Goal: Information Seeking & Learning: Learn about a topic

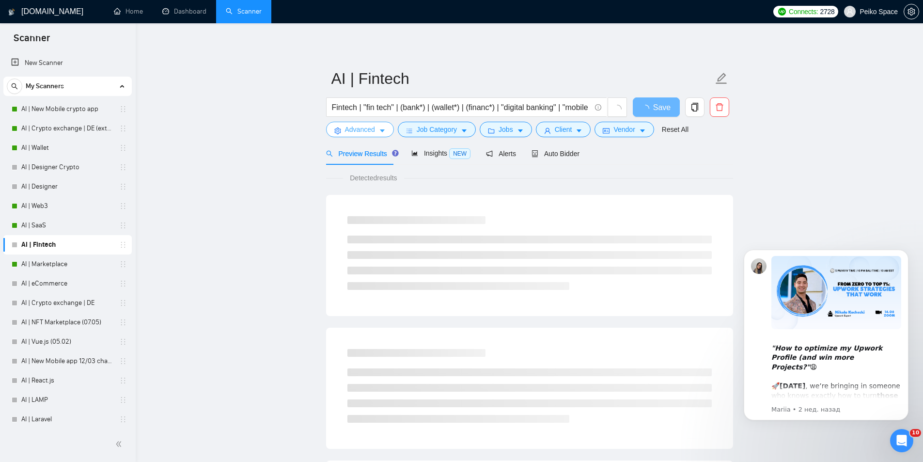
click at [368, 128] on span "Advanced" at bounding box center [360, 129] width 30 height 11
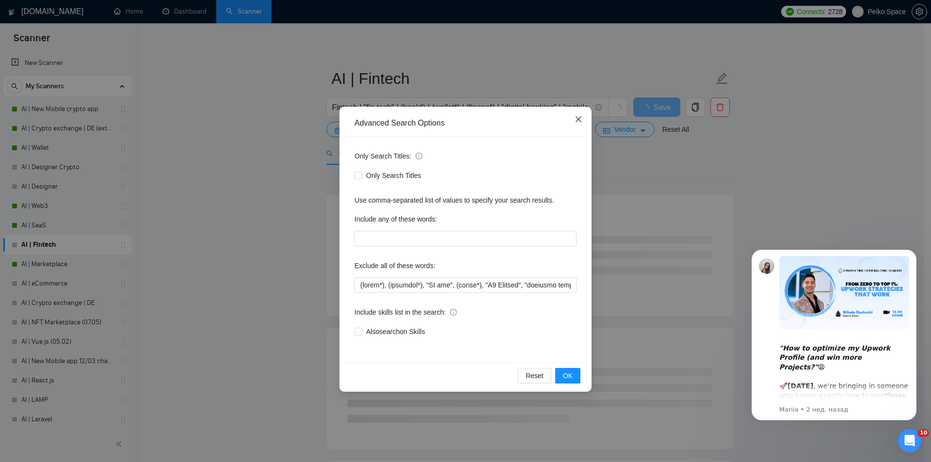
click at [581, 118] on icon "close" at bounding box center [578, 119] width 8 height 8
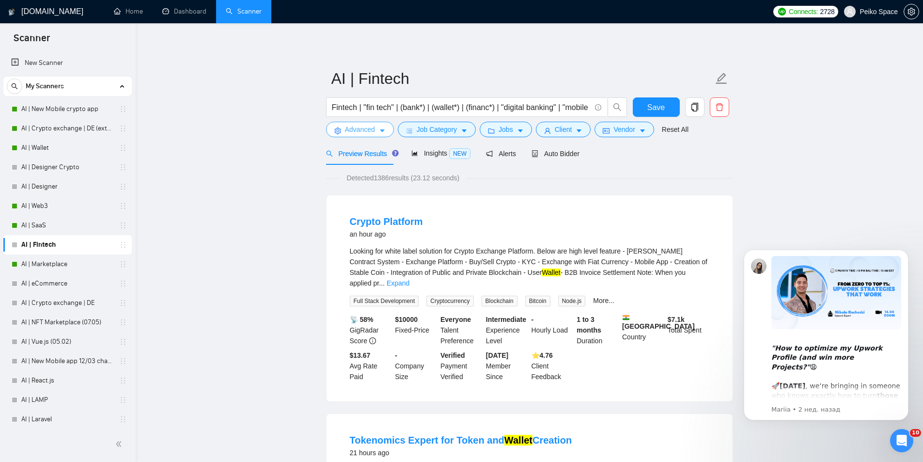
click at [357, 132] on span "Advanced" at bounding box center [360, 129] width 30 height 11
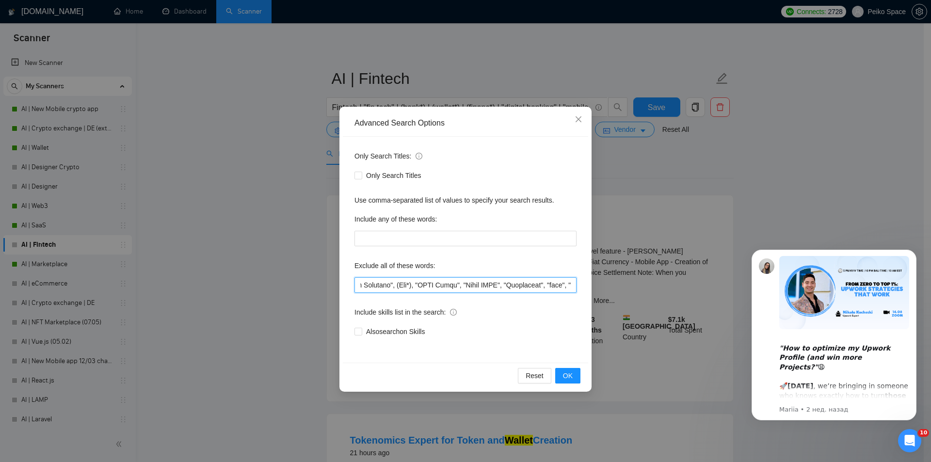
scroll to position [0, 3961]
drag, startPoint x: 359, startPoint y: 284, endPoint x: 701, endPoint y: 286, distance: 341.7
click at [701, 286] on div "Advanced Search Options Only Search Titles: Only Search Titles Use comma-separa…" at bounding box center [465, 231] width 931 height 462
paste input ""lo ipsu dolors", "A'c adip el sedd eius tempo", "Incidi", "Utlabo etdol", (Mag…"
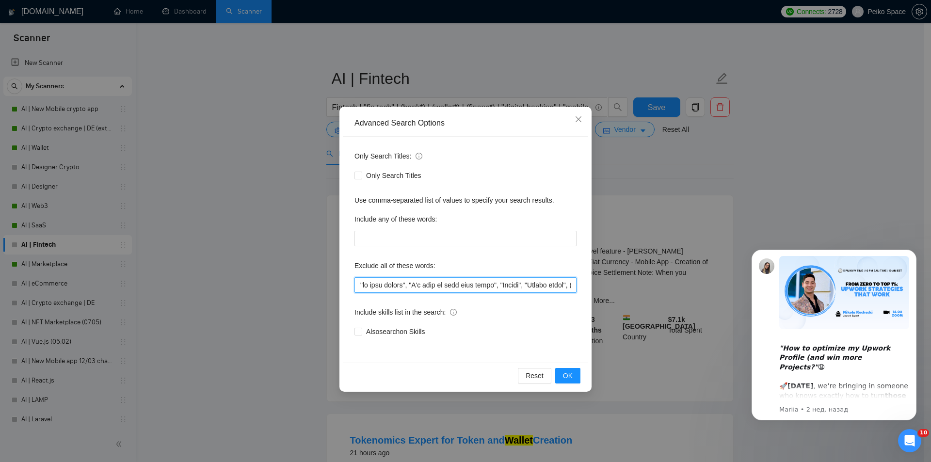
scroll to position [0, 5998]
type input ""lo ipsu dolors", "A'c adip el sedd eius tempo", "Incidi", "Utlabo etdol", (Mag…"
click at [568, 376] on span "OK" at bounding box center [568, 375] width 10 height 11
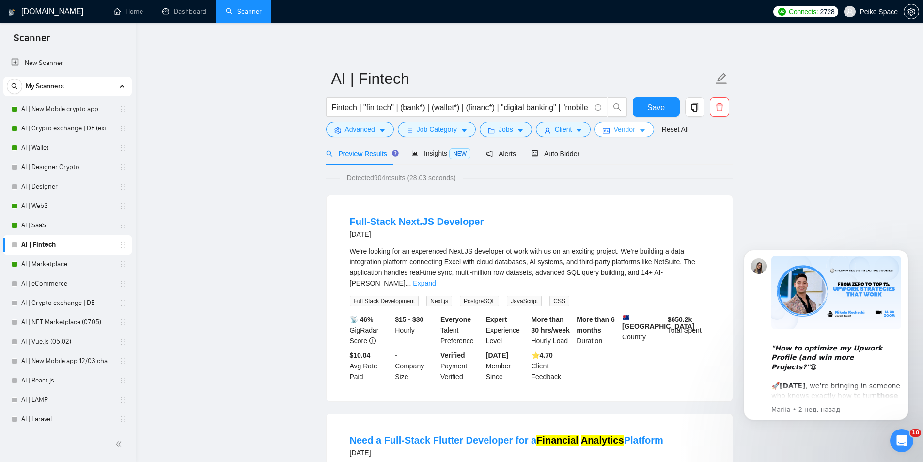
click at [616, 131] on span "Vendor" at bounding box center [624, 129] width 21 height 11
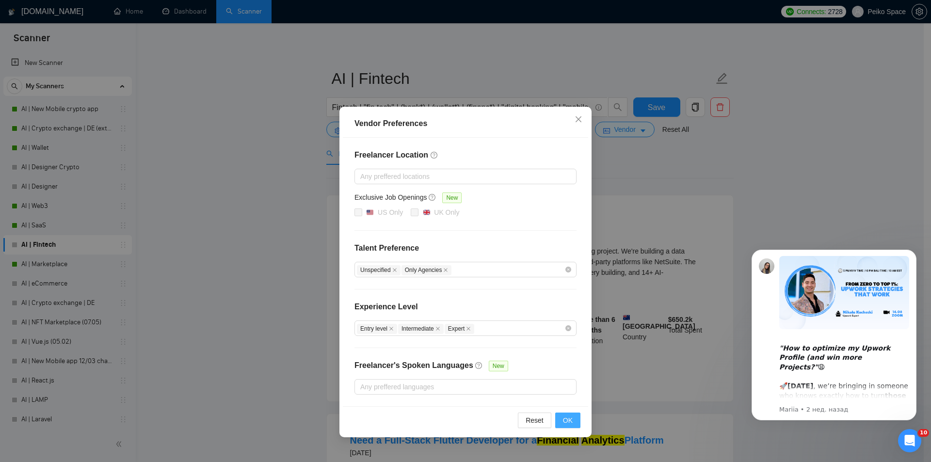
click at [560, 419] on button "OK" at bounding box center [567, 420] width 25 height 16
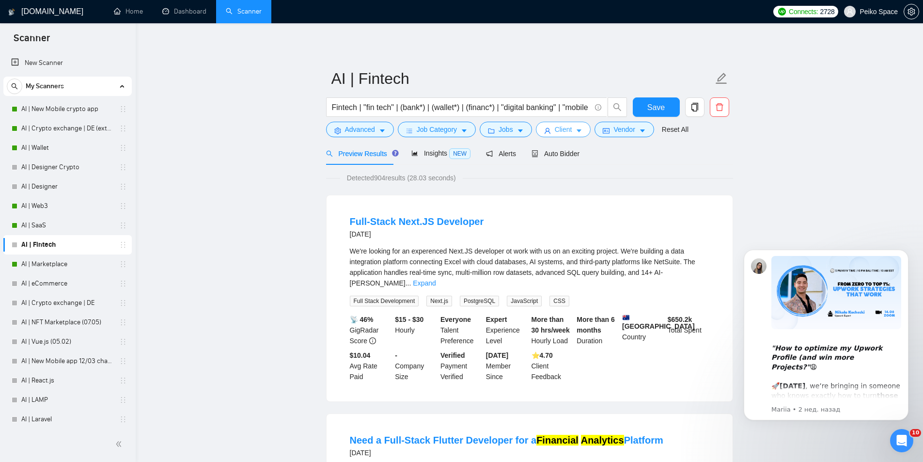
click at [561, 132] on span "Client" at bounding box center [563, 129] width 17 height 11
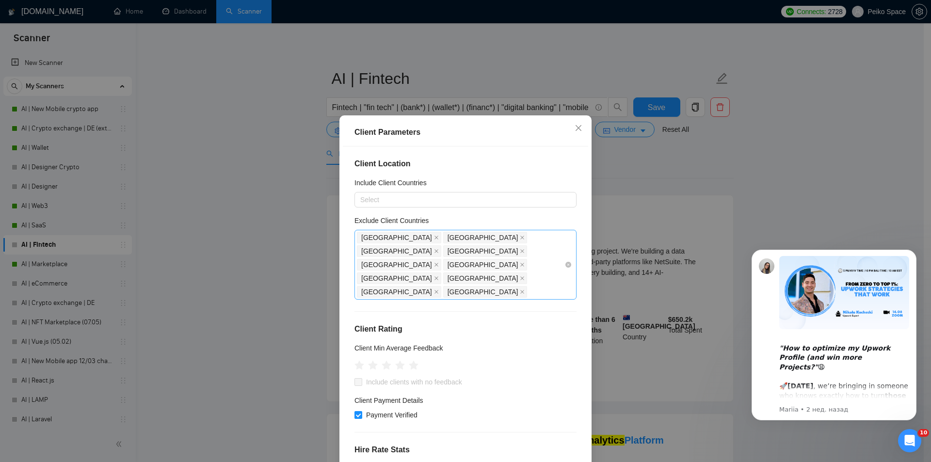
click at [447, 265] on div "[GEOGRAPHIC_DATA] [GEOGRAPHIC_DATA] [GEOGRAPHIC_DATA] [GEOGRAPHIC_DATA] [GEOGRA…" at bounding box center [460, 265] width 207 height 68
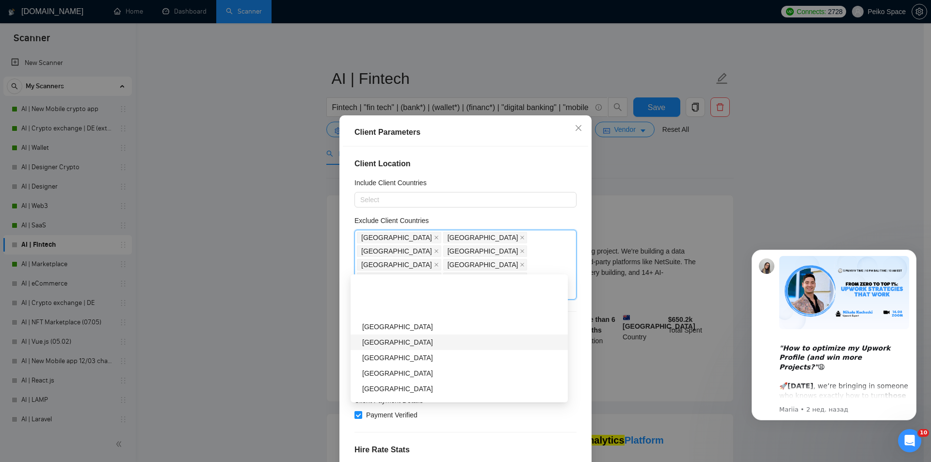
scroll to position [145, 0]
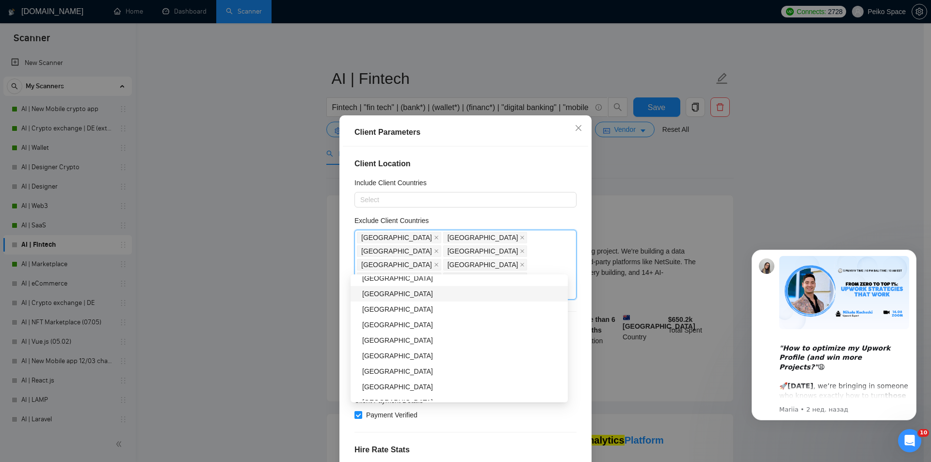
click at [394, 296] on div "[GEOGRAPHIC_DATA]" at bounding box center [462, 293] width 200 height 11
click at [397, 358] on div "[GEOGRAPHIC_DATA]" at bounding box center [462, 355] width 200 height 11
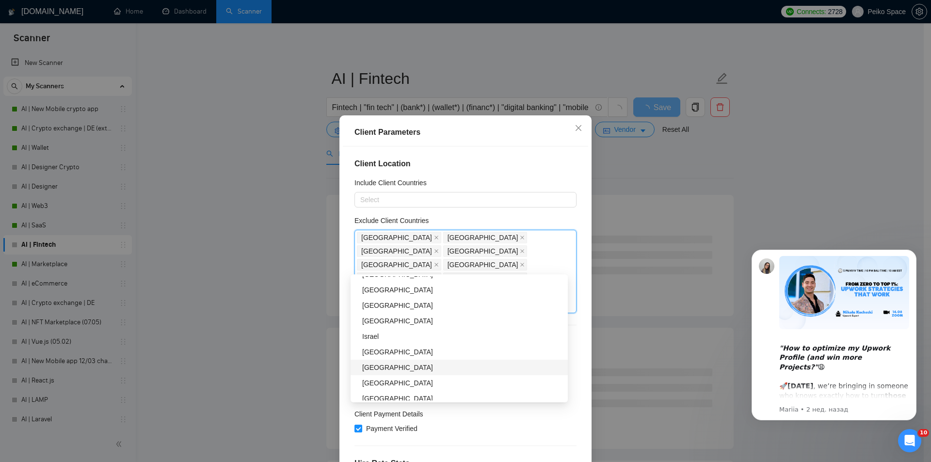
scroll to position [291, 0]
click at [389, 321] on div "[GEOGRAPHIC_DATA]" at bounding box center [462, 319] width 200 height 11
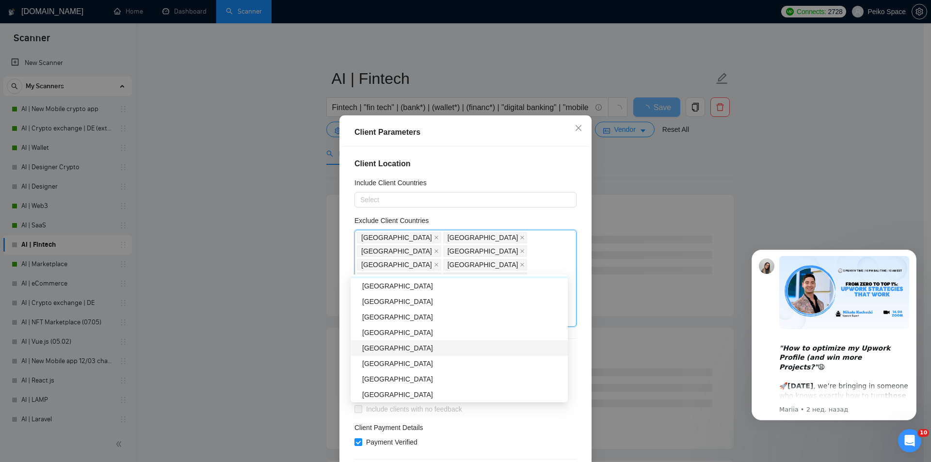
scroll to position [388, 0]
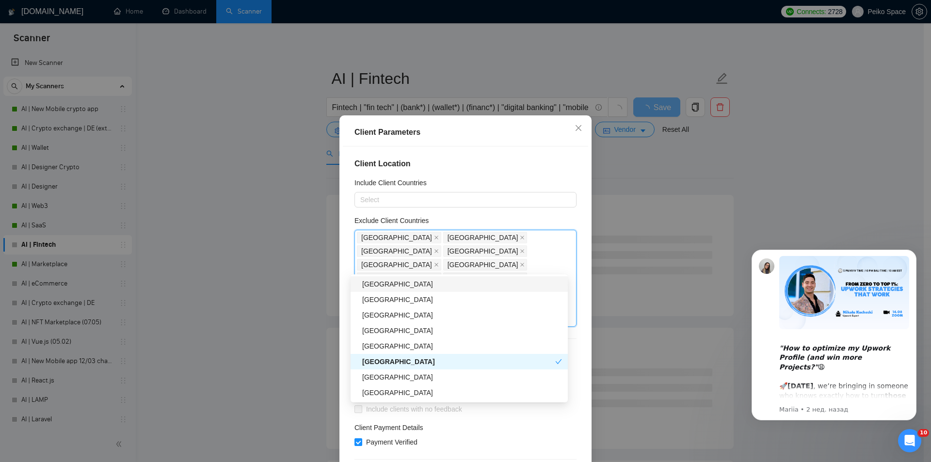
click at [378, 286] on div "[GEOGRAPHIC_DATA]" at bounding box center [462, 284] width 200 height 11
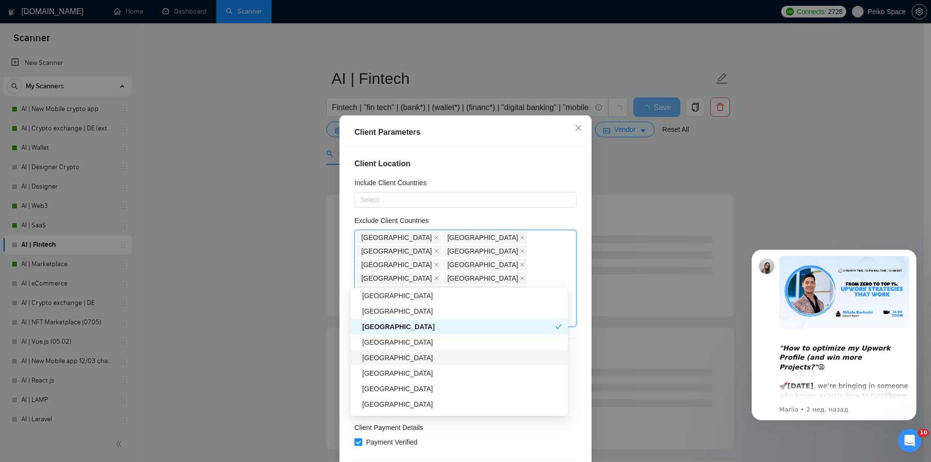
scroll to position [485, 0]
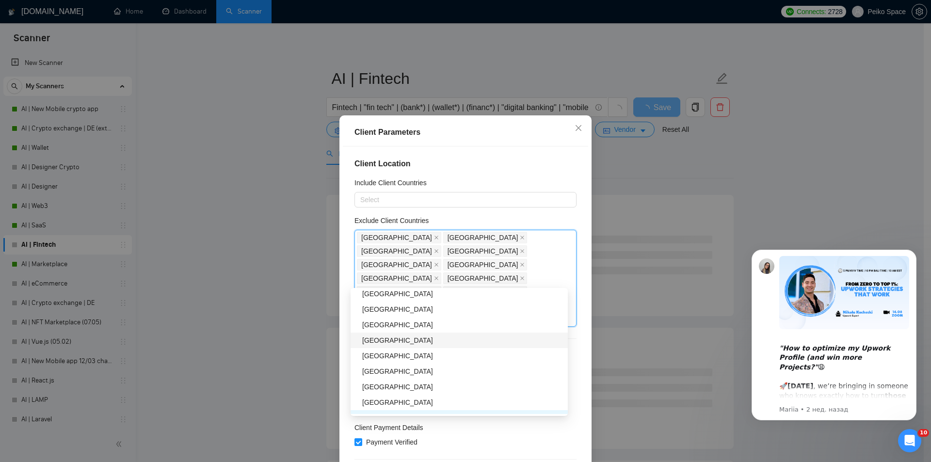
click at [385, 340] on div "[GEOGRAPHIC_DATA]" at bounding box center [462, 340] width 200 height 11
click at [389, 370] on div "[GEOGRAPHIC_DATA]" at bounding box center [462, 371] width 200 height 11
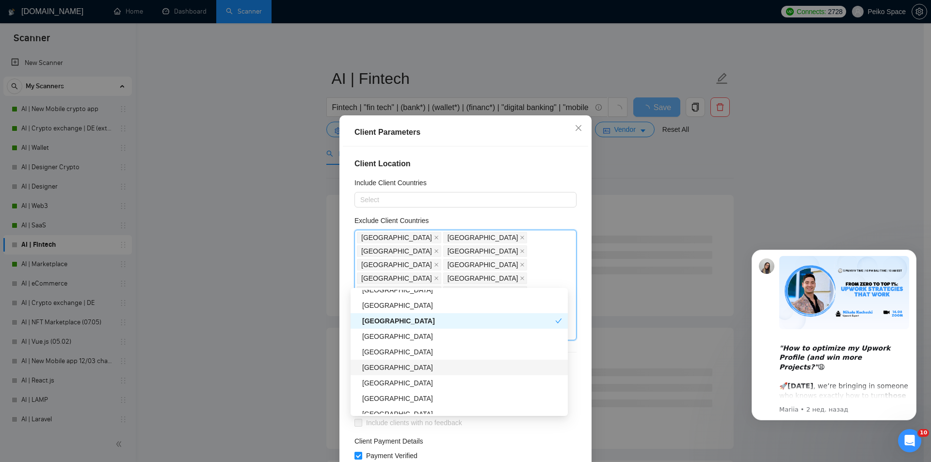
scroll to position [630, 0]
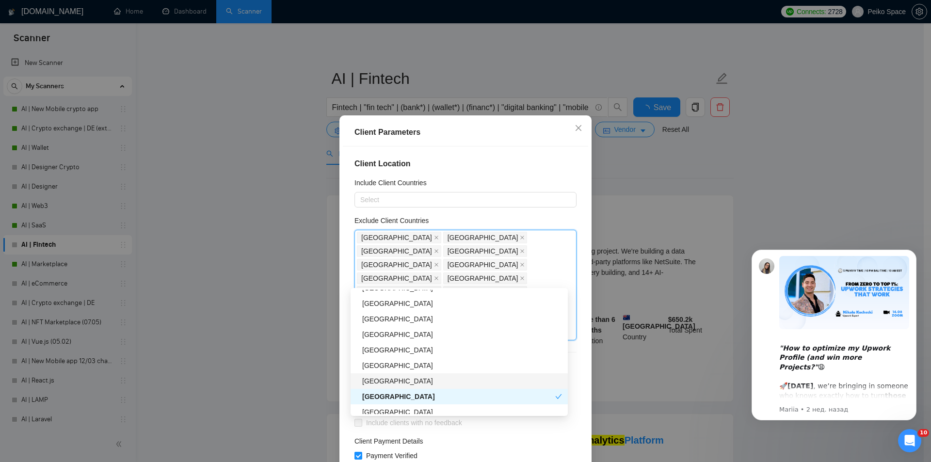
click at [393, 379] on div "[GEOGRAPHIC_DATA]" at bounding box center [462, 381] width 200 height 11
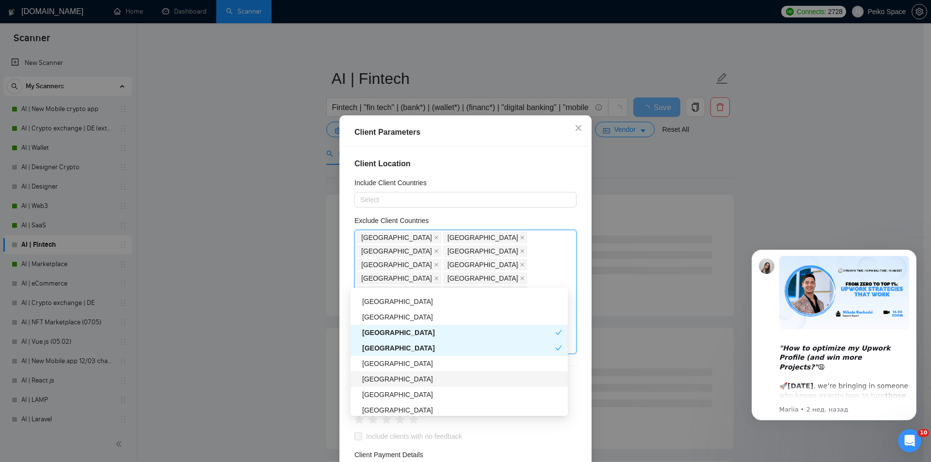
click at [397, 380] on div "[GEOGRAPHIC_DATA]" at bounding box center [462, 379] width 200 height 11
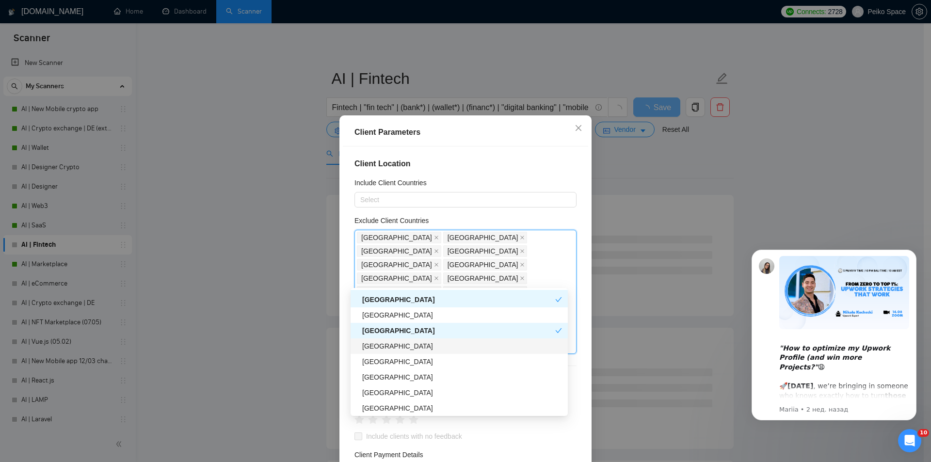
click at [387, 347] on div "[GEOGRAPHIC_DATA]" at bounding box center [462, 346] width 200 height 11
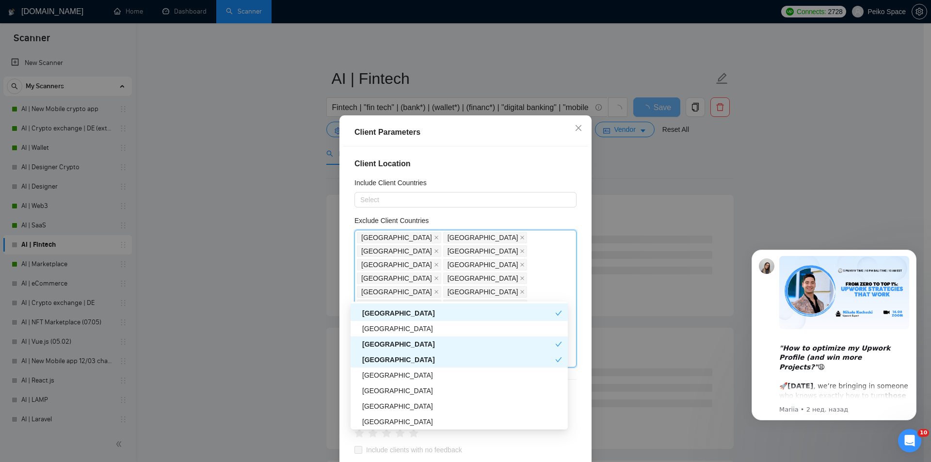
click at [388, 364] on div "[GEOGRAPHIC_DATA]" at bounding box center [458, 359] width 193 height 11
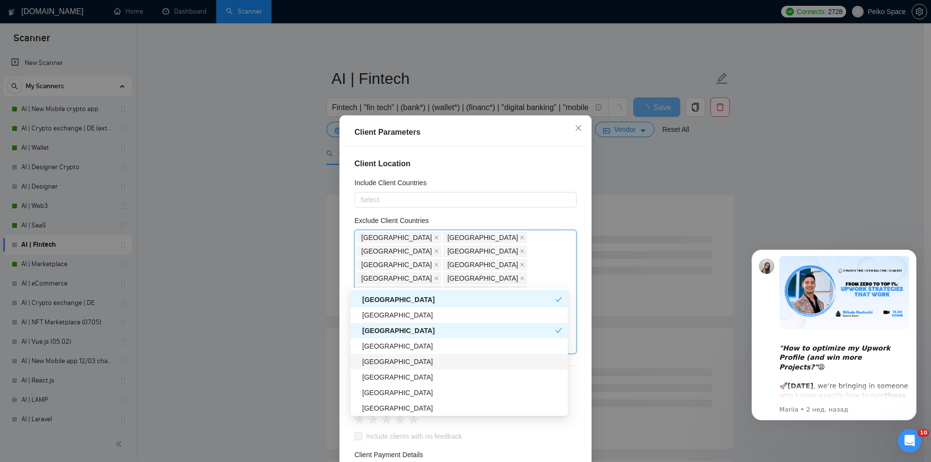
click at [383, 360] on div "[GEOGRAPHIC_DATA]" at bounding box center [462, 361] width 200 height 11
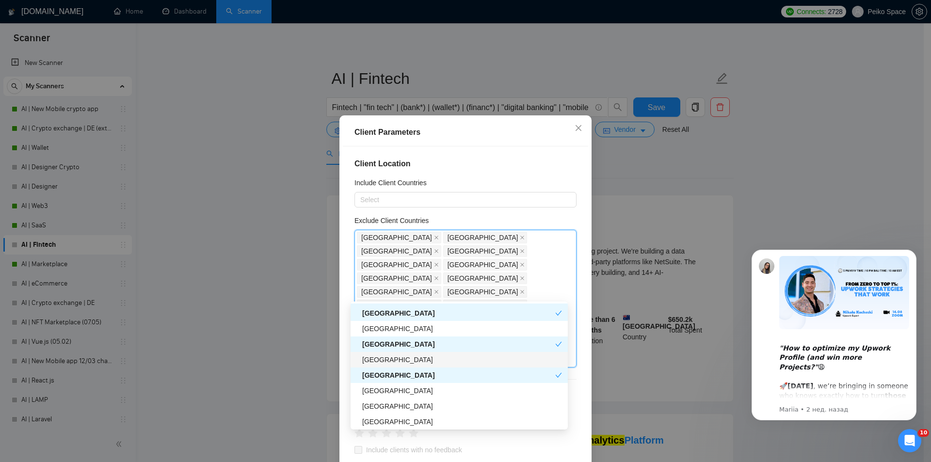
click at [383, 355] on div "[GEOGRAPHIC_DATA]" at bounding box center [462, 359] width 200 height 11
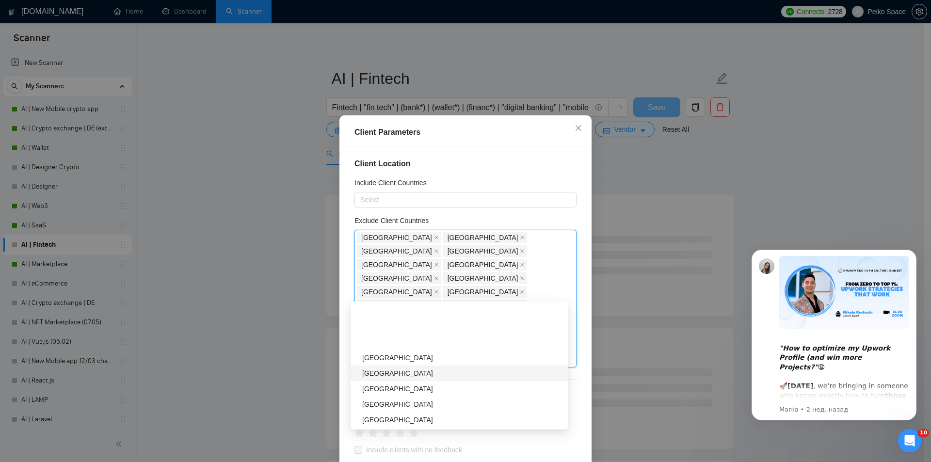
scroll to position [824, 0]
click at [385, 358] on div "[GEOGRAPHIC_DATA]" at bounding box center [462, 355] width 200 height 11
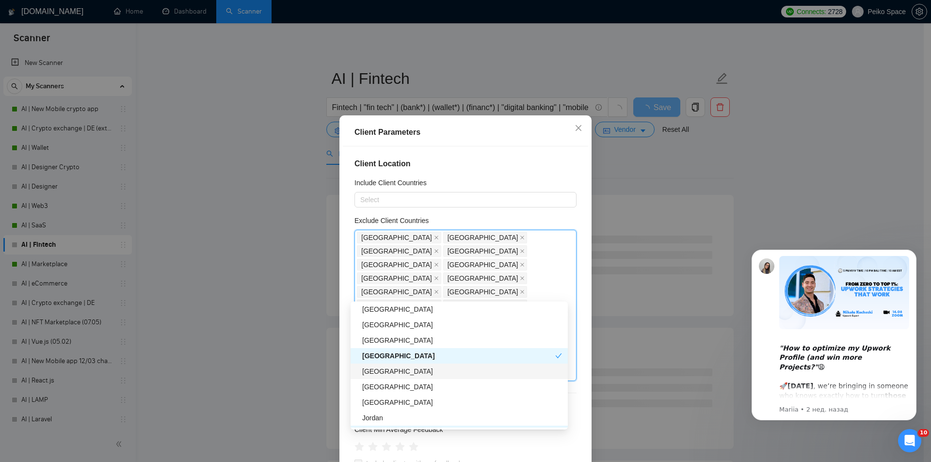
click at [388, 374] on div "[GEOGRAPHIC_DATA]" at bounding box center [462, 371] width 200 height 11
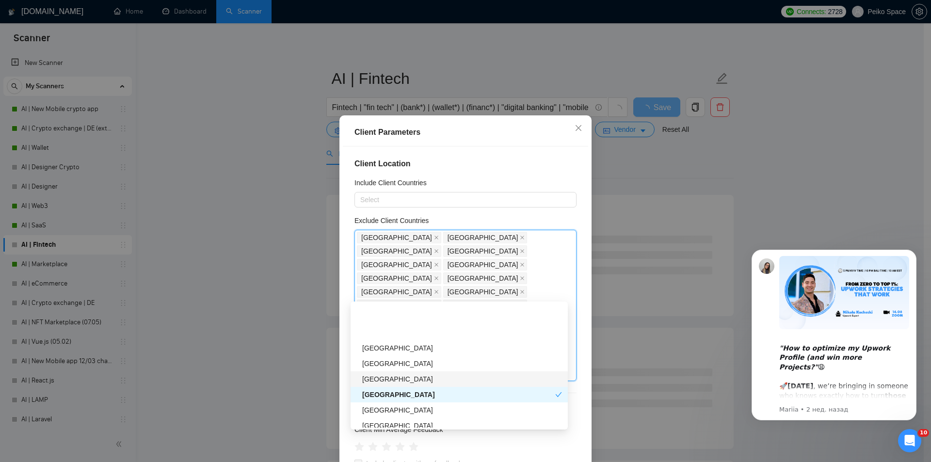
scroll to position [1066, 0]
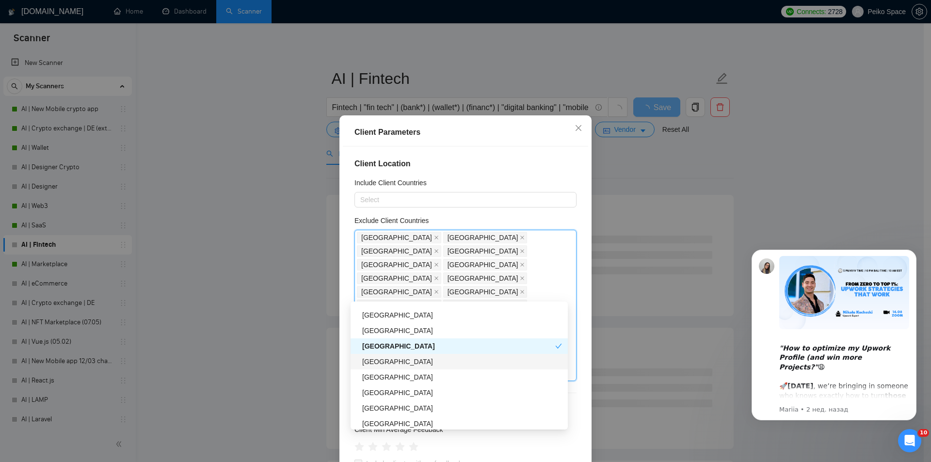
click at [384, 362] on div "[GEOGRAPHIC_DATA]" at bounding box center [462, 361] width 200 height 11
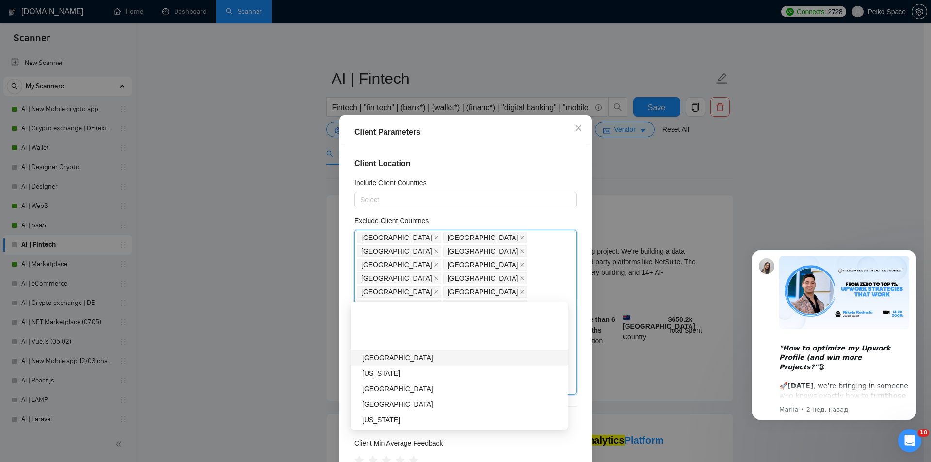
scroll to position [1212, 0]
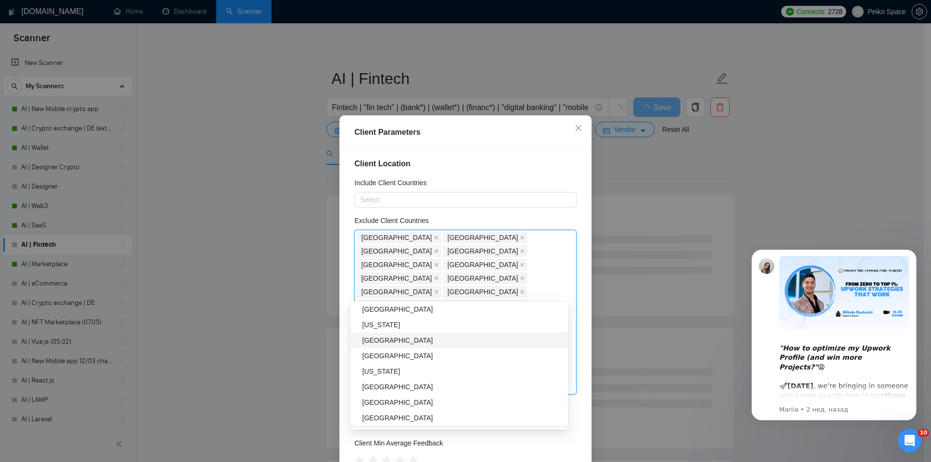
click at [387, 341] on div "[GEOGRAPHIC_DATA]" at bounding box center [462, 340] width 200 height 11
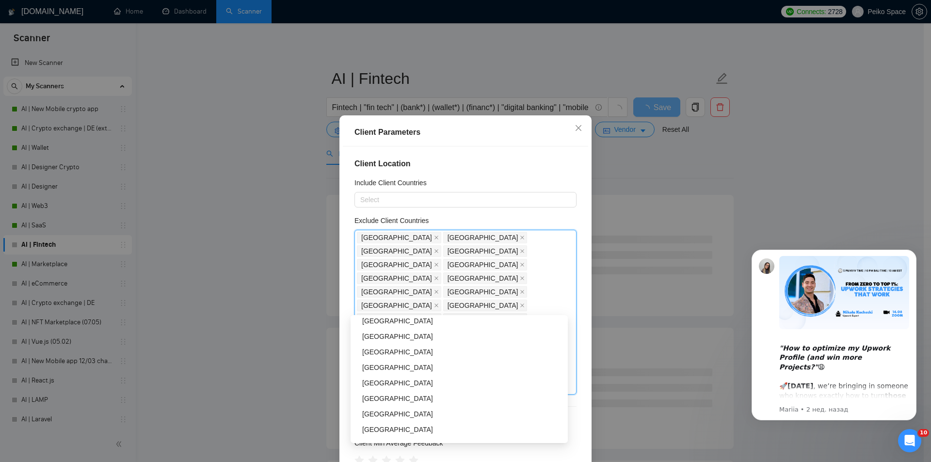
scroll to position [1696, 0]
click at [381, 350] on div "[GEOGRAPHIC_DATA]" at bounding box center [462, 350] width 200 height 11
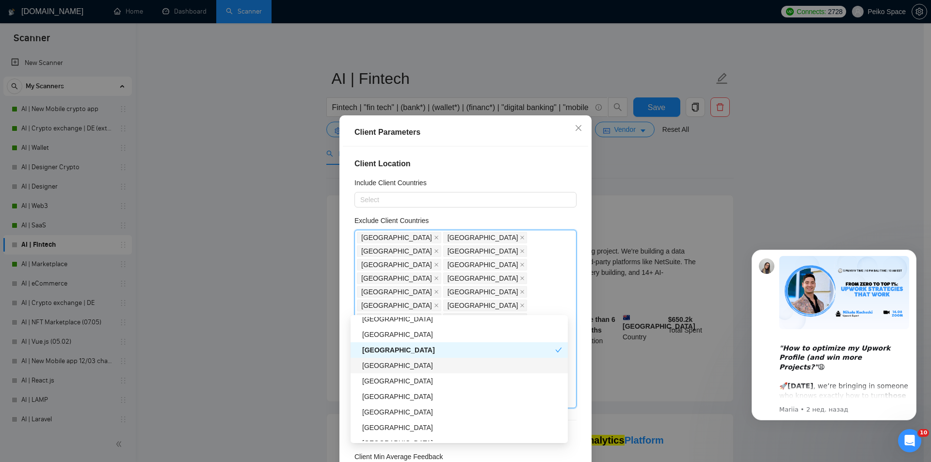
click at [382, 364] on div "[GEOGRAPHIC_DATA]" at bounding box center [462, 365] width 200 height 11
click at [385, 379] on div "[GEOGRAPHIC_DATA]" at bounding box center [462, 381] width 200 height 11
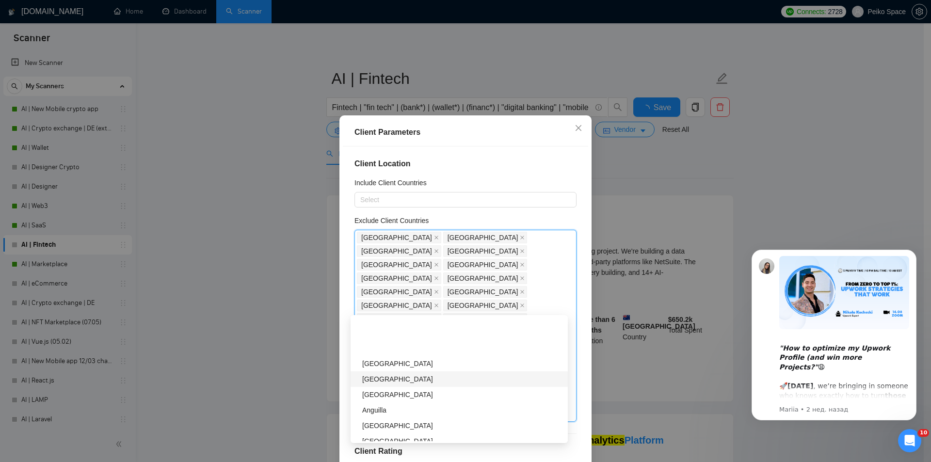
scroll to position [2181, 0]
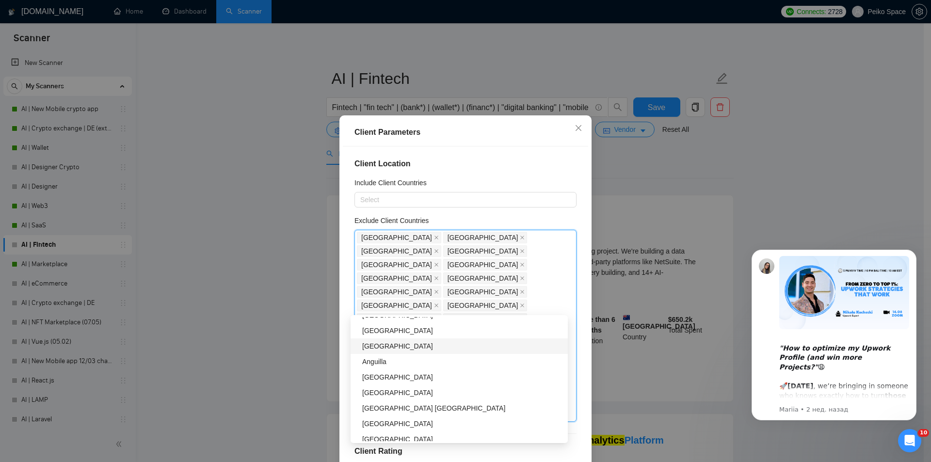
click at [382, 350] on div "[GEOGRAPHIC_DATA]" at bounding box center [462, 346] width 200 height 11
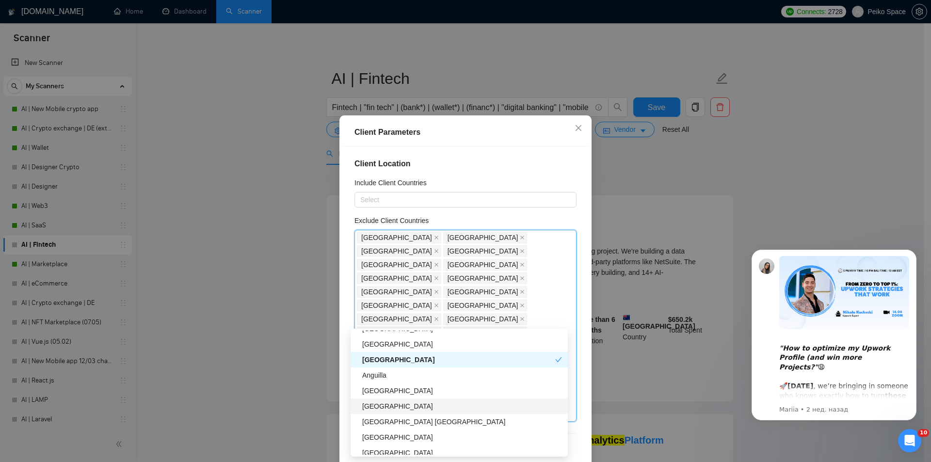
click at [393, 407] on div "[GEOGRAPHIC_DATA]" at bounding box center [462, 406] width 200 height 11
click at [384, 437] on div "[GEOGRAPHIC_DATA]" at bounding box center [462, 437] width 200 height 11
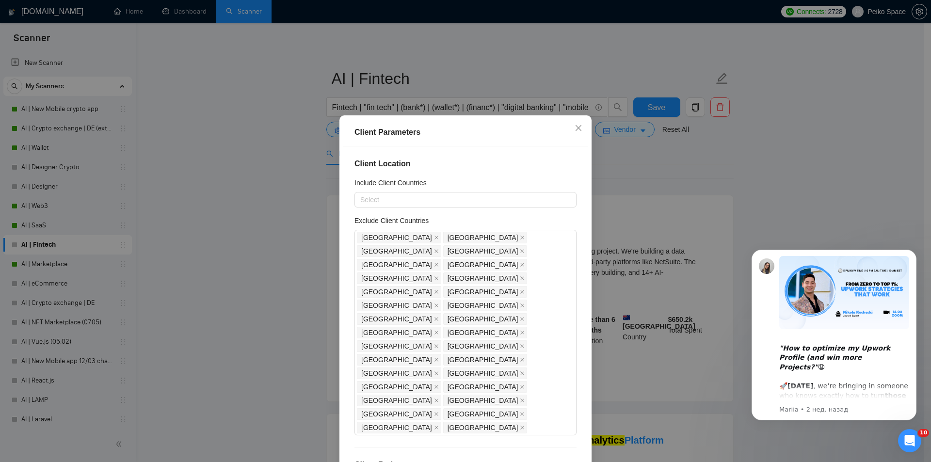
click at [468, 179] on div "Include Client Countries" at bounding box center [465, 184] width 222 height 15
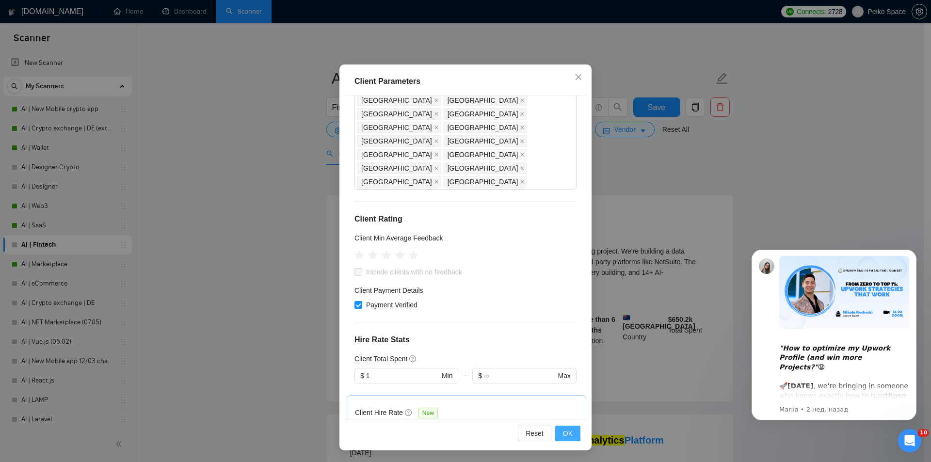
scroll to position [224, 0]
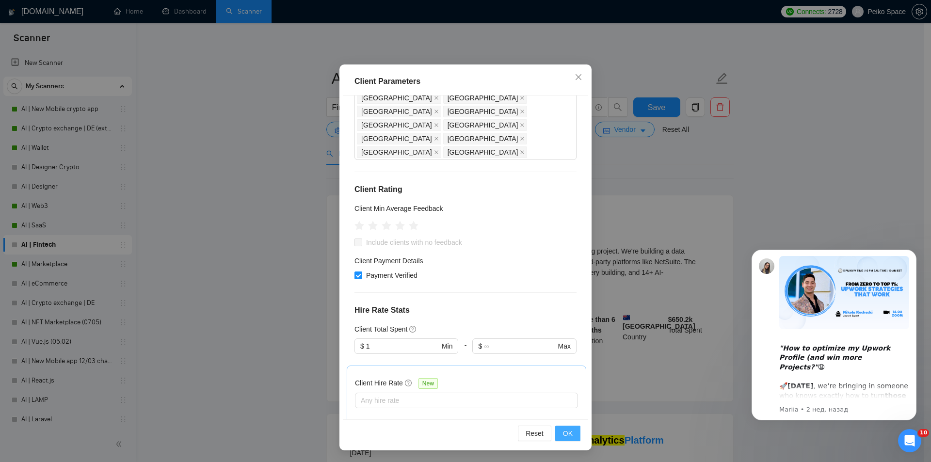
click at [565, 435] on span "OK" at bounding box center [568, 433] width 10 height 11
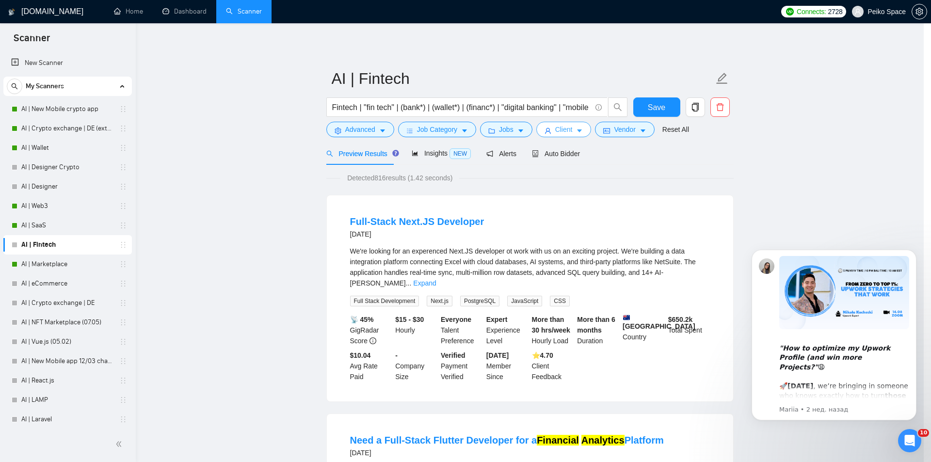
scroll to position [0, 0]
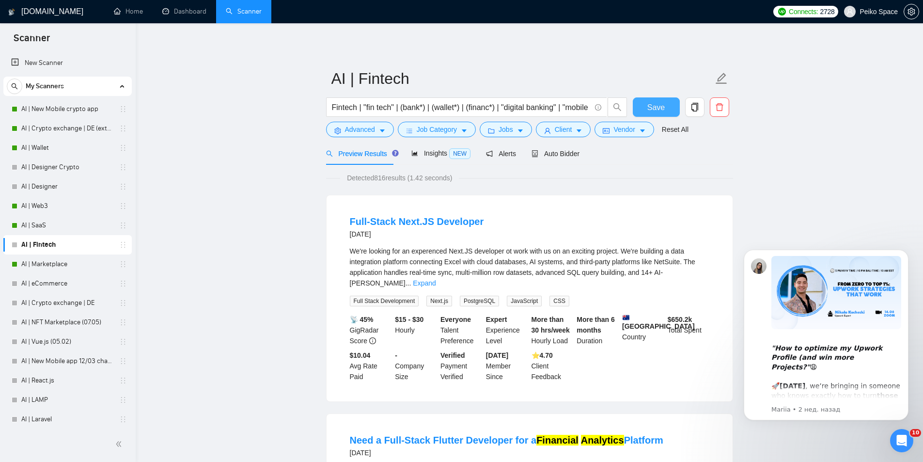
click at [653, 110] on span "Save" at bounding box center [655, 107] width 17 height 12
click at [510, 129] on span "Jobs" at bounding box center [506, 129] width 15 height 11
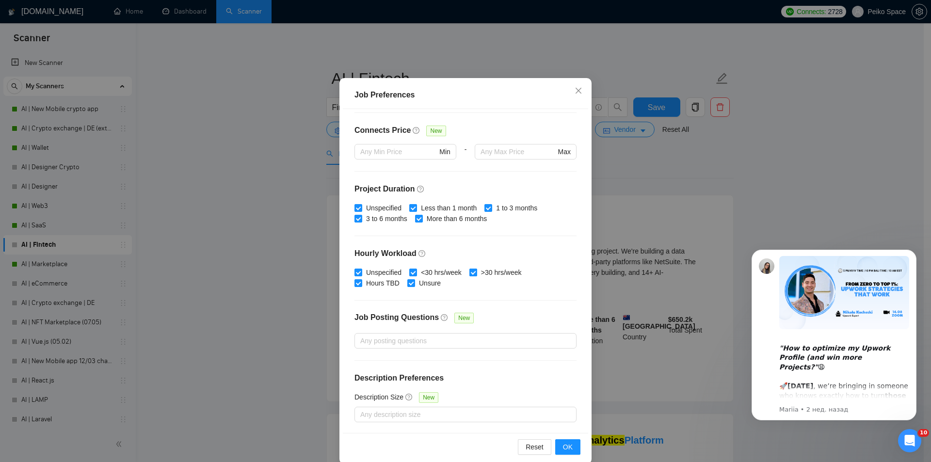
scroll to position [51, 0]
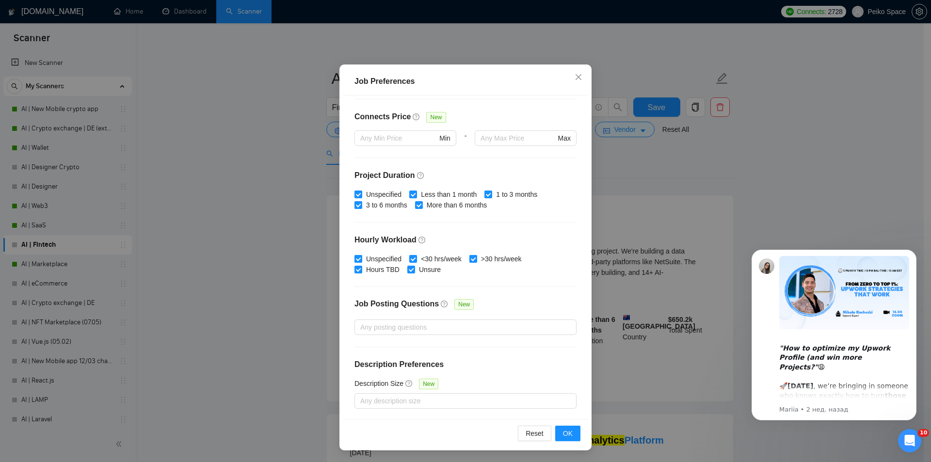
click at [630, 184] on div "Job Preferences Budget Project Type All Fixed Price Hourly Rate Fixed Price Bud…" at bounding box center [465, 231] width 931 height 462
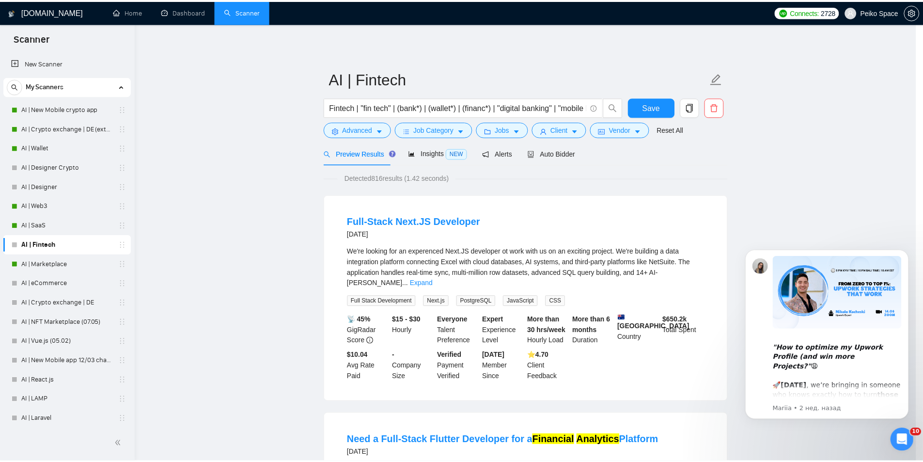
scroll to position [0, 0]
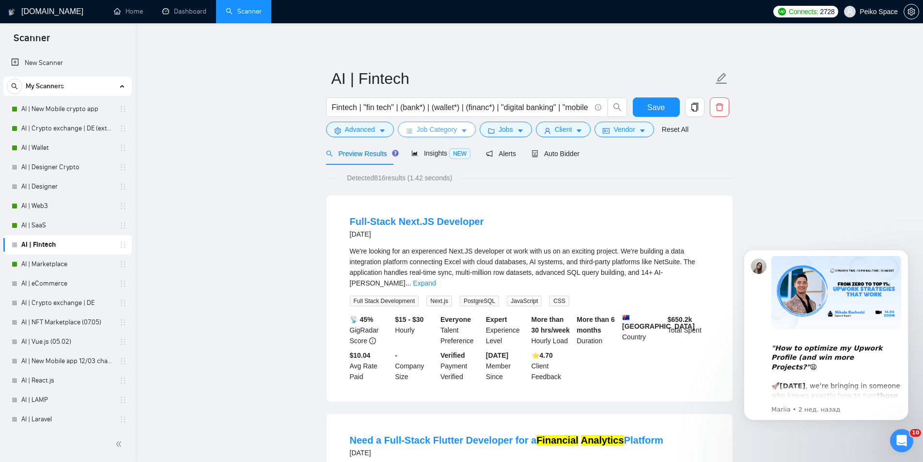
click at [449, 132] on span "Job Category" at bounding box center [437, 129] width 40 height 11
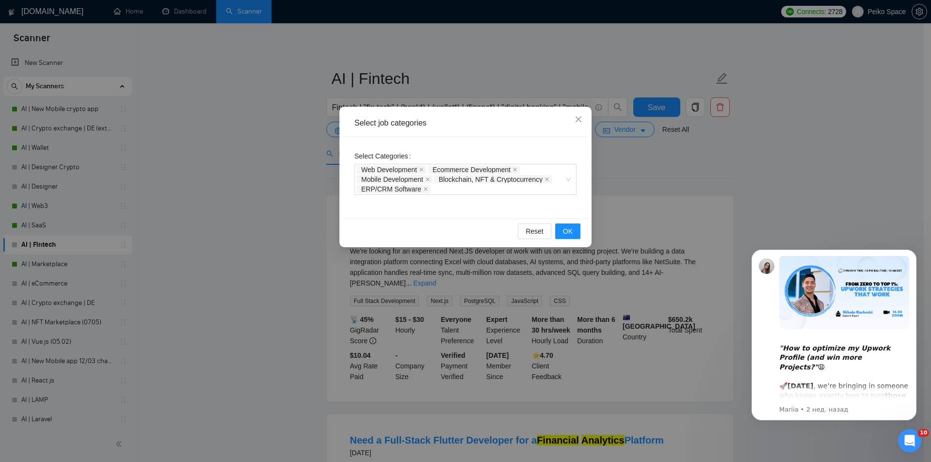
click at [631, 183] on div "Select job categories Select Categories Web Development Ecommerce Development M…" at bounding box center [465, 231] width 931 height 462
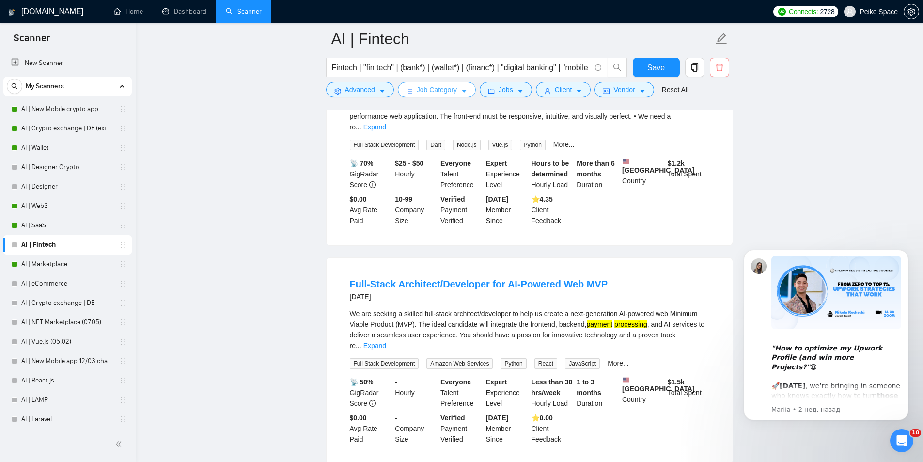
scroll to position [485, 0]
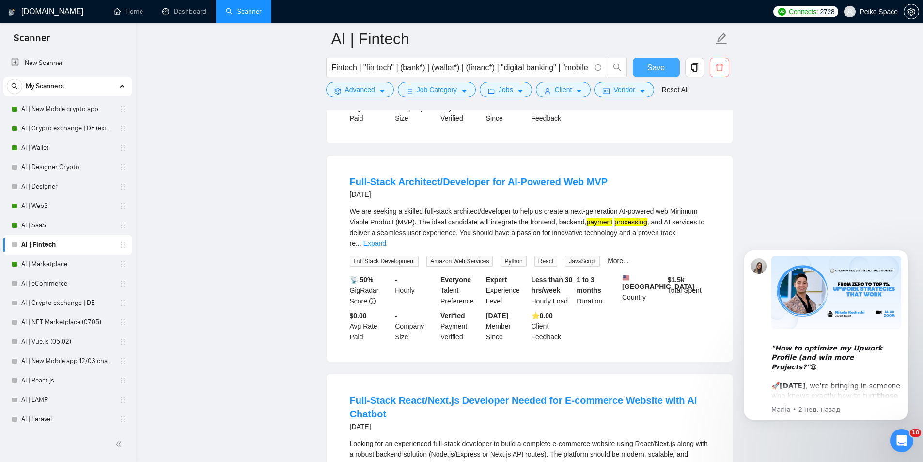
click at [650, 70] on span "Save" at bounding box center [655, 68] width 17 height 12
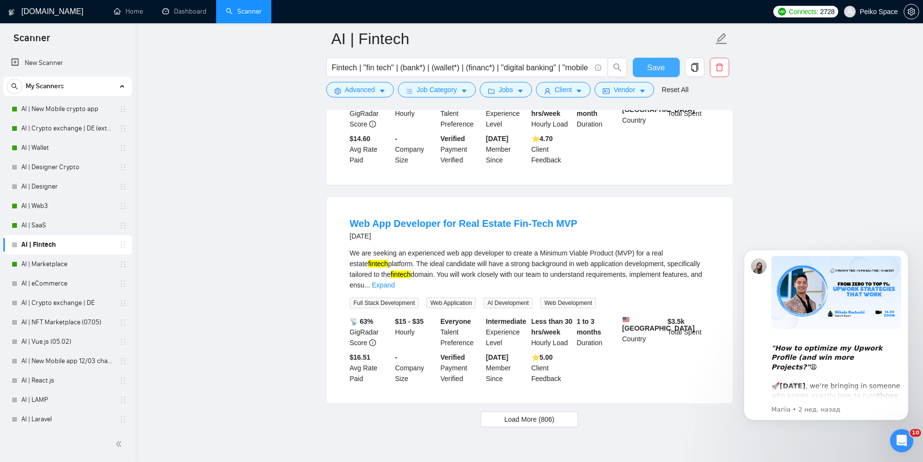
scroll to position [1934, 0]
click at [512, 413] on span "Load More (806)" at bounding box center [530, 418] width 50 height 11
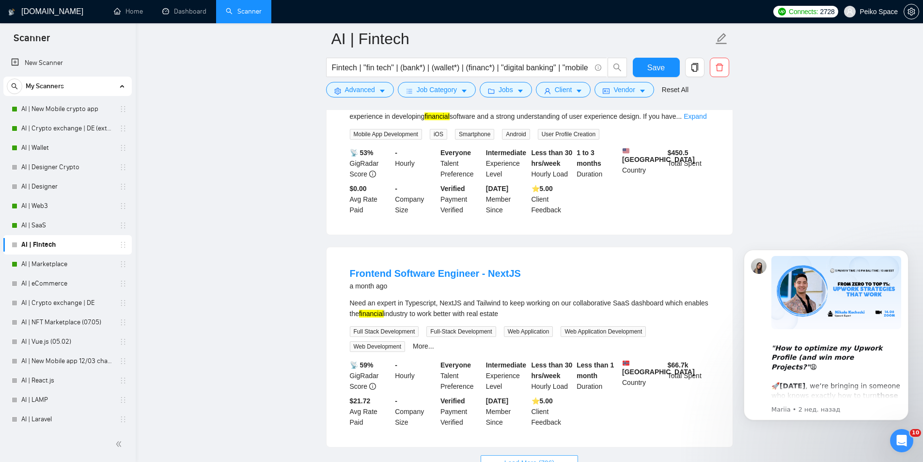
scroll to position [4049, 0]
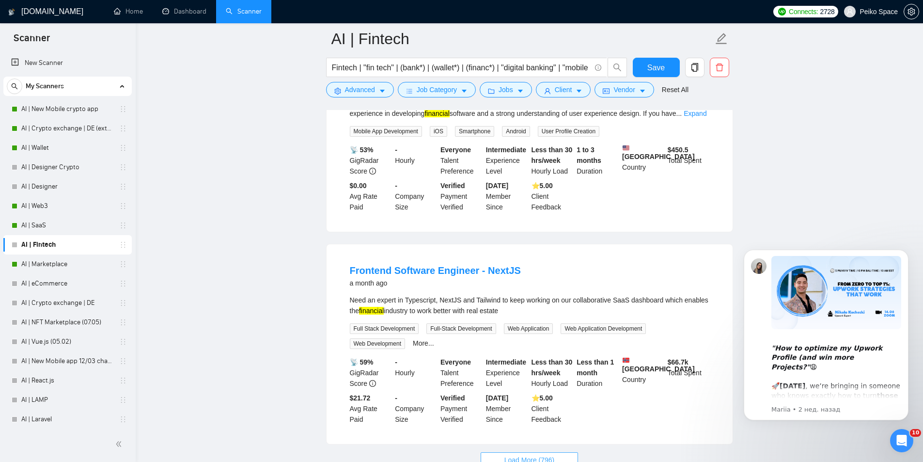
click at [524, 452] on button "Load More (796)" at bounding box center [530, 460] width 98 height 16
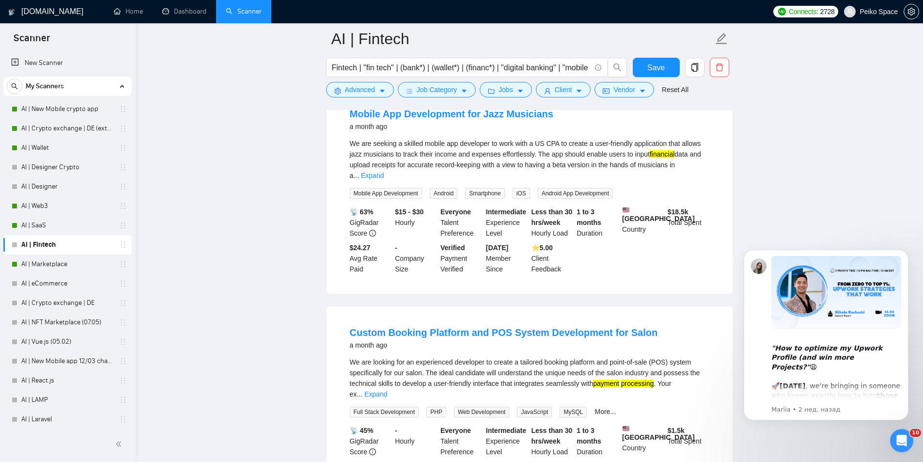
scroll to position [6171, 0]
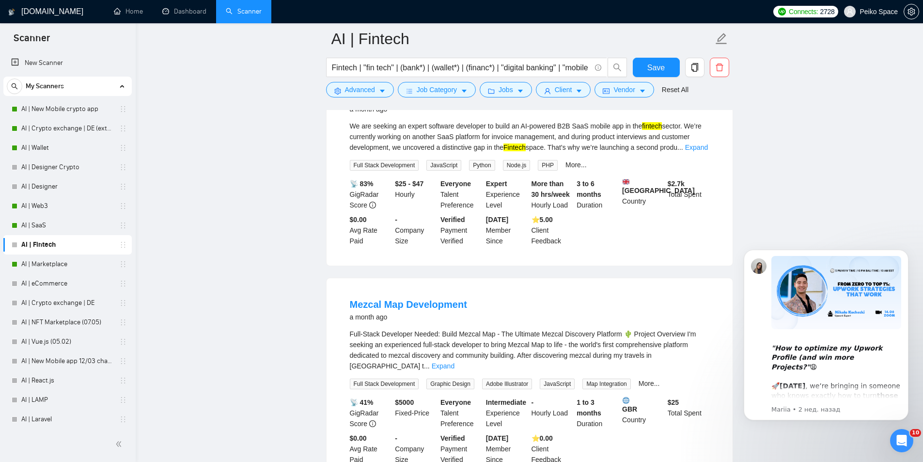
scroll to position [7722, 0]
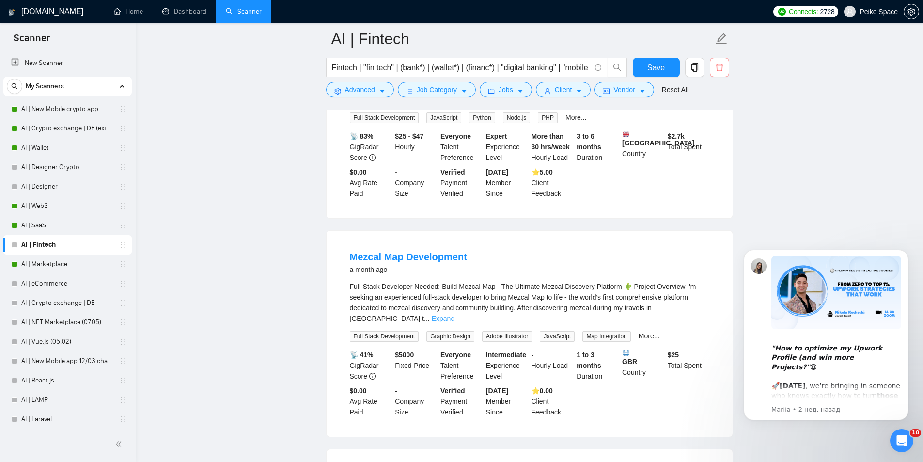
click at [455, 315] on link "Expand" at bounding box center [443, 319] width 23 height 8
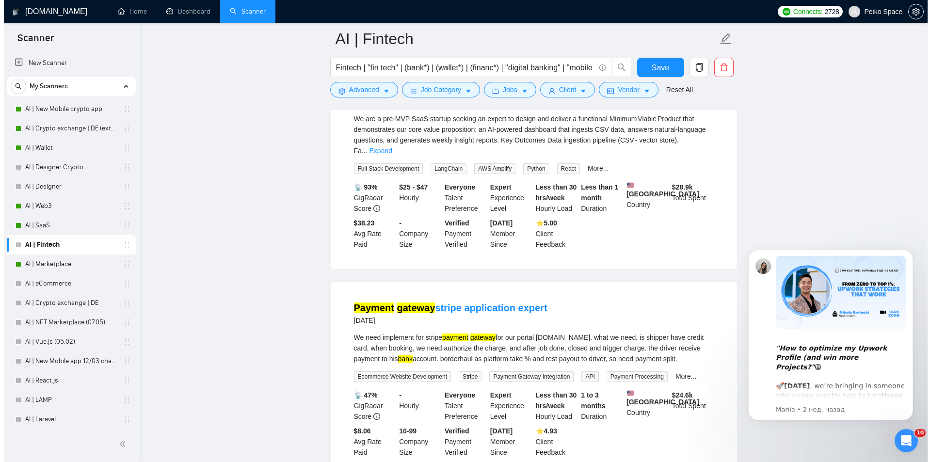
scroll to position [8746, 0]
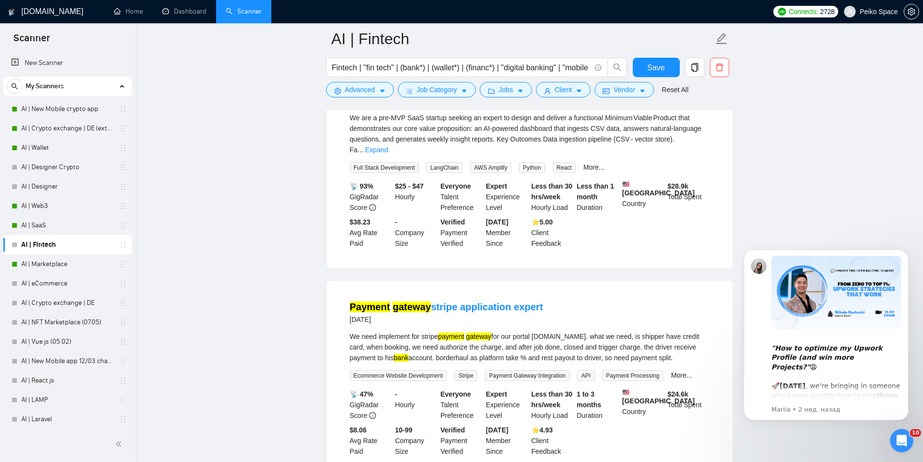
drag, startPoint x: 380, startPoint y: 215, endPoint x: 439, endPoint y: 216, distance: 59.1
click at [439, 292] on li "Payment gateway stripe application expert [DATE] We need implement for stripe p…" at bounding box center [529, 378] width 383 height 172
copy div "We need implement for stripe"
click at [352, 90] on span "Advanced" at bounding box center [360, 89] width 30 height 11
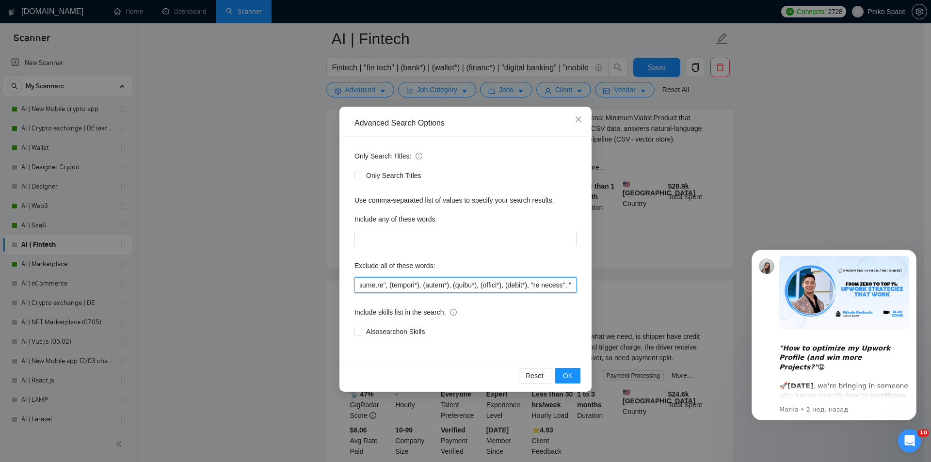
scroll to position [0, 5998]
drag, startPoint x: 359, startPoint y: 285, endPoint x: 641, endPoint y: 287, distance: 282.1
click at [641, 287] on div "Advanced Search Options Only Search Titles: Only Search Titles Use comma-separa…" at bounding box center [465, 231] width 931 height 462
paste input ""lo ipsu do sitametco Adipis", "El sedd eiusmodte inc utlabo", "et dolo magnaa"…"
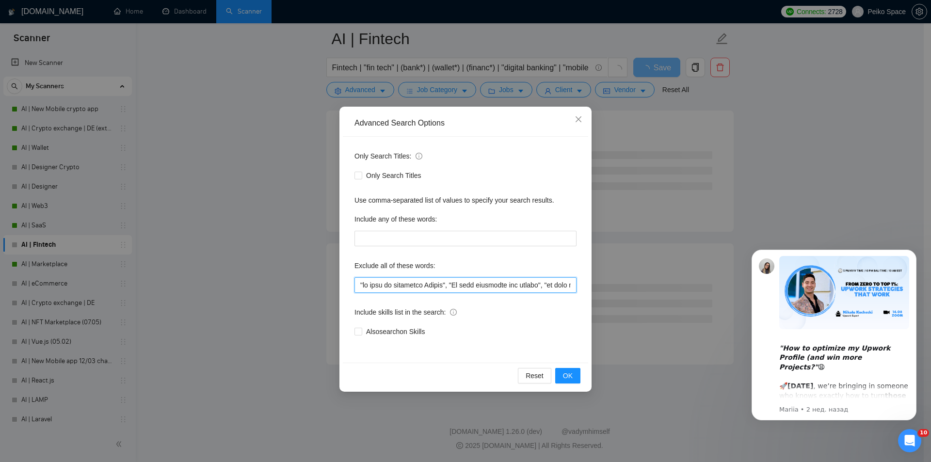
drag, startPoint x: 413, startPoint y: 286, endPoint x: 191, endPoint y: 282, distance: 222.0
click at [191, 282] on div "Advanced Search Options Only Search Titles: Only Search Titles Use comma-separa…" at bounding box center [465, 231] width 931 height 462
type input ""lo ipsu do sitametco Adipis", "El sedd eiusmodte inc utlabo", "et dolo magnaa"…"
click at [565, 378] on span "OK" at bounding box center [568, 375] width 10 height 11
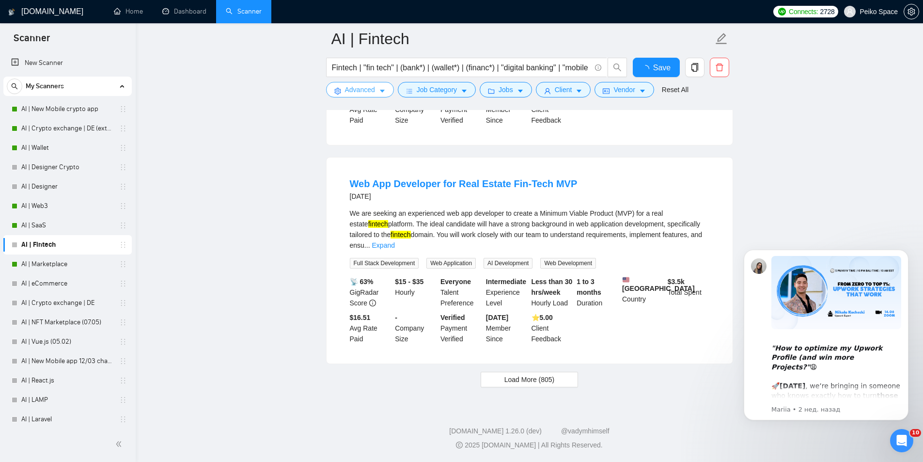
scroll to position [1934, 0]
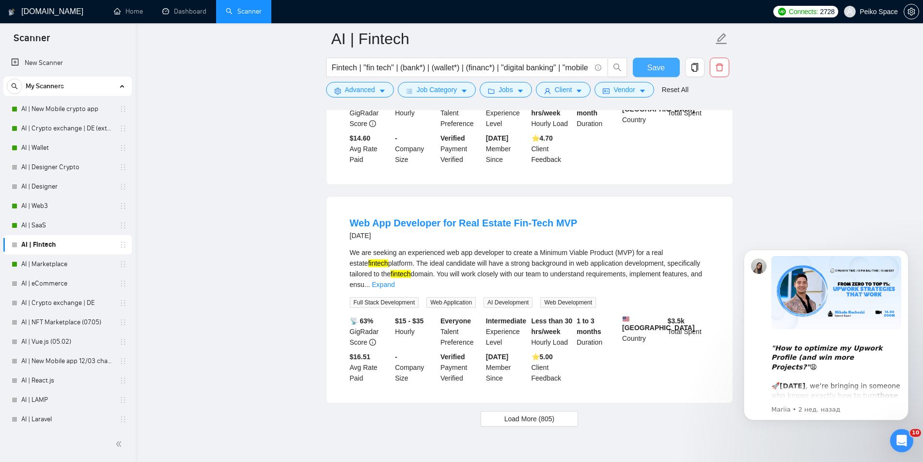
click at [655, 68] on span "Save" at bounding box center [655, 68] width 17 height 12
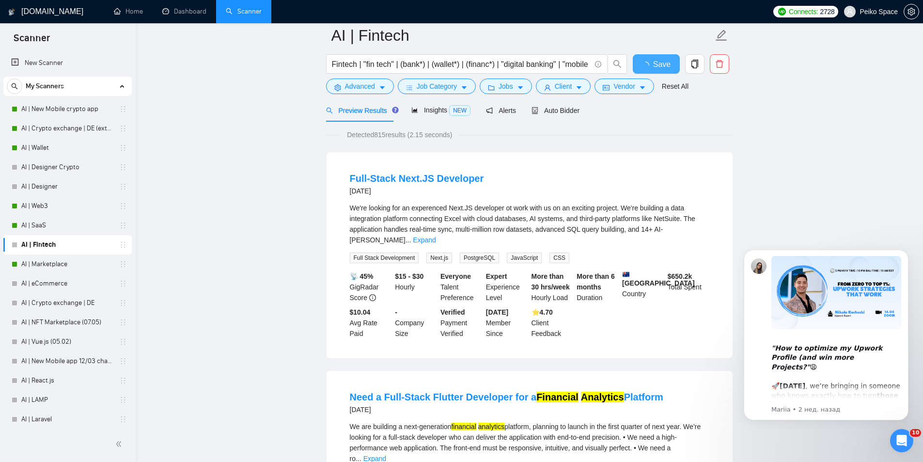
scroll to position [0, 0]
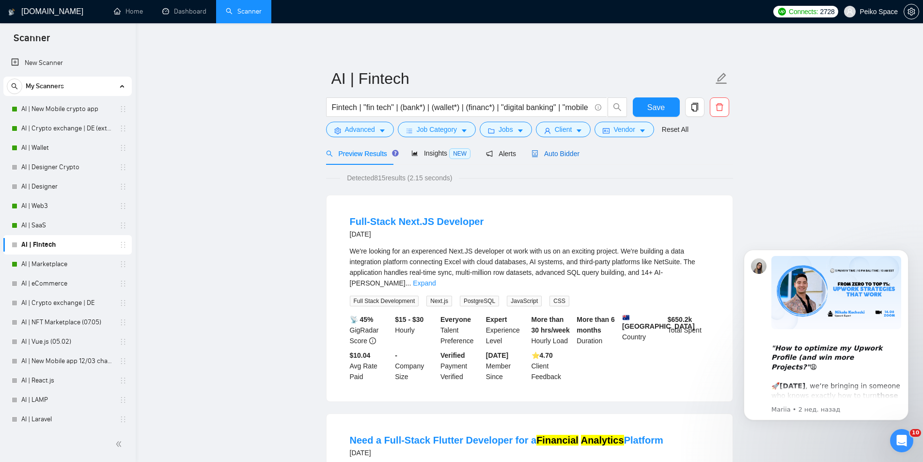
click at [545, 156] on span "Auto Bidder" at bounding box center [556, 154] width 48 height 8
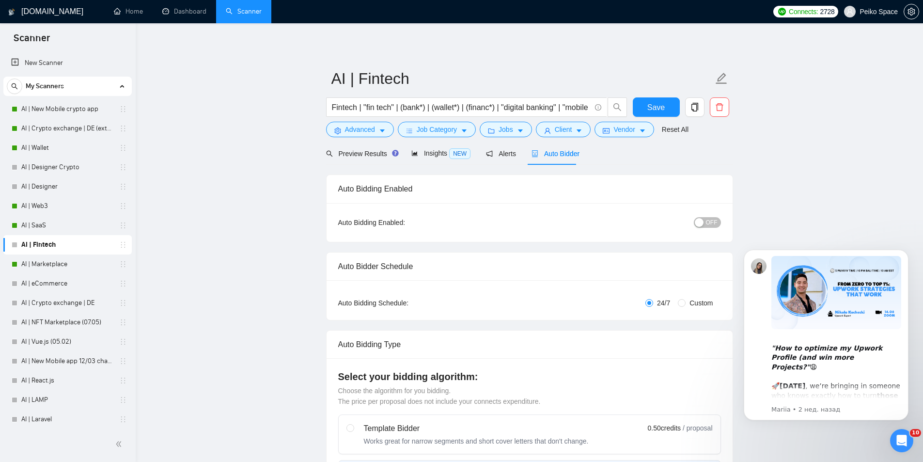
click at [698, 220] on div "button" at bounding box center [699, 222] width 9 height 9
click at [656, 111] on span "Save" at bounding box center [655, 107] width 17 height 12
click at [42, 267] on link "AI | Marketplace" at bounding box center [67, 263] width 92 height 19
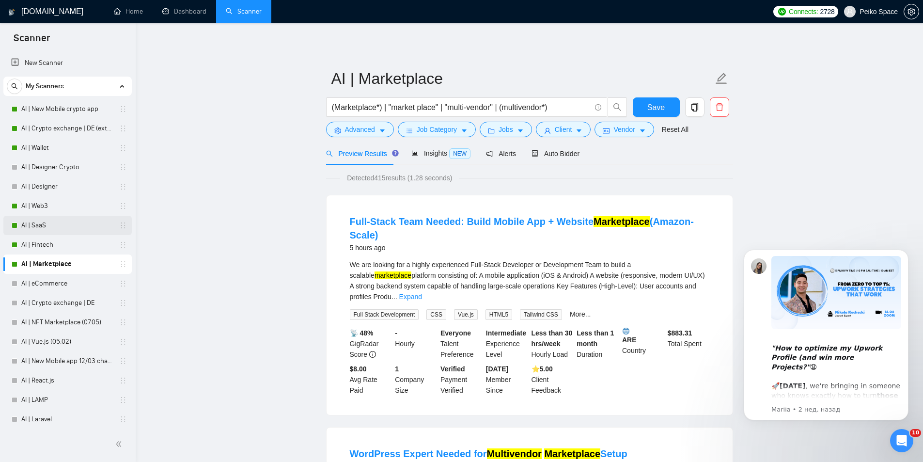
click at [74, 225] on link "AI | SaaS" at bounding box center [67, 225] width 92 height 19
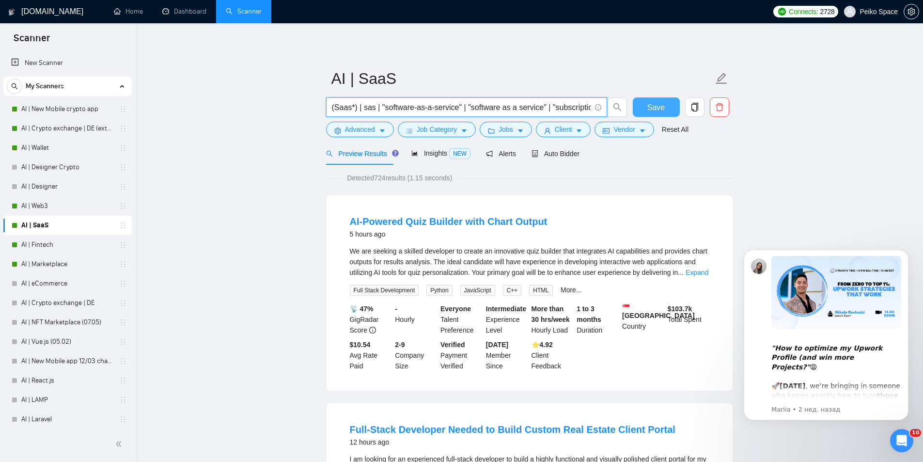
scroll to position [0, 160]
drag, startPoint x: 351, startPoint y: 109, endPoint x: 640, endPoint y: 107, distance: 289.3
click at [640, 107] on div "(Saas*) | sas | "software-as-a-service" | "software as a service" | "subscripti…" at bounding box center [527, 109] width 407 height 24
click at [50, 260] on link "AI | Marketplace" at bounding box center [67, 263] width 92 height 19
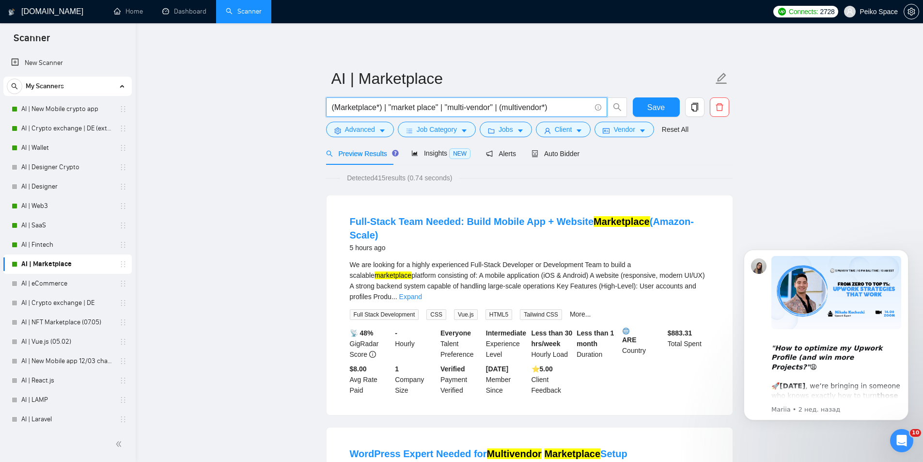
drag, startPoint x: 333, startPoint y: 108, endPoint x: 535, endPoint y: 113, distance: 202.2
click at [534, 113] on span "(Marketplace*) | "market place" | "multi-vendor" | (multivendor*)" at bounding box center [466, 106] width 281 height 19
drag, startPoint x: 558, startPoint y: 106, endPoint x: 306, endPoint y: 99, distance: 252.1
paste input "| ecommerce | "e-commerce" | "e commerce" | "e - commerce" | ecomm | "e comm" |…"
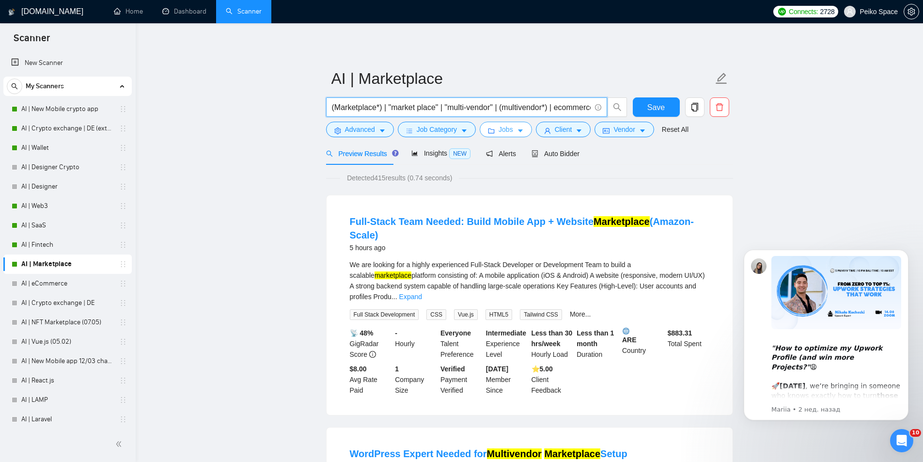
scroll to position [0, 1033]
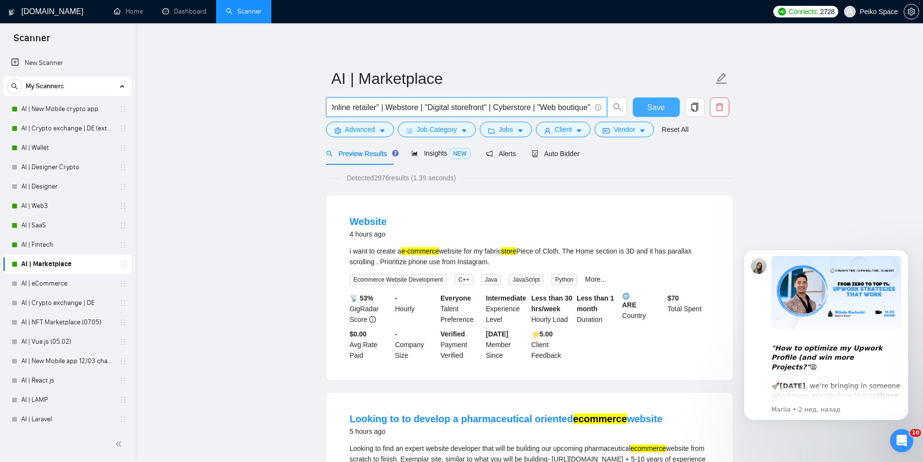
type input "(Marketplace*) | "market place" | "multi-vendor" | (multivendor*) | ecommerce |…"
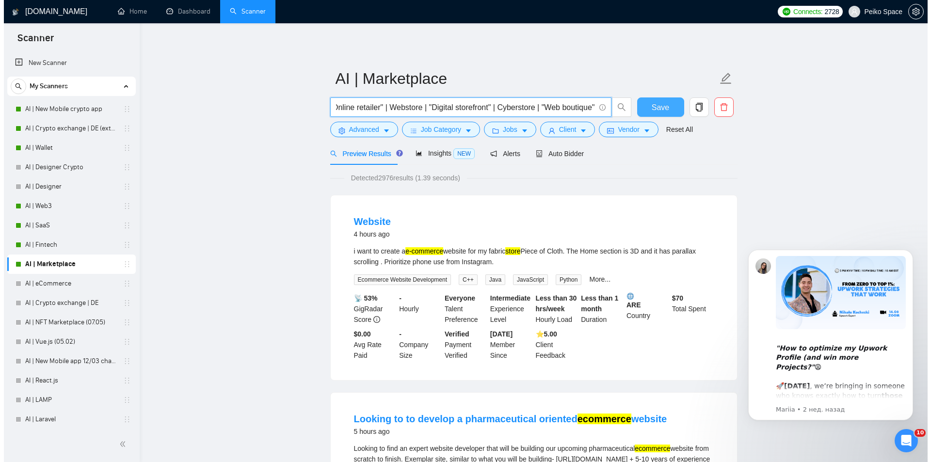
scroll to position [0, 0]
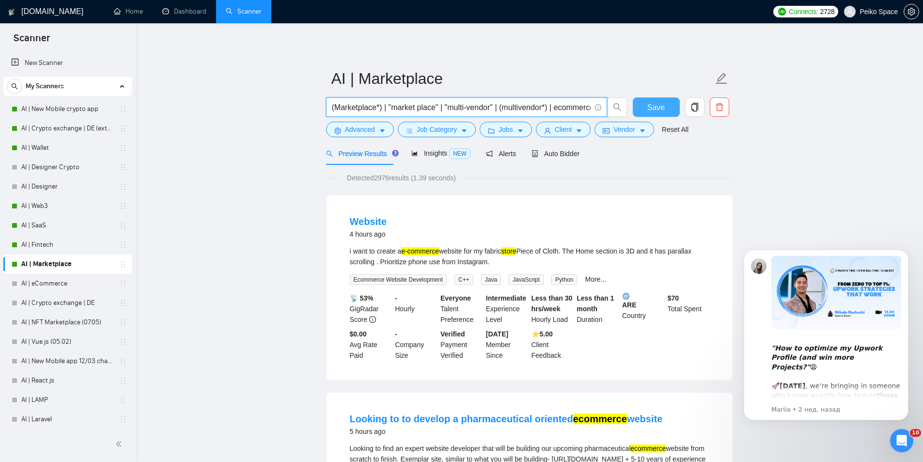
click at [656, 111] on span "Save" at bounding box center [655, 107] width 17 height 12
click at [359, 129] on span "Advanced" at bounding box center [360, 129] width 30 height 11
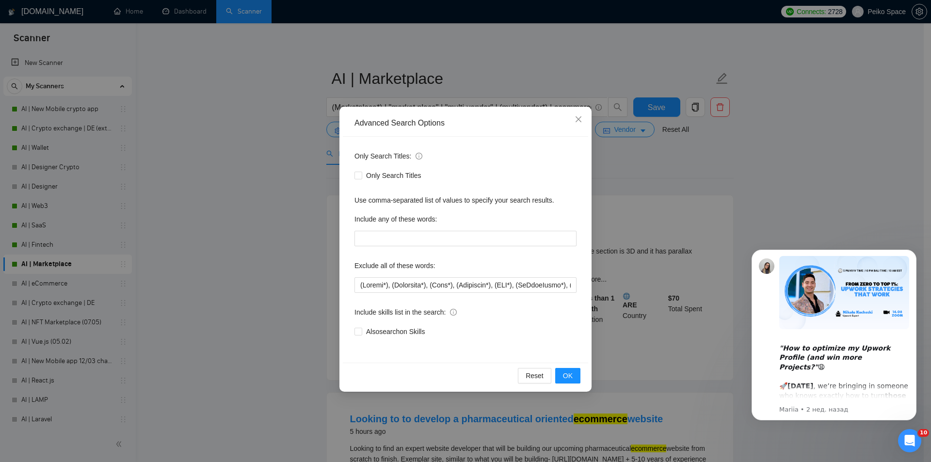
click at [267, 228] on div "Advanced Search Options Only Search Titles: Only Search Titles Use comma-separa…" at bounding box center [465, 231] width 931 height 462
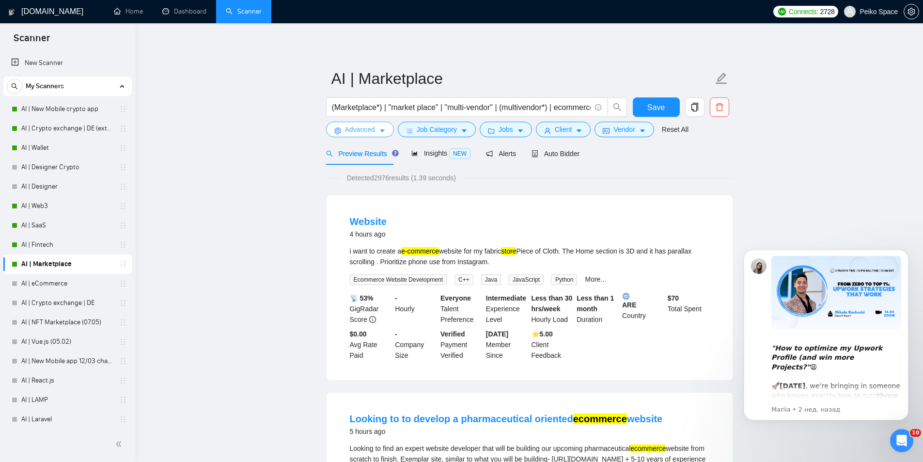
click at [351, 130] on span "Advanced" at bounding box center [360, 129] width 30 height 11
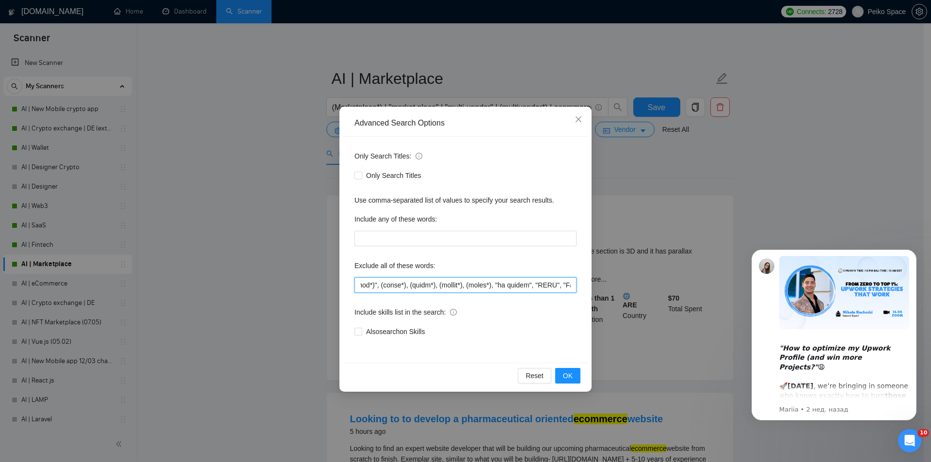
scroll to position [0, 4018]
drag, startPoint x: 360, startPoint y: 284, endPoint x: 651, endPoint y: 298, distance: 291.2
click at [651, 298] on div "Advanced Search Options Only Search Titles: Only Search Titles Use comma-separa…" at bounding box center [465, 231] width 931 height 462
click at [576, 113] on span "Close" at bounding box center [578, 120] width 26 height 26
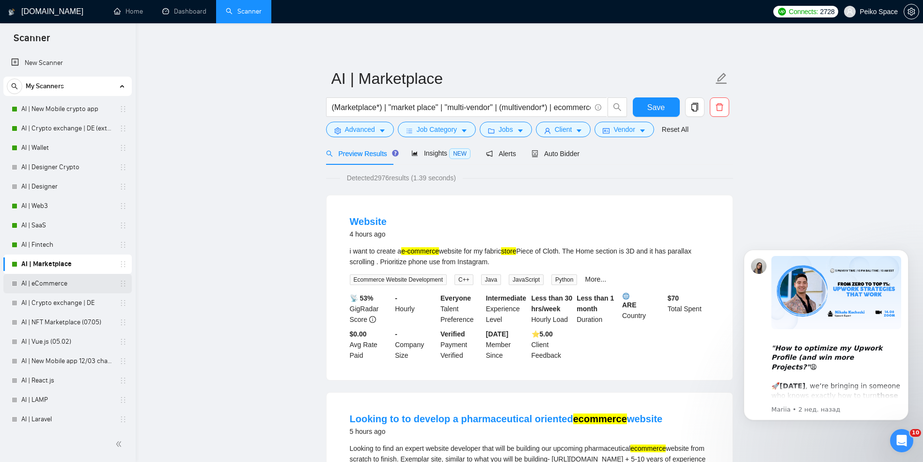
click at [63, 283] on link "AI | eCommerce" at bounding box center [67, 283] width 92 height 19
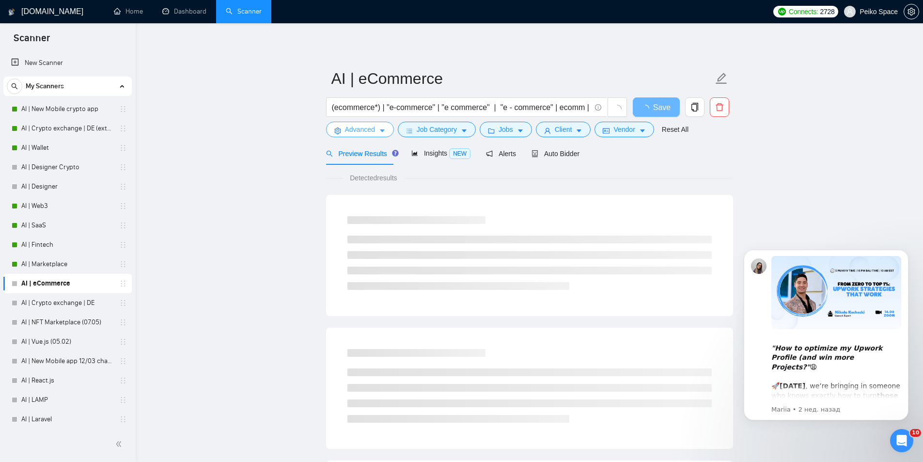
click at [362, 130] on span "Advanced" at bounding box center [360, 129] width 30 height 11
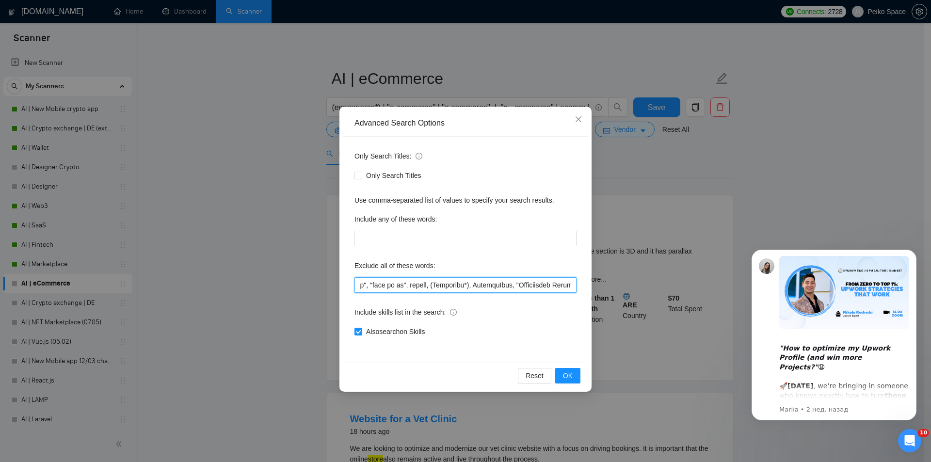
scroll to position [0, 6147]
drag, startPoint x: 360, startPoint y: 285, endPoint x: 590, endPoint y: 299, distance: 230.6
click at [590, 299] on div "Advanced Search Options Only Search Titles: Only Search Titles Use comma-separa…" at bounding box center [465, 249] width 252 height 285
type input "(Xero*), "iPad developer", "DJ app", (Astro*), (LinkedIn*), (Samsung*), (WooCom…"
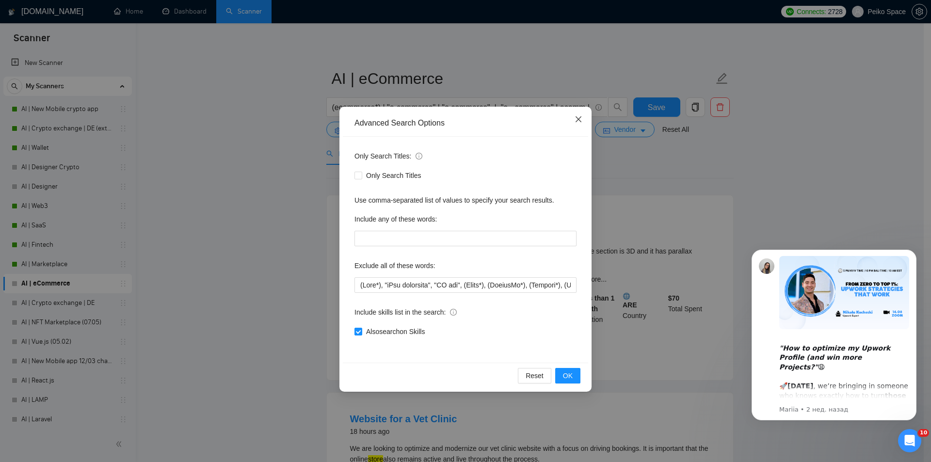
click at [574, 119] on icon "close" at bounding box center [578, 119] width 8 height 8
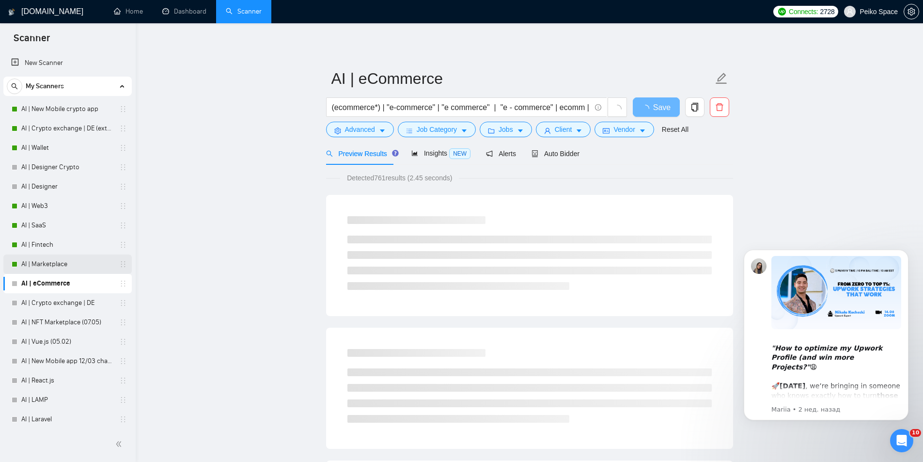
click at [57, 264] on link "AI | Marketplace" at bounding box center [67, 263] width 92 height 19
click at [362, 131] on span "Advanced" at bounding box center [360, 129] width 30 height 11
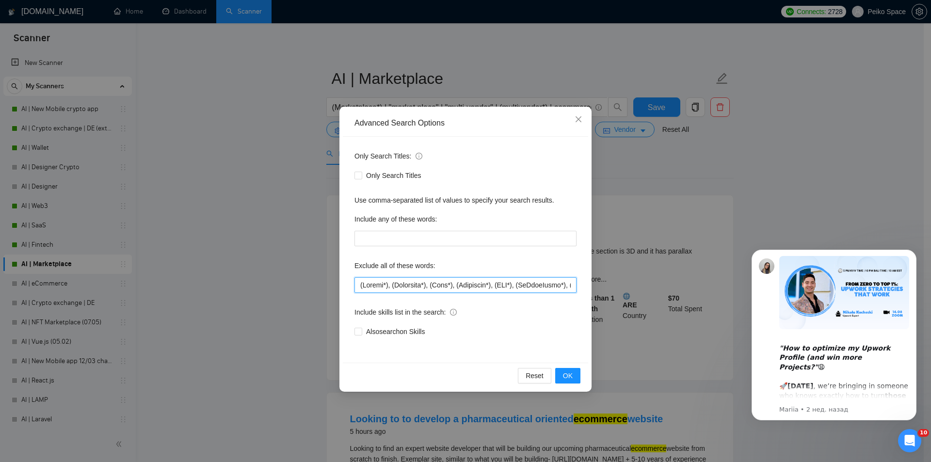
drag, startPoint x: 618, startPoint y: 284, endPoint x: 684, endPoint y: 300, distance: 68.4
click at [684, 300] on div "Advanced Search Options Only Search Titles: Only Search Titles Use comma-separa…" at bounding box center [465, 231] width 931 height 462
drag, startPoint x: 559, startPoint y: 284, endPoint x: 512, endPoint y: 286, distance: 47.0
click at [323, 281] on div "Advanced Search Options Only Search Titles: Only Search Titles Use comma-separa…" at bounding box center [465, 231] width 931 height 462
drag, startPoint x: 550, startPoint y: 285, endPoint x: 304, endPoint y: 290, distance: 246.2
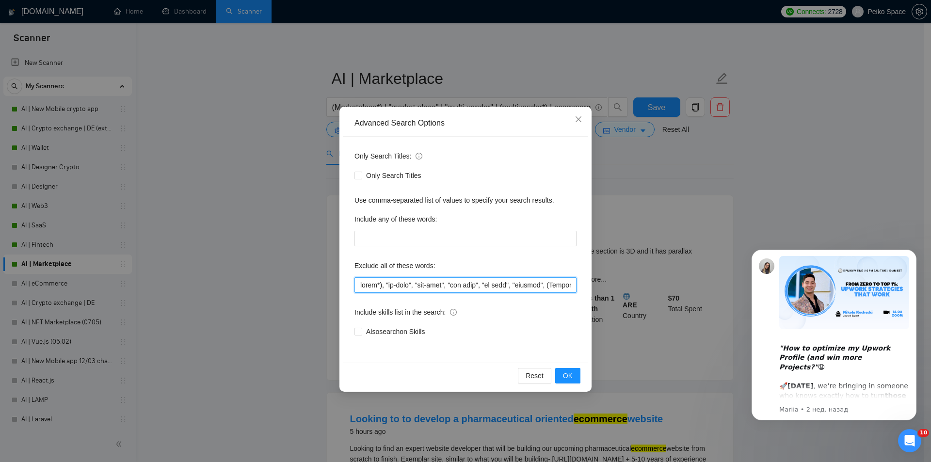
click at [306, 290] on div "Advanced Search Options Only Search Titles: Only Search Titles Use comma-separa…" at bounding box center [465, 231] width 931 height 462
drag, startPoint x: 570, startPoint y: 288, endPoint x: 535, endPoint y: 288, distance: 35.4
click at [274, 290] on div "Advanced Search Options Only Search Titles: Only Search Titles Use comma-separa…" at bounding box center [465, 231] width 931 height 462
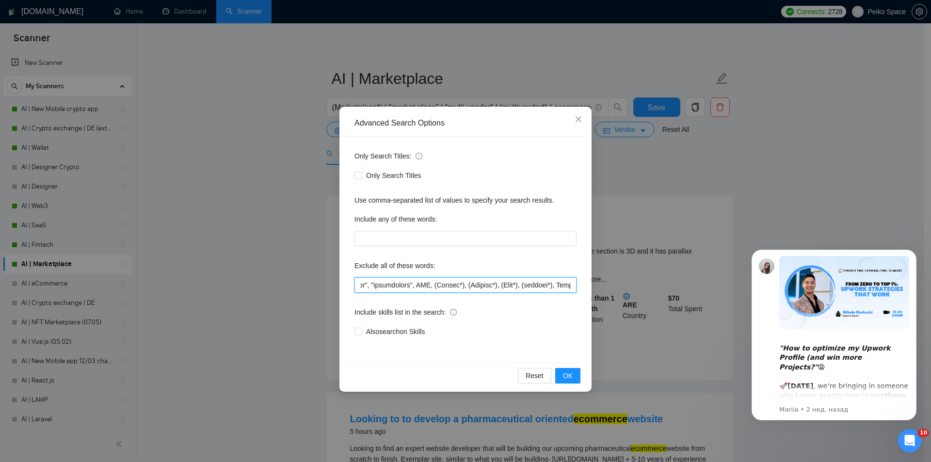
drag, startPoint x: 565, startPoint y: 287, endPoint x: 459, endPoint y: 286, distance: 105.2
click at [264, 286] on div "Advanced Search Options Only Search Titles: Only Search Titles Use comma-separa…" at bounding box center [465, 231] width 931 height 462
drag, startPoint x: 386, startPoint y: 284, endPoint x: 737, endPoint y: 302, distance: 351.3
click at [737, 302] on div "Advanced Search Options Only Search Titles: Only Search Titles Use comma-separa…" at bounding box center [465, 231] width 931 height 462
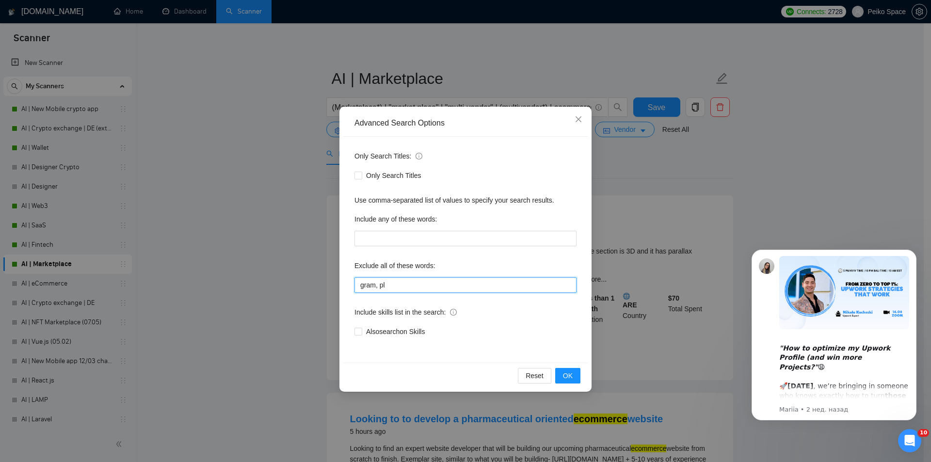
scroll to position [0, 0]
type input "gram,"
click at [289, 282] on div "Advanced Search Options Only Search Titles: Only Search Titles Use comma-separa…" at bounding box center [465, 231] width 931 height 462
paste input "(Celigo*), (Snowflake*), (Sage*), (Capacitor*), (GHL*), (GoHighLevel*), (gam*),…"
click at [573, 374] on button "OK" at bounding box center [567, 376] width 25 height 16
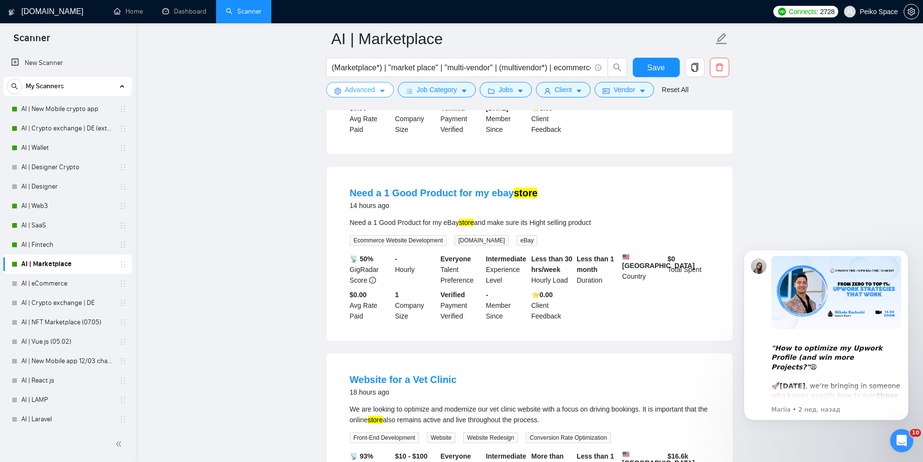
scroll to position [242, 0]
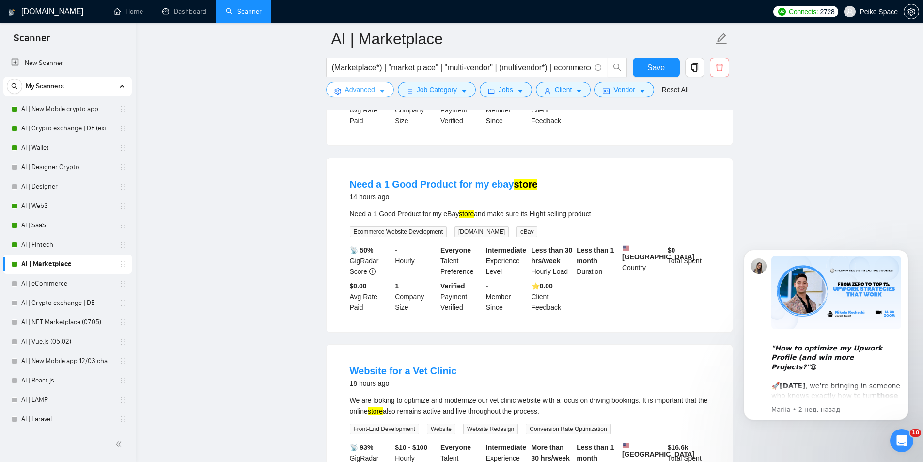
click at [360, 91] on span "Advanced" at bounding box center [360, 89] width 30 height 11
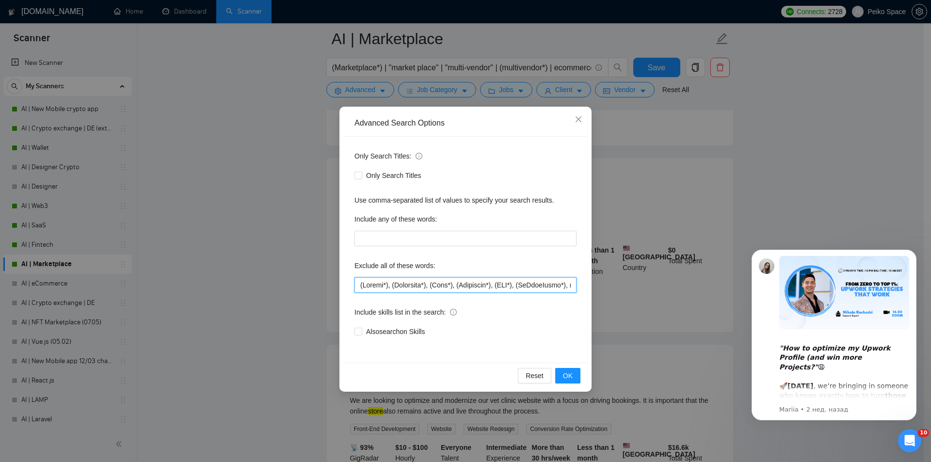
click at [358, 284] on input "text" at bounding box center [465, 285] width 222 height 16
click at [361, 285] on input "text" at bounding box center [465, 285] width 222 height 16
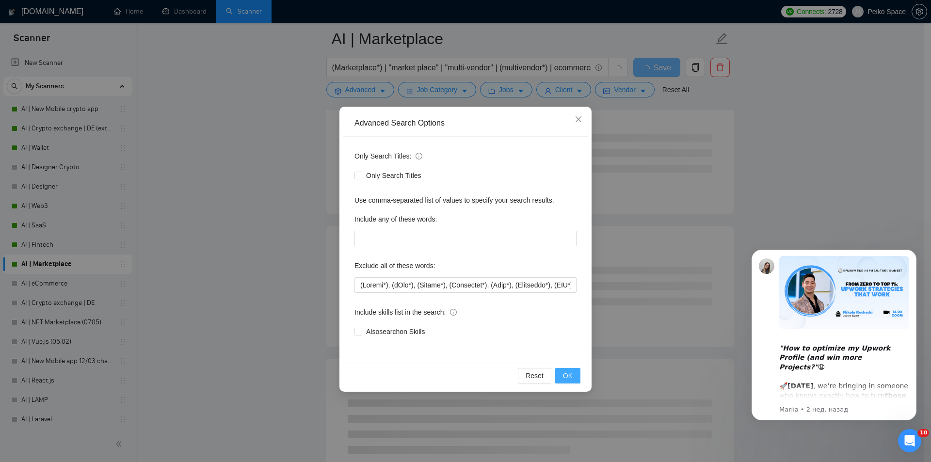
click at [573, 375] on button "OK" at bounding box center [567, 376] width 25 height 16
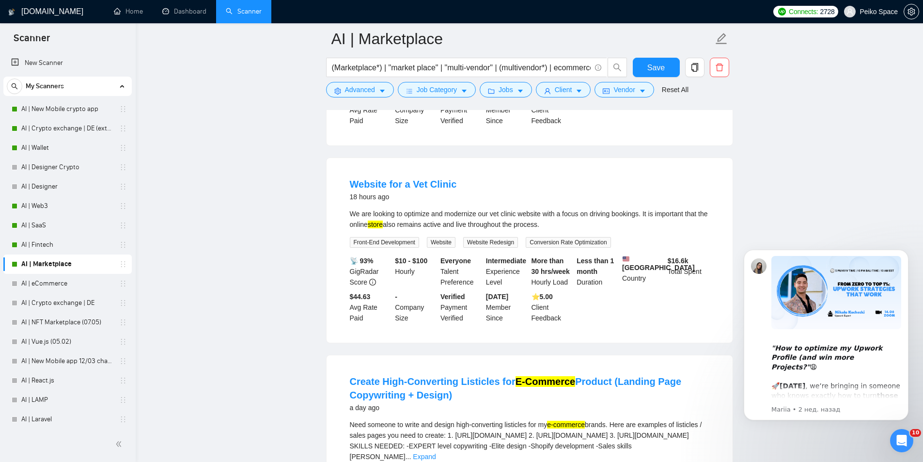
drag, startPoint x: 364, startPoint y: 213, endPoint x: 578, endPoint y: 219, distance: 213.3
click at [572, 219] on div "We are looking to optimize and modernize our vet clinic website with a focus on…" at bounding box center [530, 218] width 360 height 21
click at [619, 216] on div "We are looking to optimize and modernize our vet clinic website with a focus on…" at bounding box center [530, 218] width 360 height 21
drag, startPoint x: 642, startPoint y: 215, endPoint x: 473, endPoint y: 213, distance: 168.7
click at [491, 212] on div "We are looking to optimize and modernize our vet clinic website with a focus on…" at bounding box center [530, 218] width 360 height 21
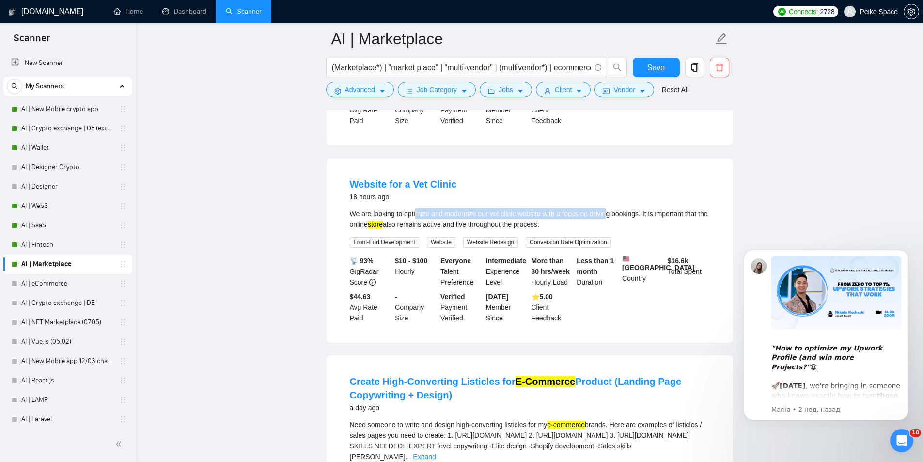
drag, startPoint x: 419, startPoint y: 211, endPoint x: 662, endPoint y: 215, distance: 242.4
click at [621, 215] on div "We are looking to optimize and modernize our vet clinic website with a focus on…" at bounding box center [530, 218] width 360 height 21
drag, startPoint x: 668, startPoint y: 214, endPoint x: 442, endPoint y: 209, distance: 226.4
click at [448, 209] on div "We are looking to optimize and modernize our vet clinic website with a focus on…" at bounding box center [530, 218] width 360 height 21
drag, startPoint x: 393, startPoint y: 212, endPoint x: 507, endPoint y: 221, distance: 114.7
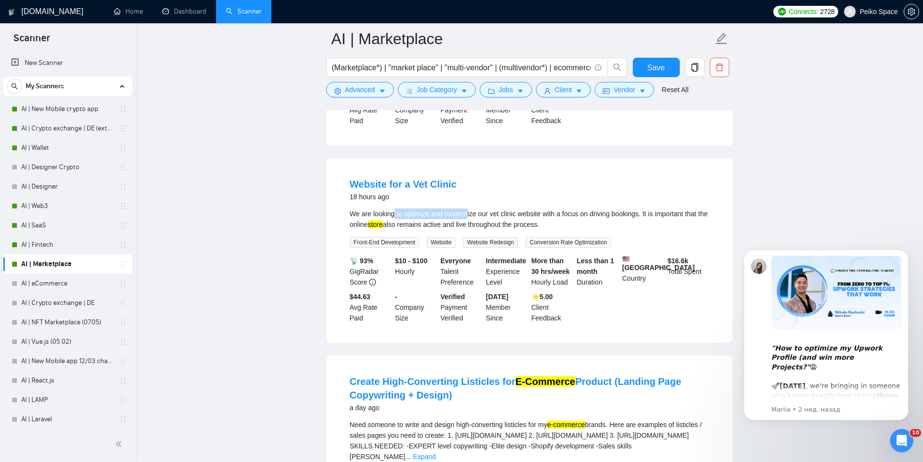
click at [485, 219] on div "We are looking to optimize and modernize our vet clinic website with a focus on…" at bounding box center [530, 218] width 360 height 21
drag, startPoint x: 541, startPoint y: 227, endPoint x: 436, endPoint y: 220, distance: 105.9
click at [448, 221] on div "We are looking to optimize and modernize our vet clinic website with a focus on…" at bounding box center [530, 218] width 360 height 21
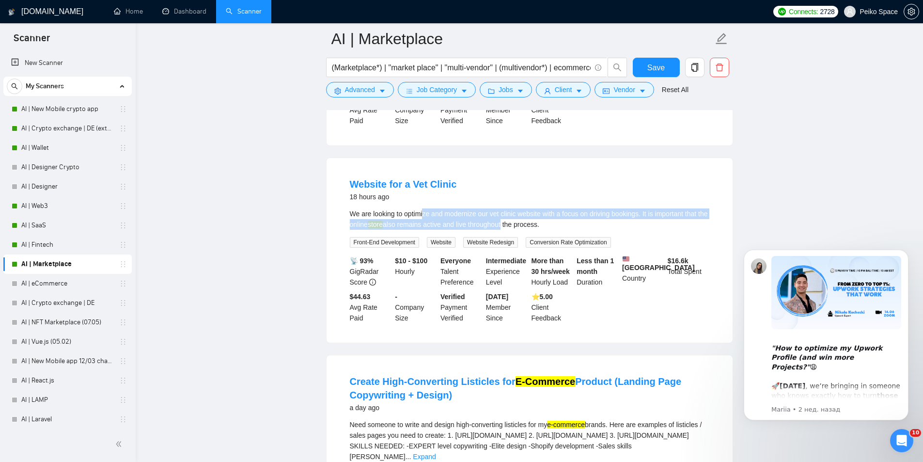
drag, startPoint x: 465, startPoint y: 219, endPoint x: 522, endPoint y: 221, distance: 57.2
click at [522, 221] on div "We are looking to optimize and modernize our vet clinic website with a focus on…" at bounding box center [530, 218] width 360 height 21
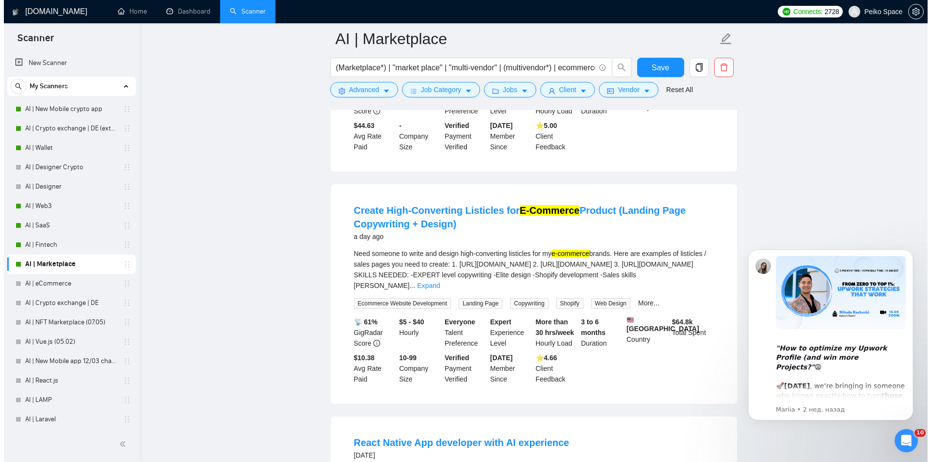
scroll to position [436, 0]
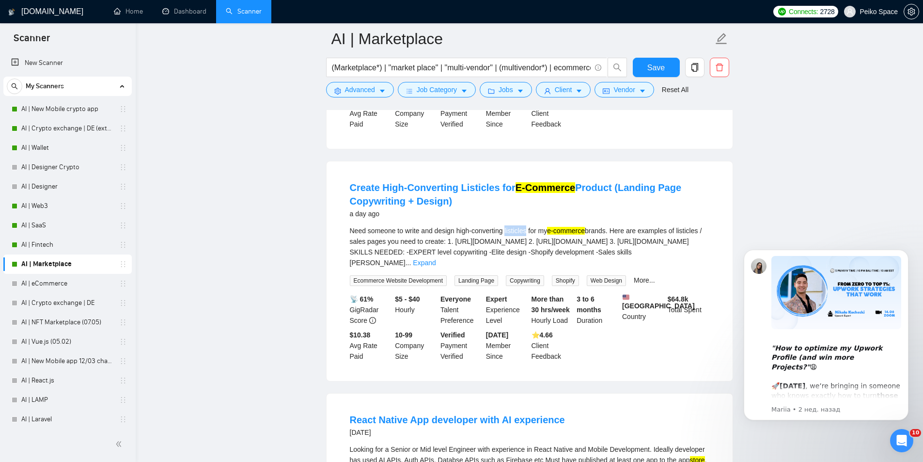
drag, startPoint x: 506, startPoint y: 228, endPoint x: 527, endPoint y: 227, distance: 21.3
click at [527, 227] on div "Need someone to write and design high-converting listicles for my e-commerce br…" at bounding box center [530, 246] width 360 height 43
copy div "listicles"
click at [347, 84] on button "Advanced" at bounding box center [360, 90] width 68 height 16
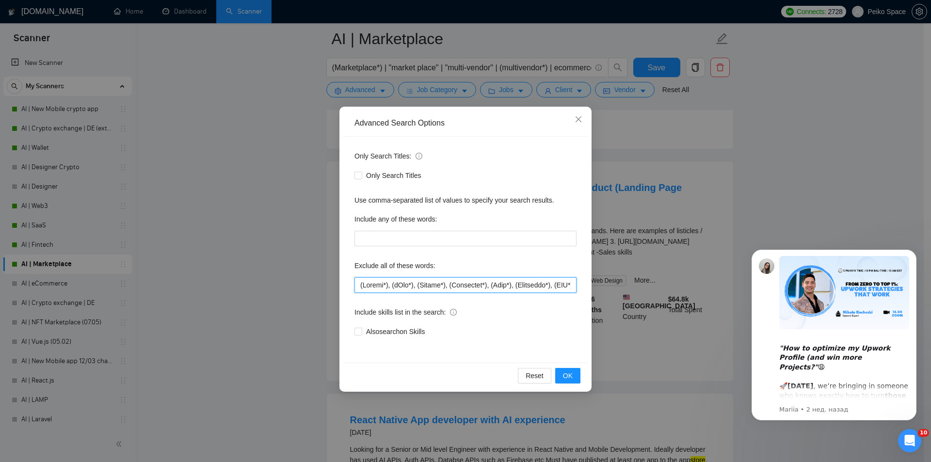
click at [360, 282] on input "text" at bounding box center [465, 285] width 222 height 16
paste input "listicles"
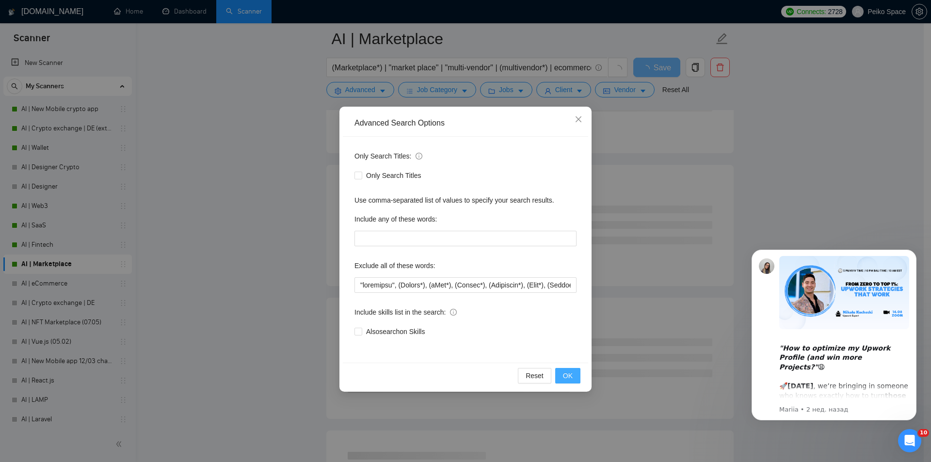
click at [566, 371] on span "OK" at bounding box center [568, 375] width 10 height 11
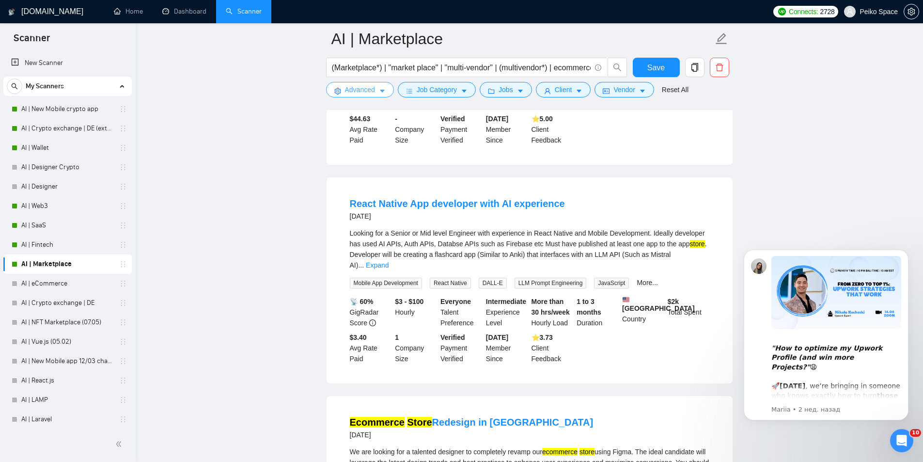
scroll to position [485, 0]
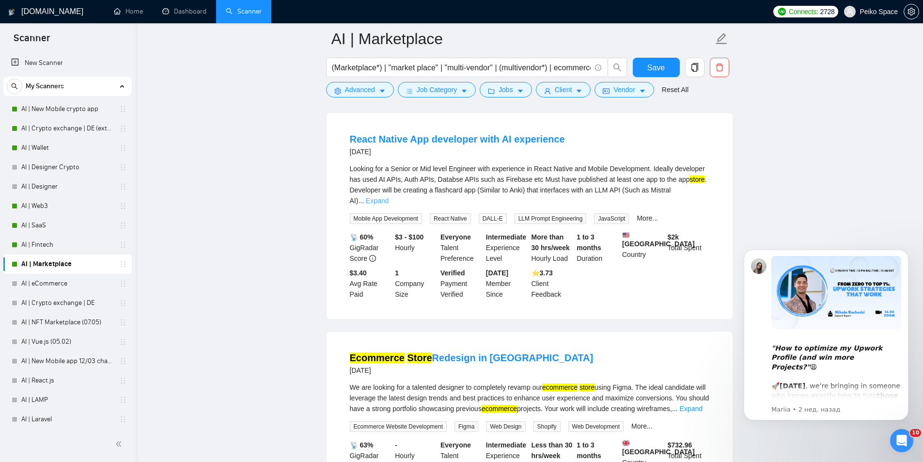
click at [389, 197] on link "Expand" at bounding box center [377, 201] width 23 height 8
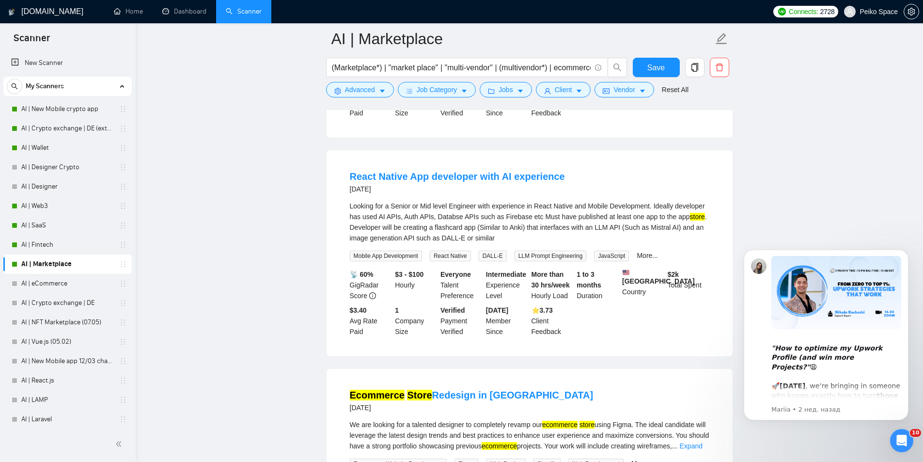
scroll to position [436, 0]
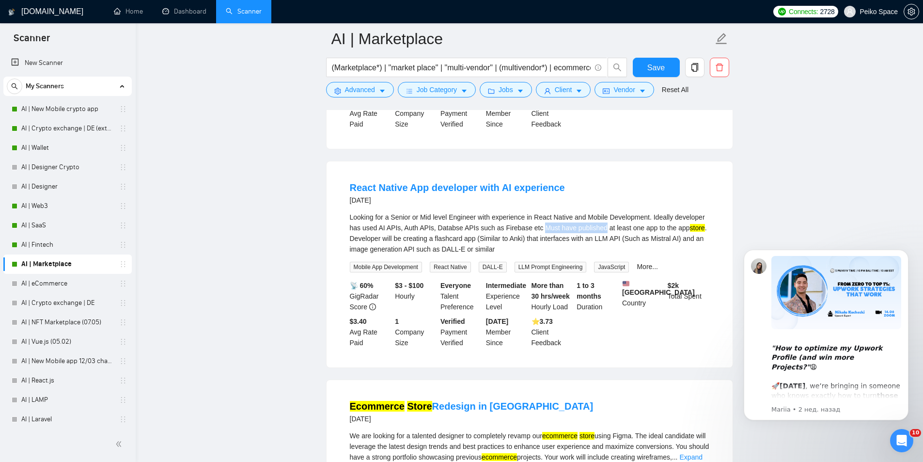
drag, startPoint x: 537, startPoint y: 225, endPoint x: 599, endPoint y: 224, distance: 62.0
click at [599, 224] on div "Looking for a Senior or Mid level Engineer with experience in React Native and …" at bounding box center [530, 233] width 360 height 43
drag, startPoint x: 598, startPoint y: 224, endPoint x: 569, endPoint y: 223, distance: 29.1
click at [569, 223] on div "Looking for a Senior or Mid level Engineer with experience in React Native and …" at bounding box center [530, 233] width 360 height 43
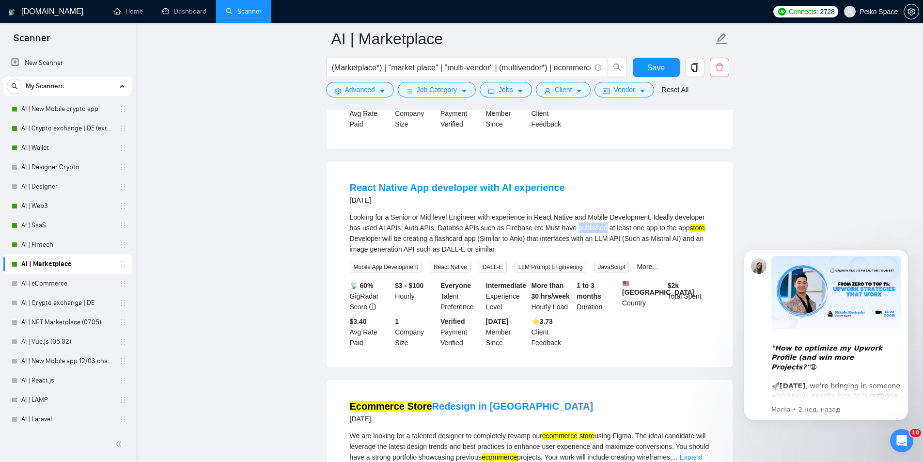
copy div "published"
click at [354, 87] on span "Advanced" at bounding box center [360, 89] width 30 height 11
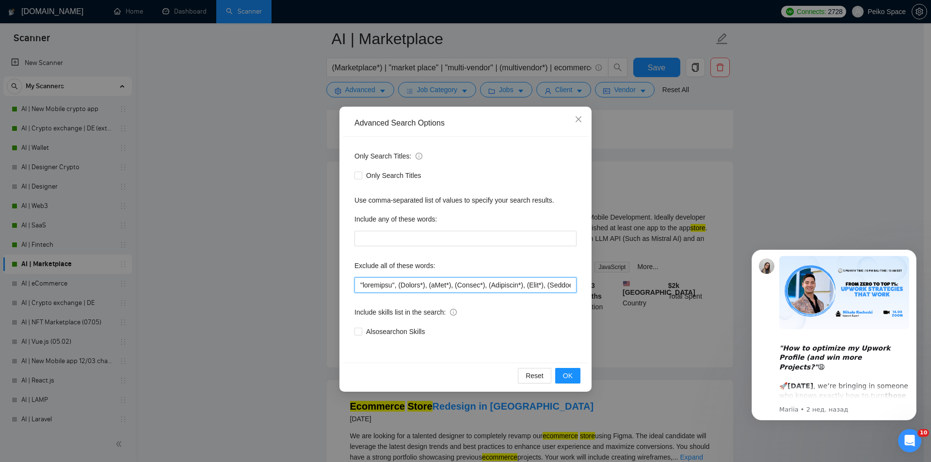
click at [358, 283] on input "text" at bounding box center [465, 285] width 222 height 16
paste input "published"
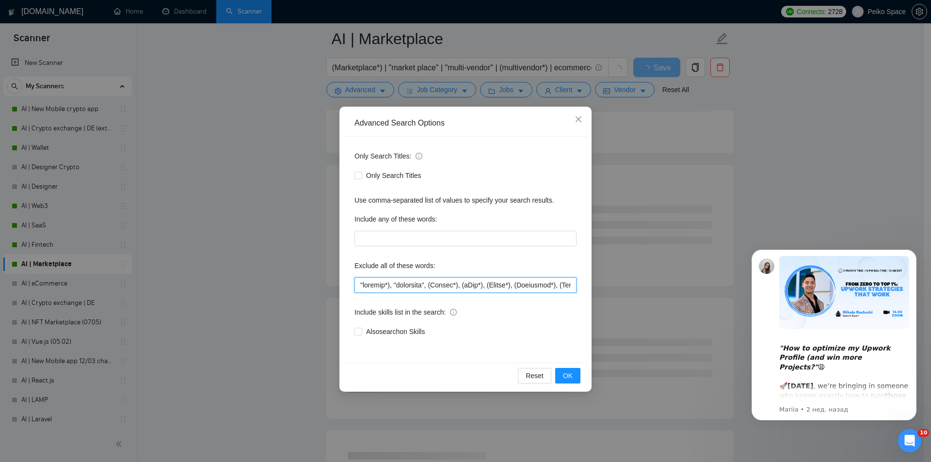
click at [360, 284] on input "text" at bounding box center [465, 285] width 222 height 16
click at [576, 374] on button "OK" at bounding box center [567, 376] width 25 height 16
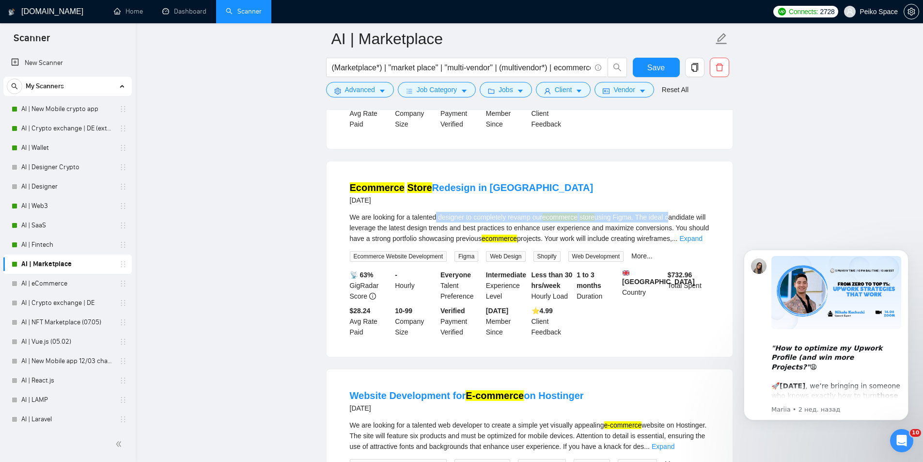
drag, startPoint x: 438, startPoint y: 216, endPoint x: 680, endPoint y: 221, distance: 242.4
click at [678, 221] on div "We are looking for a talented designer to completely revamp our ecommerce store…" at bounding box center [530, 228] width 360 height 32
click at [695, 236] on link "Expand" at bounding box center [691, 239] width 23 height 8
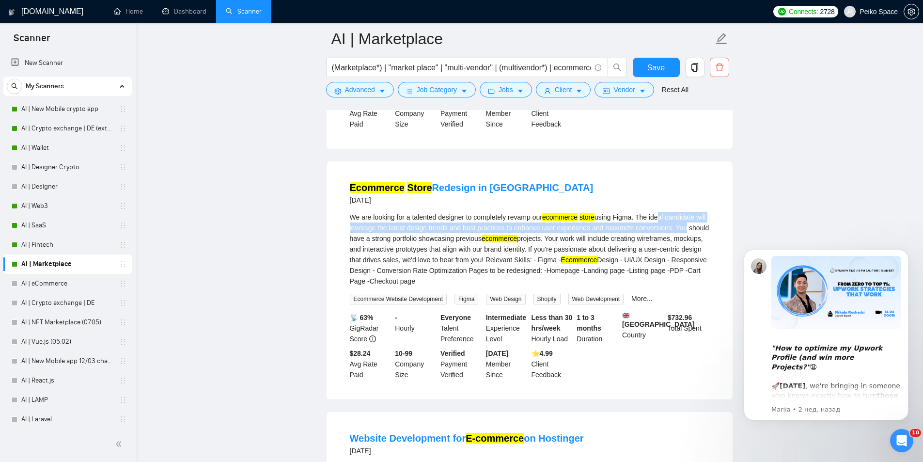
drag, startPoint x: 659, startPoint y: 218, endPoint x: 671, endPoint y: 229, distance: 17.1
click at [673, 229] on div "We are looking for a talented designer to completely revamp our ecommerce store…" at bounding box center [530, 249] width 360 height 75
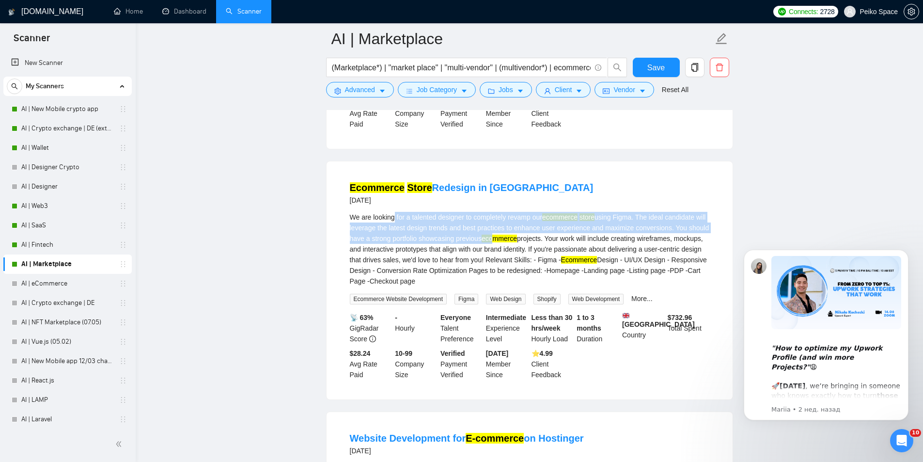
drag, startPoint x: 394, startPoint y: 217, endPoint x: 524, endPoint y: 232, distance: 131.2
click at [520, 232] on div "We are looking for a talented designer to completely revamp our ecommerce store…" at bounding box center [530, 249] width 360 height 75
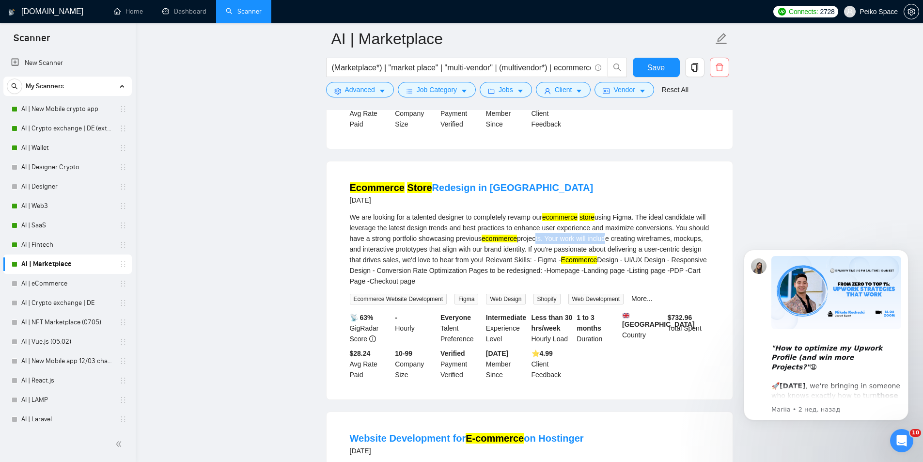
drag, startPoint x: 604, startPoint y: 236, endPoint x: 511, endPoint y: 232, distance: 93.2
click at [518, 233] on div "We are looking for a talented designer to completely revamp our ecommerce store…" at bounding box center [530, 249] width 360 height 75
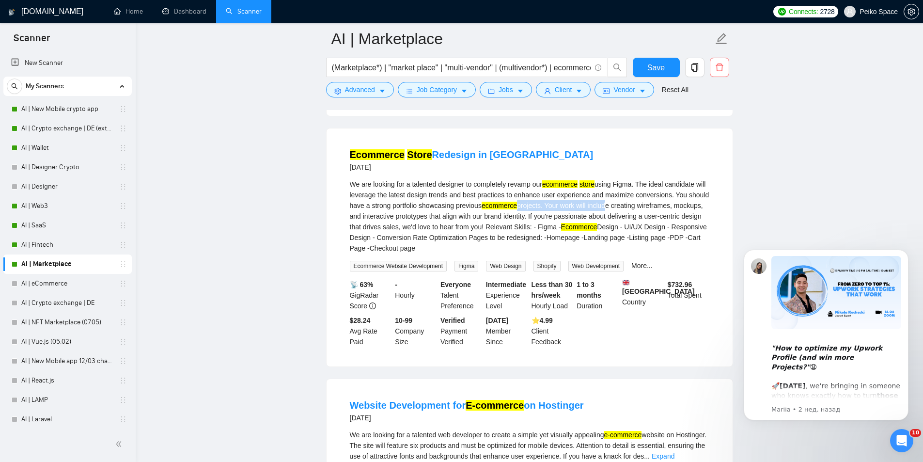
scroll to position [485, 0]
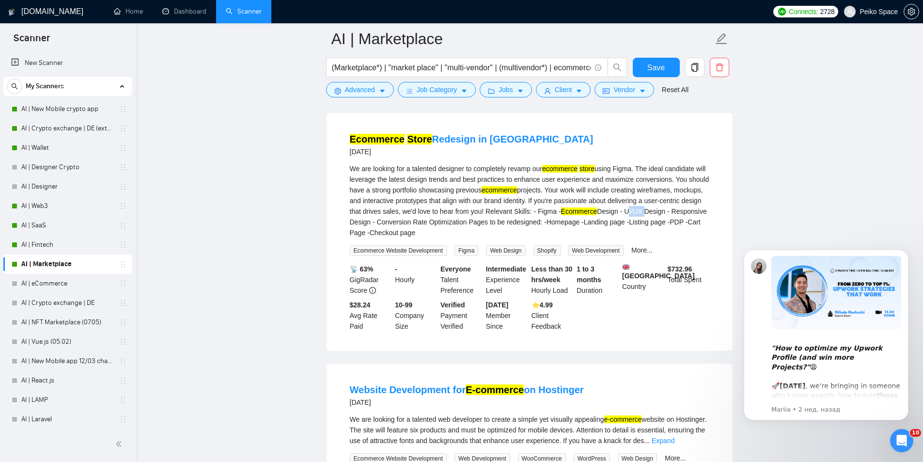
drag, startPoint x: 623, startPoint y: 208, endPoint x: 642, endPoint y: 210, distance: 19.0
click at [642, 210] on div "We are looking for a talented designer to completely revamp our ecommerce store…" at bounding box center [530, 200] width 360 height 75
copy div "UI/UX"
drag, startPoint x: 412, startPoint y: 166, endPoint x: 464, endPoint y: 170, distance: 52.0
click at [464, 170] on div "We are looking for a talented designer to completely revamp our ecommerce store…" at bounding box center [530, 200] width 360 height 75
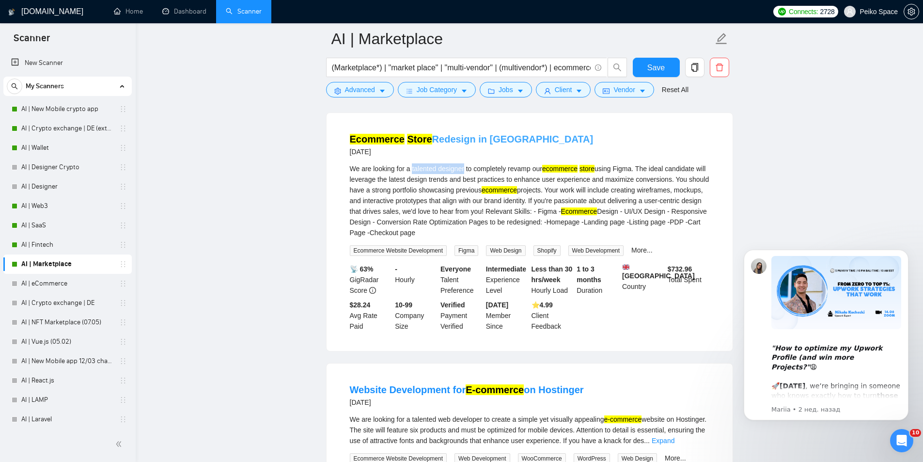
copy div "talented designer"
click at [356, 91] on span "Advanced" at bounding box center [360, 89] width 30 height 11
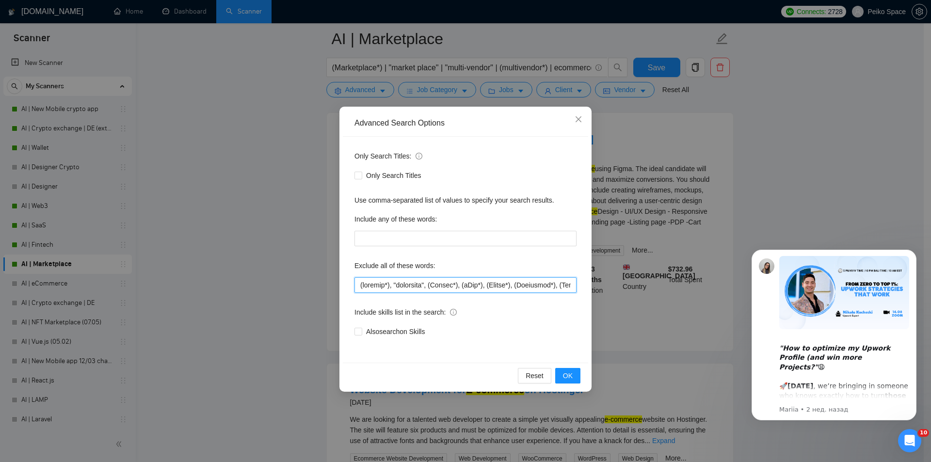
click at [360, 286] on input "text" at bounding box center [465, 285] width 222 height 16
paste input "talented designer"
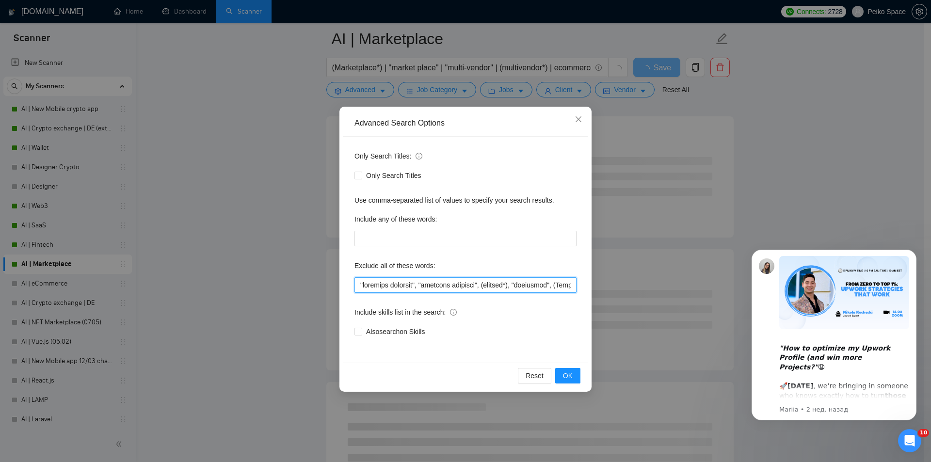
drag, startPoint x: 451, startPoint y: 284, endPoint x: 425, endPoint y: 285, distance: 26.2
click at [425, 285] on input "text" at bounding box center [465, 285] width 222 height 16
click at [573, 377] on button "OK" at bounding box center [567, 376] width 25 height 16
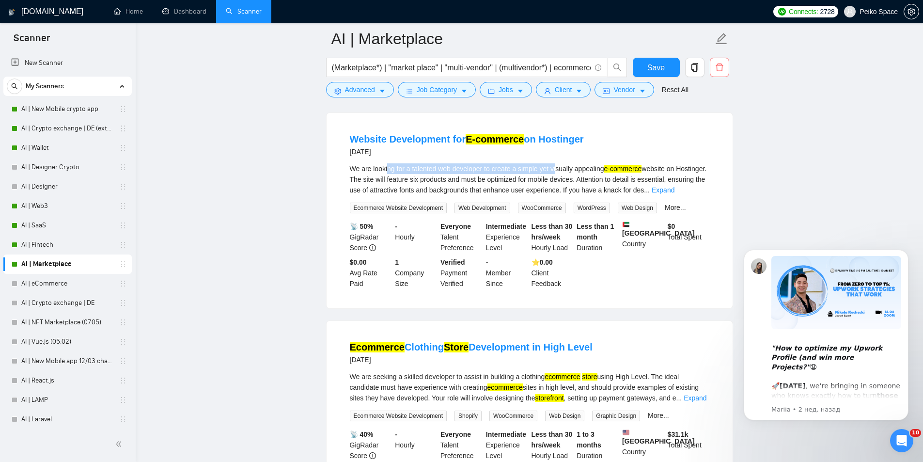
drag, startPoint x: 410, startPoint y: 168, endPoint x: 557, endPoint y: 170, distance: 147.3
click at [557, 170] on div "We are looking for a talented web developer to create a simple yet visually app…" at bounding box center [530, 179] width 360 height 32
drag, startPoint x: 591, startPoint y: 168, endPoint x: 563, endPoint y: 166, distance: 28.7
click at [563, 166] on div "We are looking for a talented web developer to create a simple yet visually app…" at bounding box center [530, 179] width 360 height 32
drag, startPoint x: 549, startPoint y: 167, endPoint x: 632, endPoint y: 170, distance: 83.4
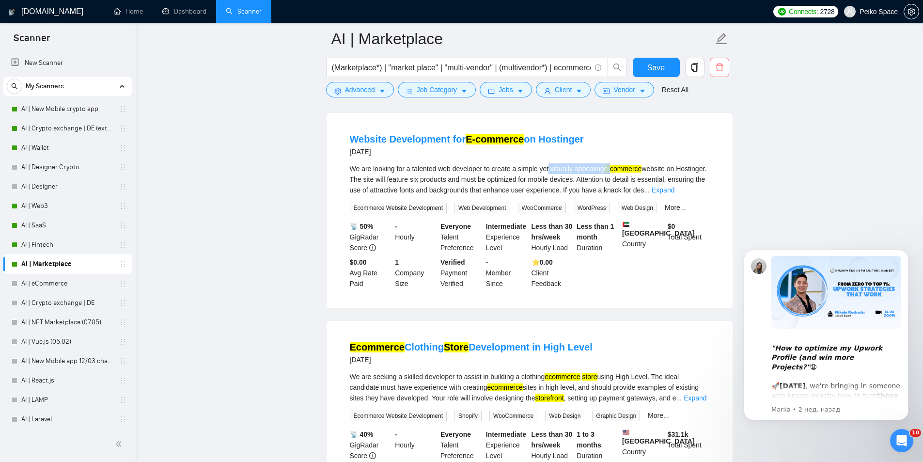
click at [620, 172] on div "We are looking for a talented web developer to create a simple yet visually app…" at bounding box center [530, 179] width 360 height 32
drag, startPoint x: 670, startPoint y: 169, endPoint x: 475, endPoint y: 169, distance: 195.3
click at [559, 164] on div "We are looking for a talented web developer to create a simple yet visually app…" at bounding box center [530, 179] width 360 height 32
drag, startPoint x: 379, startPoint y: 177, endPoint x: 343, endPoint y: 176, distance: 36.4
click at [343, 176] on li "Website Development for E-commerce on Hostinger [DATE] We are looking for a tal…" at bounding box center [529, 211] width 383 height 172
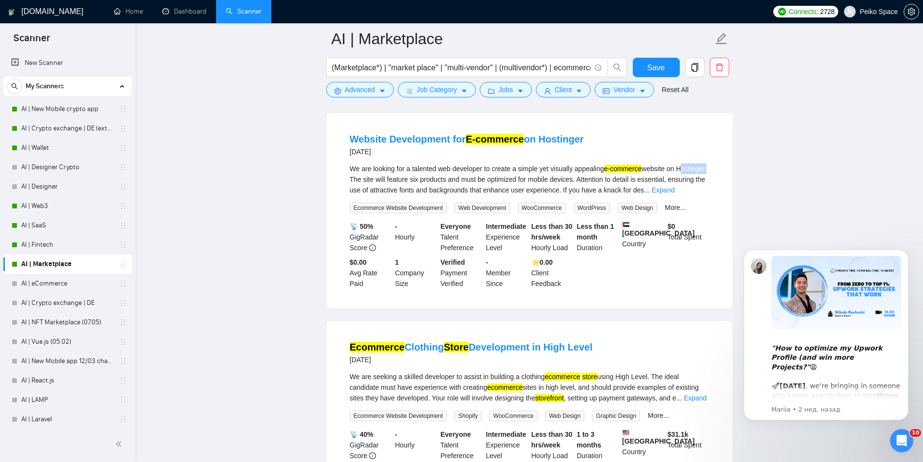
copy div "Hostinger"
click at [344, 91] on button "Advanced" at bounding box center [360, 90] width 68 height 16
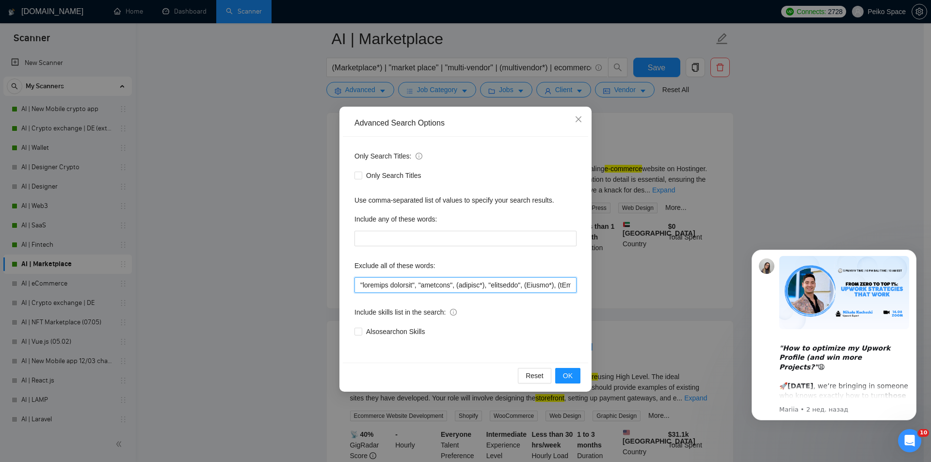
click at [359, 286] on input "text" at bounding box center [465, 285] width 222 height 16
paste input "Hostinger"
type input ""Hostinger", "talented designer", "designer", (publish*), "listicles", (Amazon*…"
click at [568, 373] on span "OK" at bounding box center [568, 375] width 10 height 11
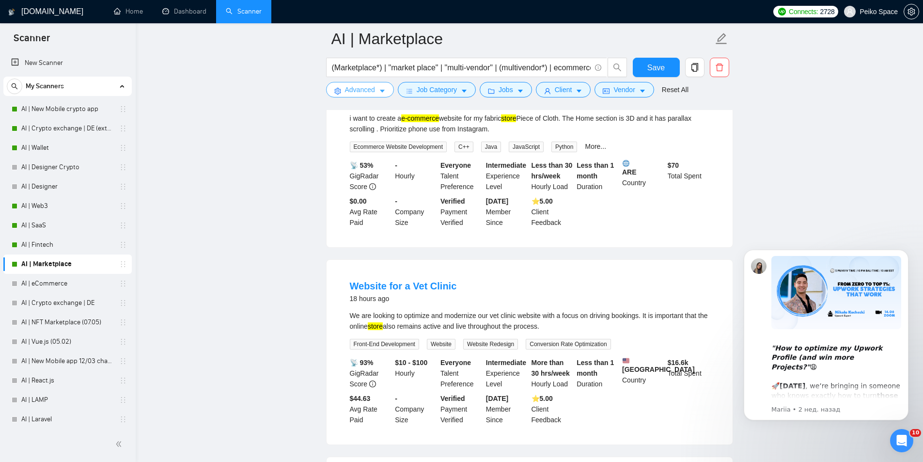
scroll to position [48, 0]
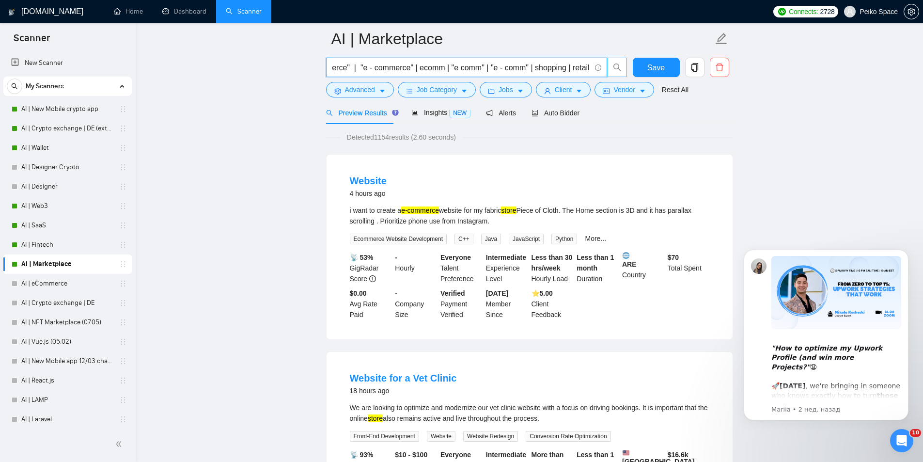
drag, startPoint x: 514, startPoint y: 71, endPoint x: 613, endPoint y: 70, distance: 98.9
click at [612, 71] on span "(Marketplace*) | "market place" | "multi-vendor" | (multivendor*) | ecommerce |…" at bounding box center [476, 67] width 301 height 19
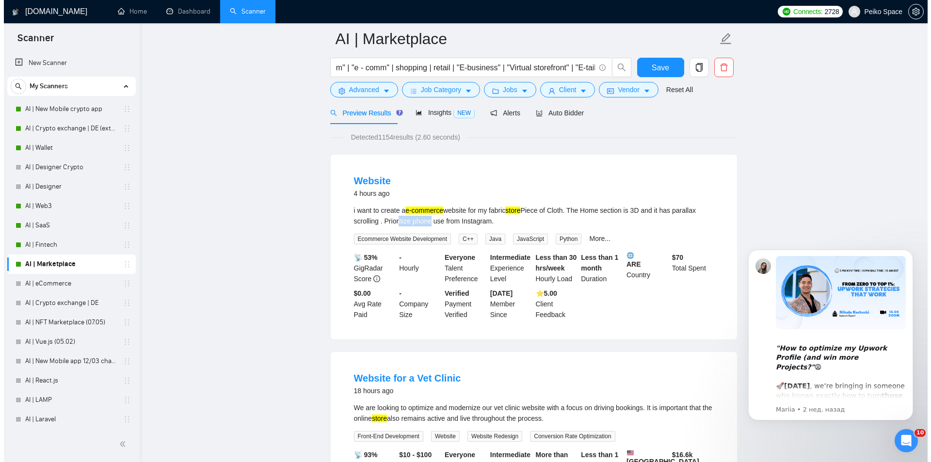
scroll to position [0, 0]
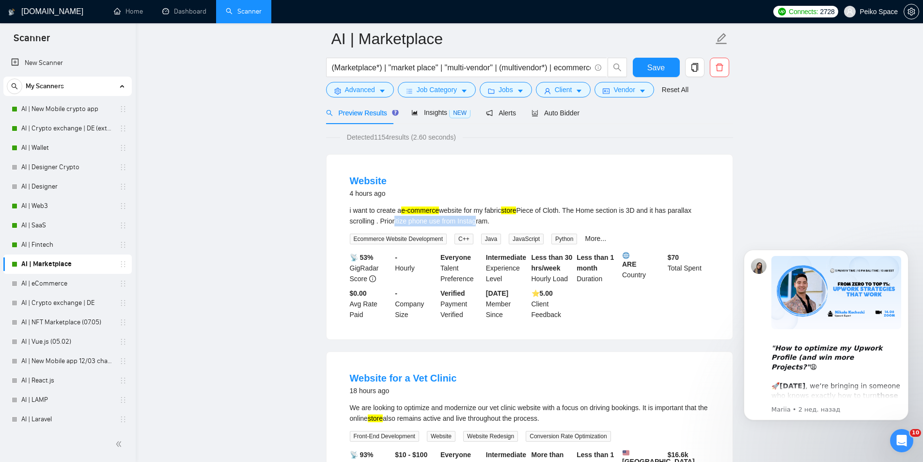
drag, startPoint x: 392, startPoint y: 220, endPoint x: 480, endPoint y: 218, distance: 87.7
click at [475, 219] on div "i want to create a e-commerce website for my fabric store Piece of Cloth. The H…" at bounding box center [530, 215] width 360 height 21
drag, startPoint x: 486, startPoint y: 218, endPoint x: 410, endPoint y: 218, distance: 76.6
click at [413, 218] on div "i want to create a e-commerce website for my fabric store Piece of Cloth. The H…" at bounding box center [530, 215] width 360 height 21
drag, startPoint x: 403, startPoint y: 217, endPoint x: 480, endPoint y: 218, distance: 77.1
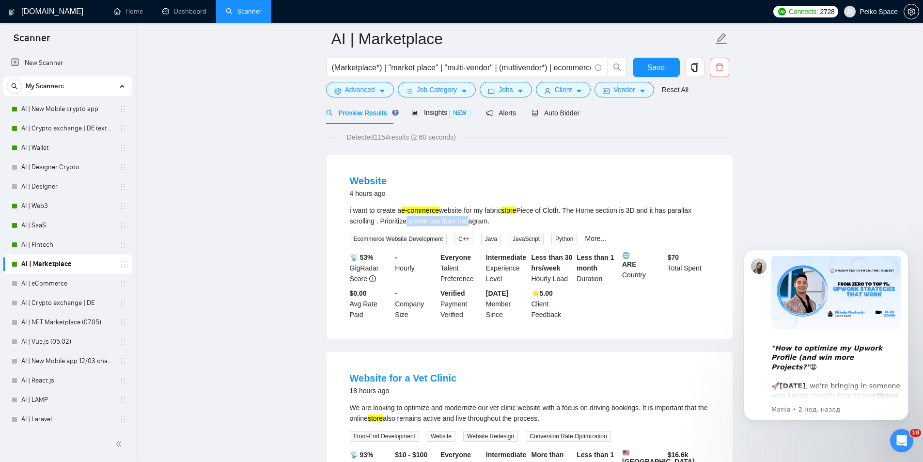
click at [478, 218] on div "i want to create a e-commerce website for my fabric store Piece of Cloth. The H…" at bounding box center [530, 215] width 360 height 21
drag, startPoint x: 456, startPoint y: 220, endPoint x: 394, endPoint y: 217, distance: 62.1
click at [404, 218] on div "i want to create a e-commerce website for my fabric store Piece of Cloth. The H…" at bounding box center [530, 215] width 360 height 21
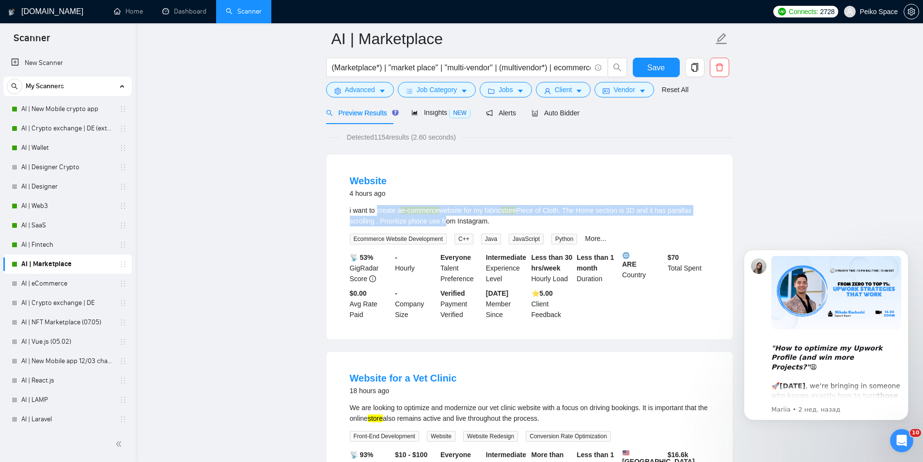
drag, startPoint x: 377, startPoint y: 208, endPoint x: 448, endPoint y: 216, distance: 71.1
click at [447, 216] on div "i want to create a e-commerce website for my fabric store Piece of Cloth. The H…" at bounding box center [530, 215] width 360 height 21
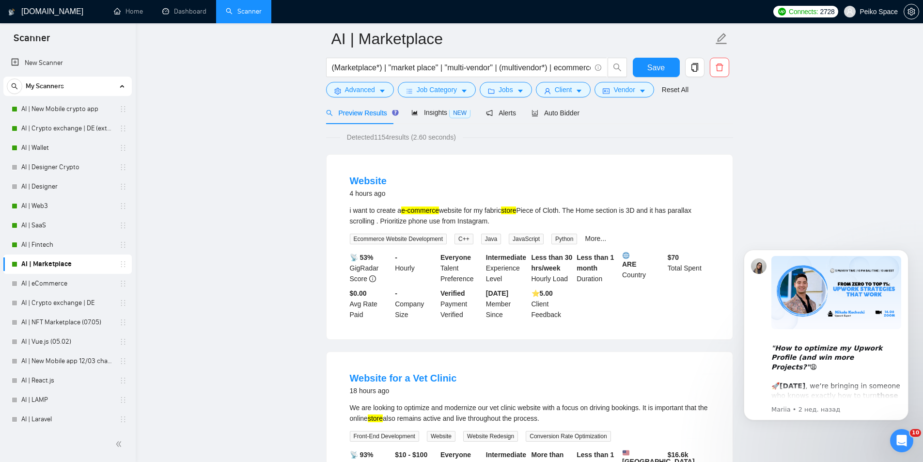
click at [474, 218] on div "i want to create a e-commerce website for my fabric store Piece of Cloth. The H…" at bounding box center [530, 215] width 360 height 21
click at [567, 91] on span "Client" at bounding box center [563, 89] width 17 height 11
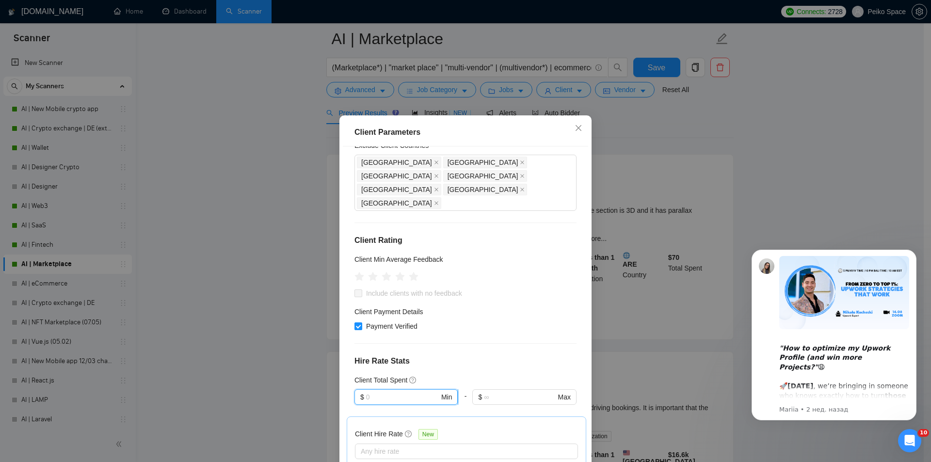
click at [382, 392] on input "text" at bounding box center [402, 397] width 73 height 11
click at [369, 331] on div "$1" at bounding box center [401, 336] width 90 height 11
type input "1"
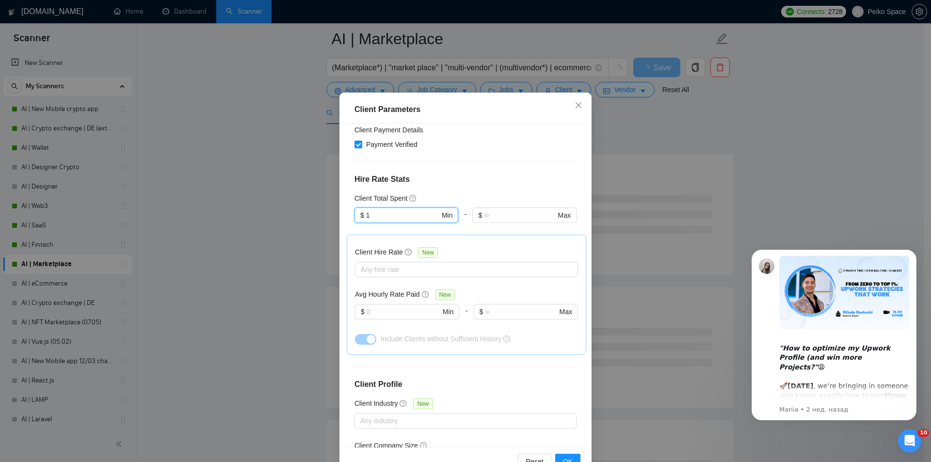
scroll to position [51, 0]
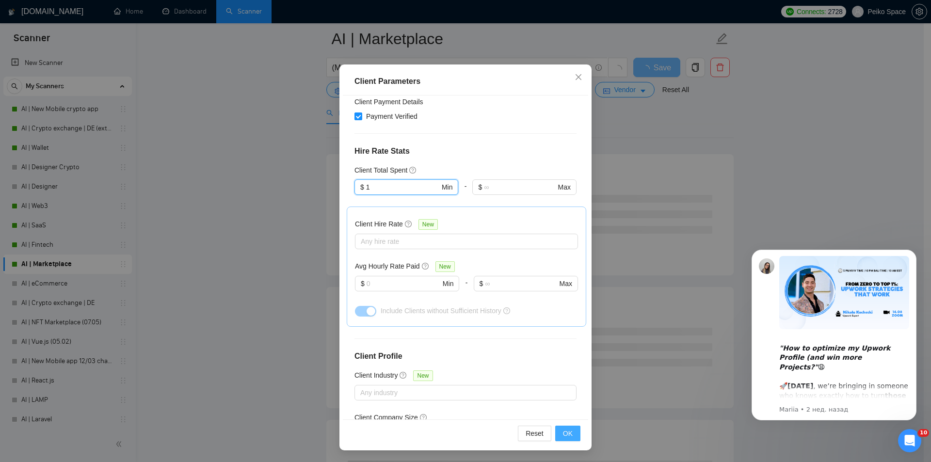
click at [568, 436] on span "OK" at bounding box center [568, 433] width 10 height 11
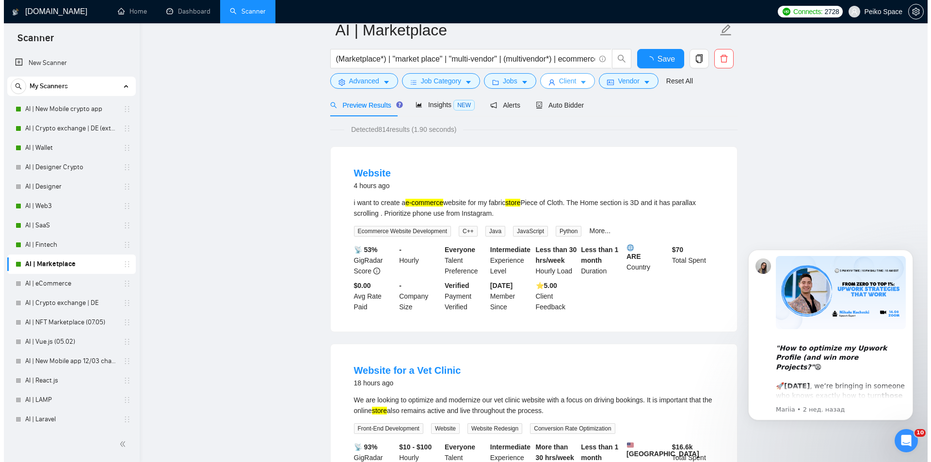
scroll to position [0, 0]
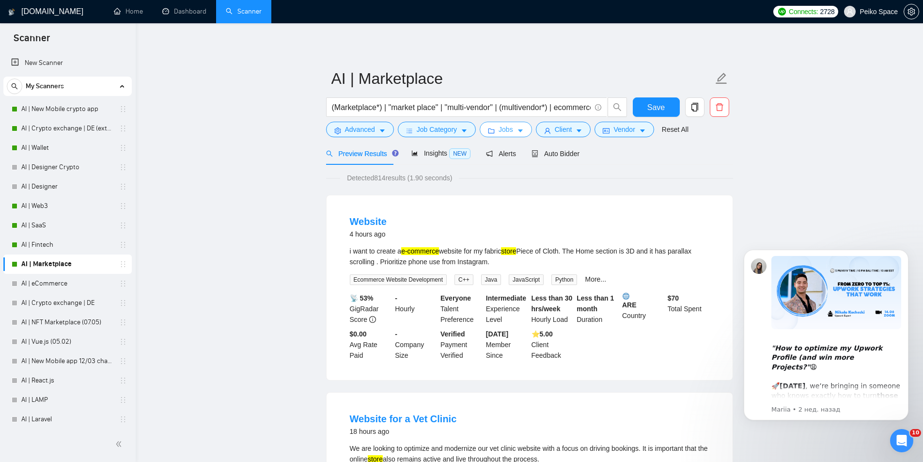
click at [505, 130] on span "Jobs" at bounding box center [506, 129] width 15 height 11
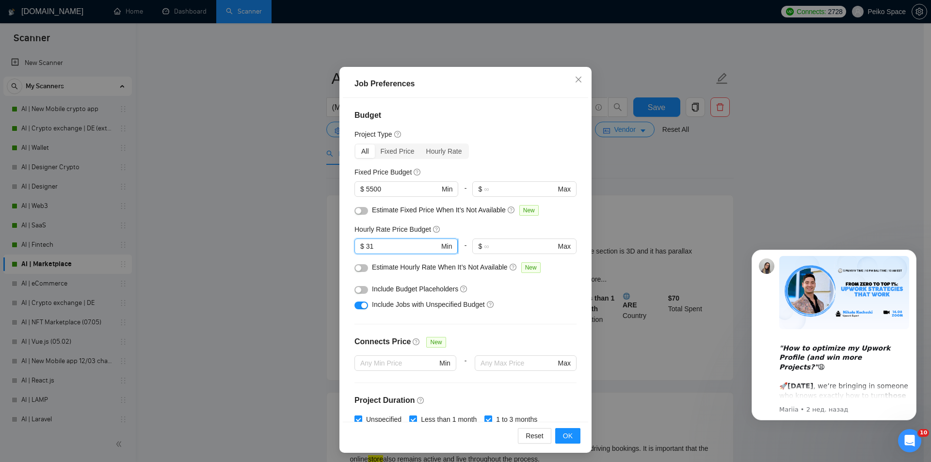
click at [367, 246] on input "31" at bounding box center [402, 246] width 73 height 11
type input "30"
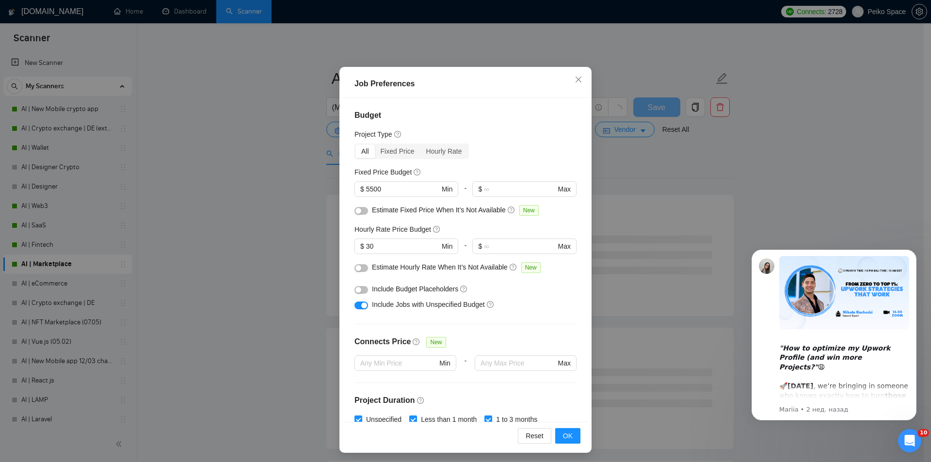
click at [486, 174] on div "Fixed Price Budget" at bounding box center [465, 172] width 222 height 11
click at [357, 287] on div "button" at bounding box center [358, 290] width 6 height 6
click at [565, 435] on span "OK" at bounding box center [568, 435] width 10 height 11
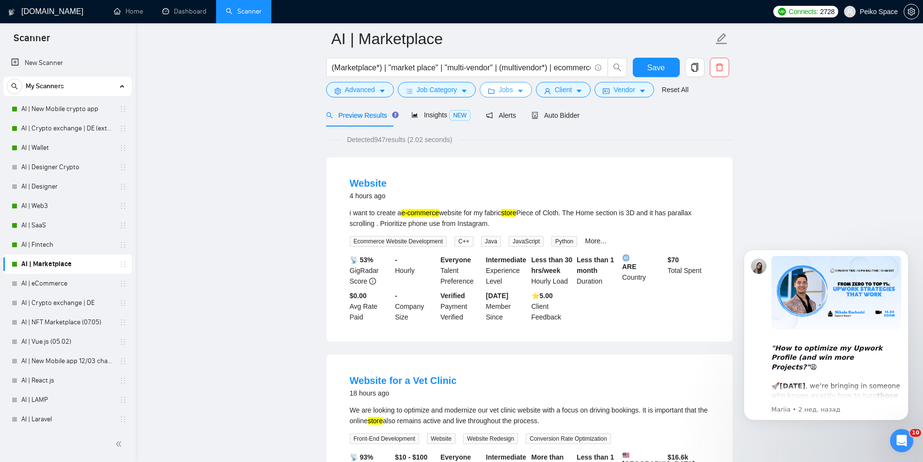
scroll to position [48, 0]
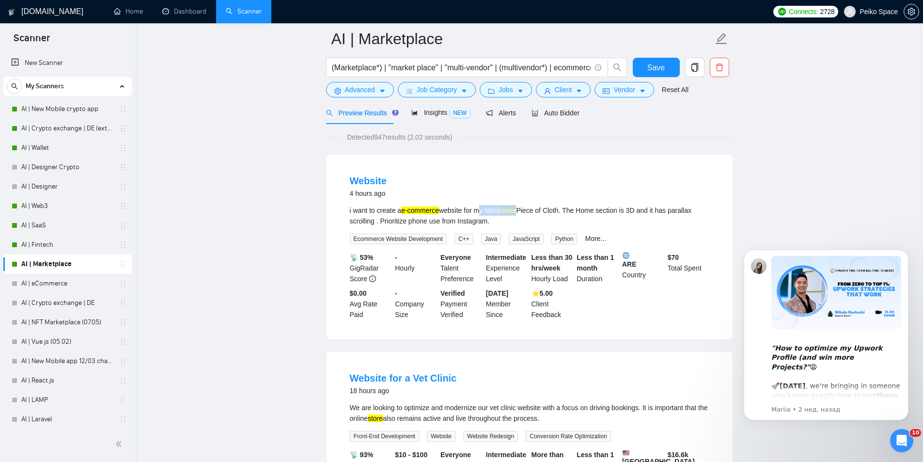
drag, startPoint x: 478, startPoint y: 208, endPoint x: 522, endPoint y: 208, distance: 44.1
click at [522, 208] on div "i want to create a e-commerce website for my fabric store Piece of Cloth. The H…" at bounding box center [530, 215] width 360 height 21
copy div "my fabric store"
click at [348, 95] on span "Advanced" at bounding box center [360, 89] width 30 height 11
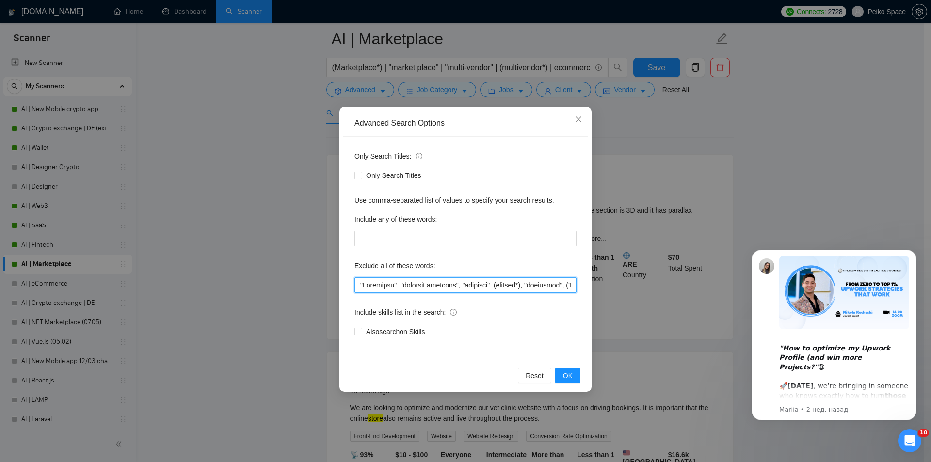
click at [359, 285] on input "text" at bounding box center [465, 285] width 222 height 16
paste input "my fabric store"
click at [562, 376] on button "OK" at bounding box center [567, 376] width 25 height 16
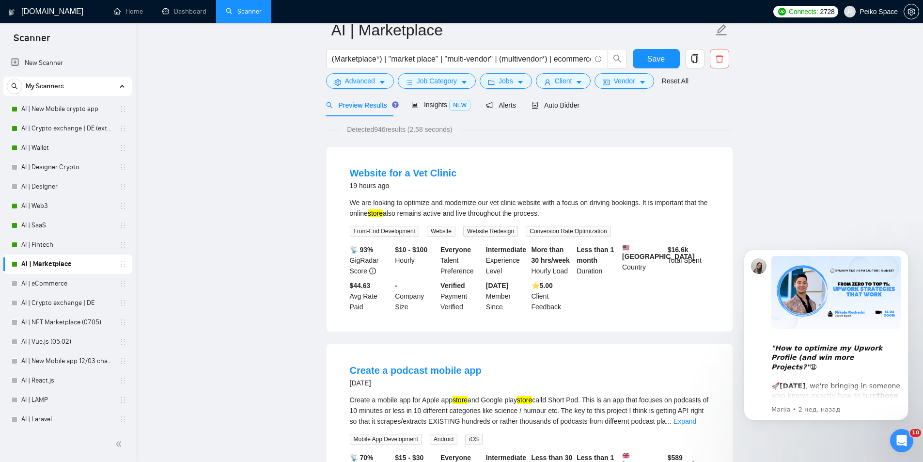
scroll to position [0, 0]
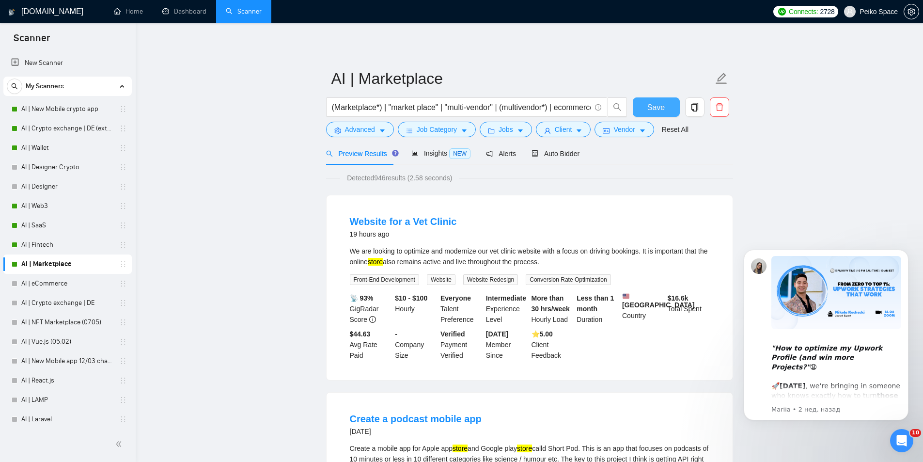
click at [640, 107] on button "Save" at bounding box center [656, 106] width 47 height 19
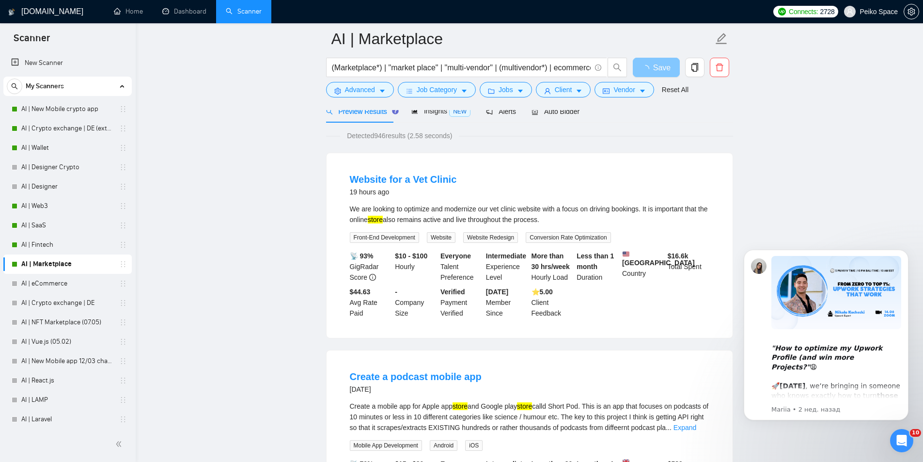
scroll to position [48, 0]
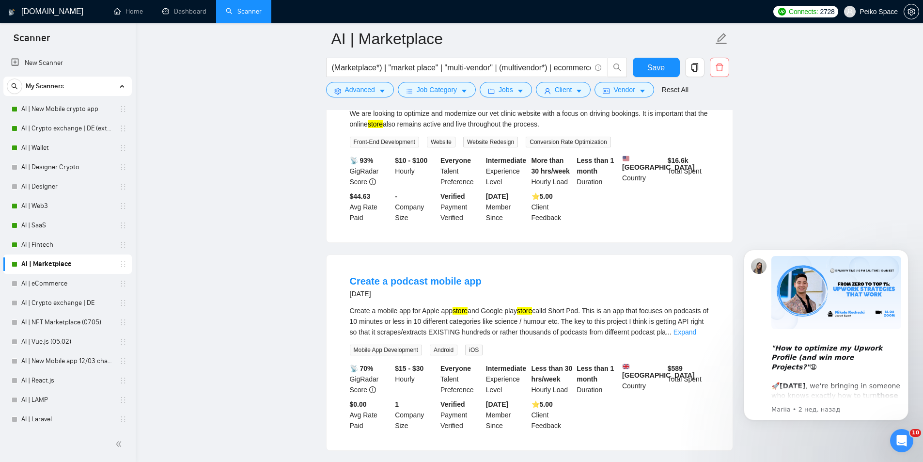
scroll to position [242, 0]
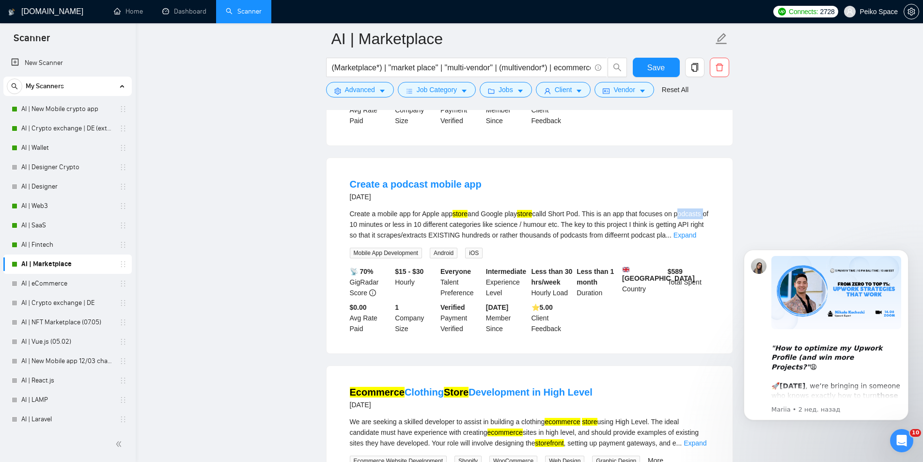
drag, startPoint x: 679, startPoint y: 212, endPoint x: 707, endPoint y: 212, distance: 27.1
click at [707, 212] on div "Create a mobile app for Apple app store and Google play store calld Short Pod. …" at bounding box center [530, 224] width 360 height 32
copy div "podcasts"
click at [347, 88] on span "Advanced" at bounding box center [360, 89] width 30 height 11
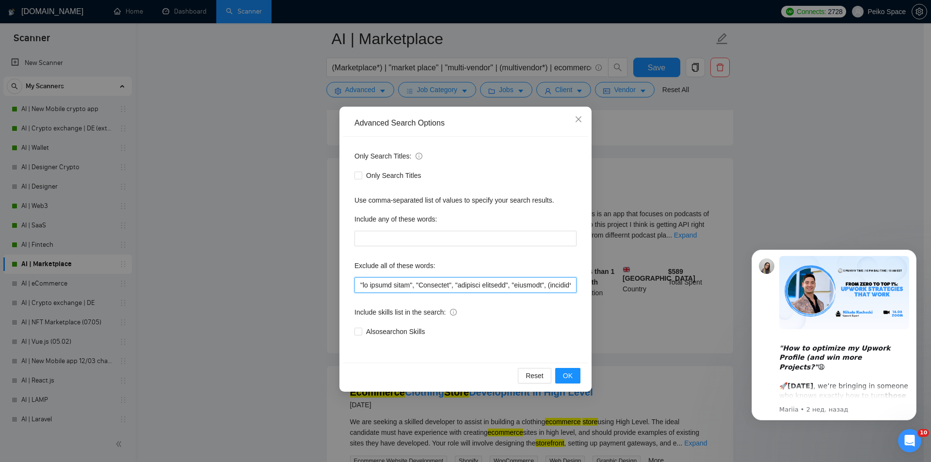
click at [357, 285] on input "text" at bounding box center [465, 285] width 222 height 16
paste input "podcasts"
click at [562, 380] on button "OK" at bounding box center [567, 376] width 25 height 16
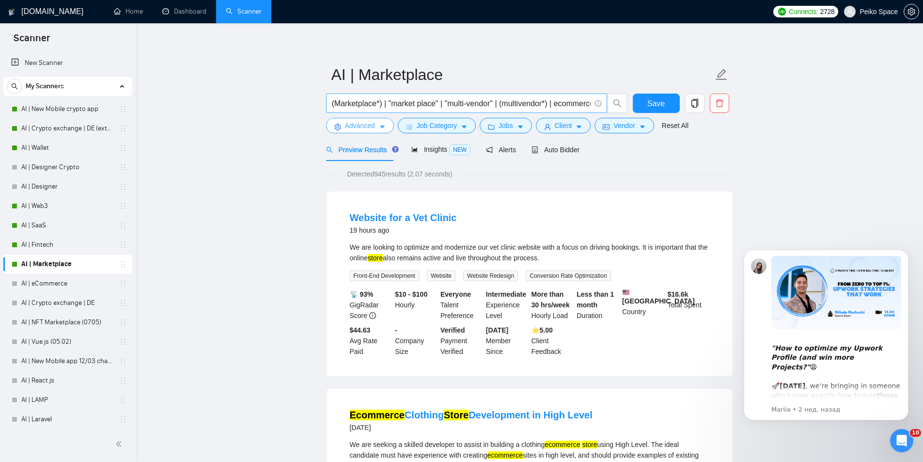
scroll to position [0, 0]
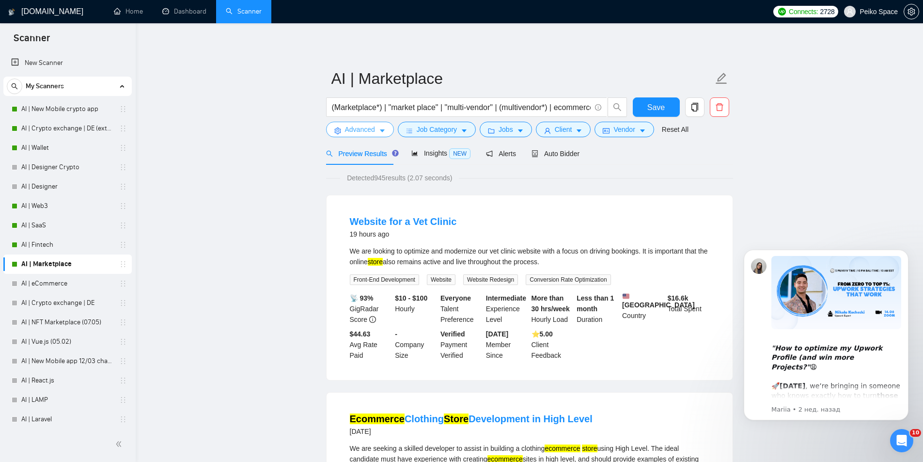
click at [352, 136] on button "Advanced" at bounding box center [360, 130] width 68 height 16
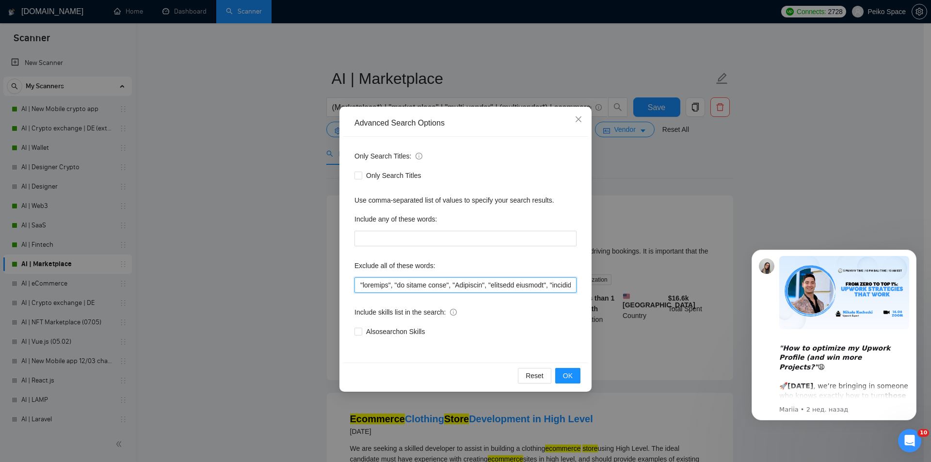
click at [360, 286] on input "text" at bounding box center [465, 285] width 222 height 16
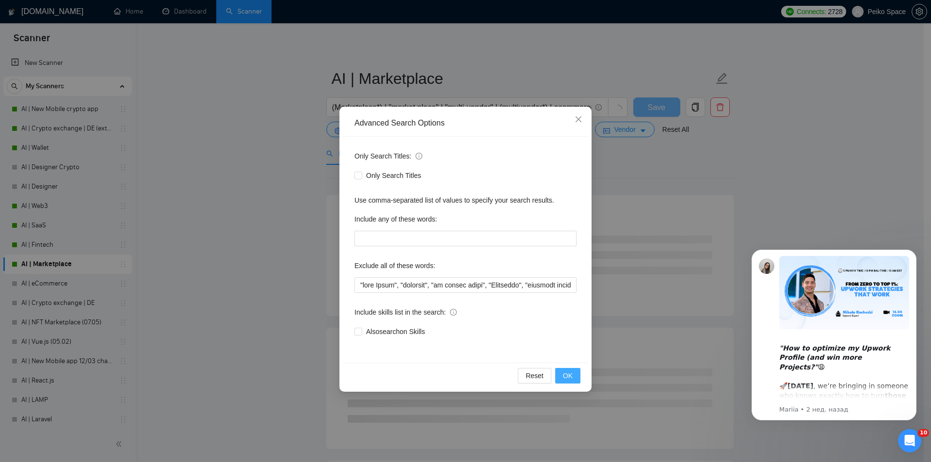
click at [563, 372] on button "OK" at bounding box center [567, 376] width 25 height 16
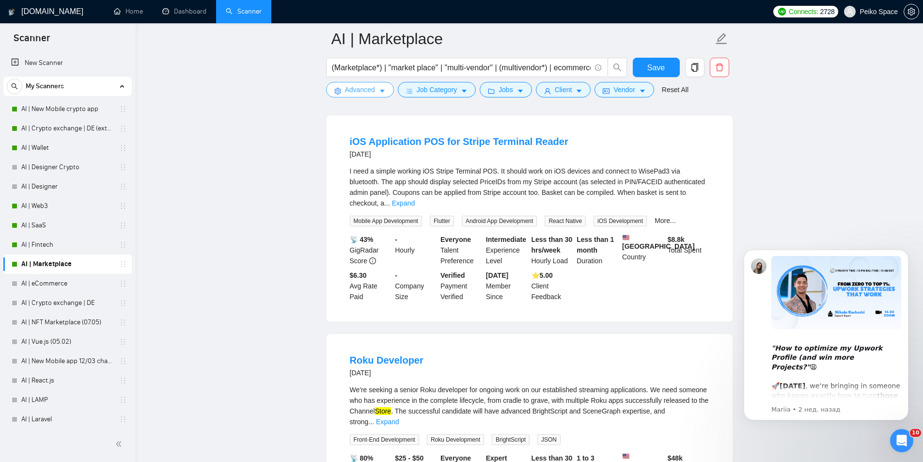
scroll to position [291, 0]
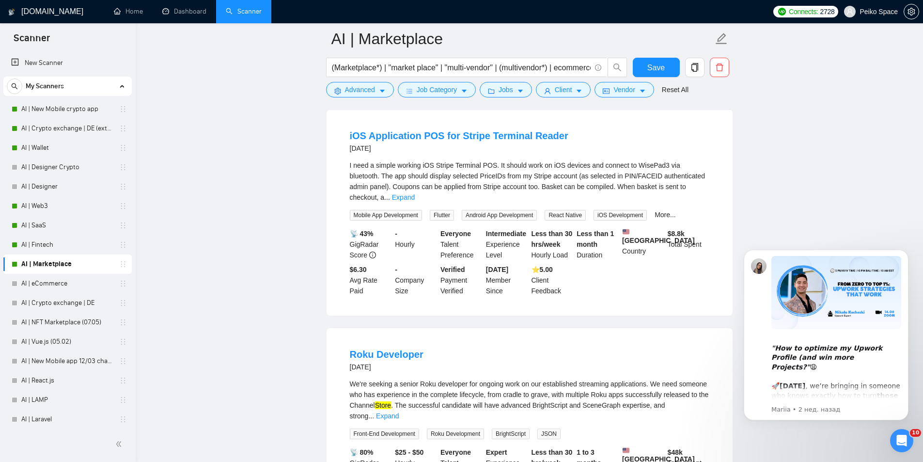
click at [415, 193] on link "Expand" at bounding box center [403, 197] width 23 height 8
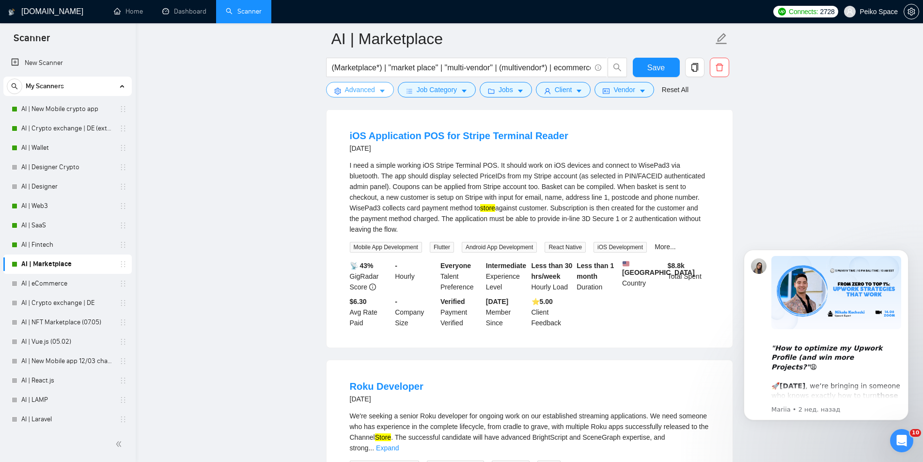
click at [362, 95] on button "Advanced" at bounding box center [360, 90] width 68 height 16
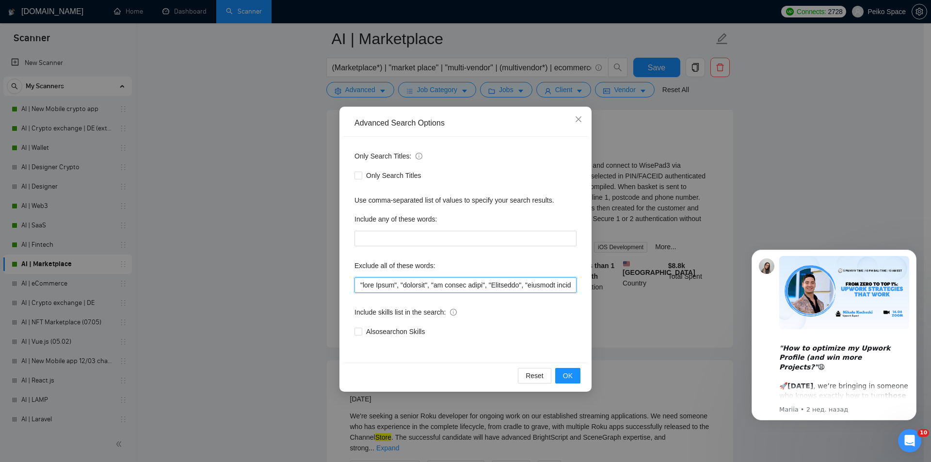
click at [361, 284] on input "text" at bounding box center [465, 285] width 222 height 16
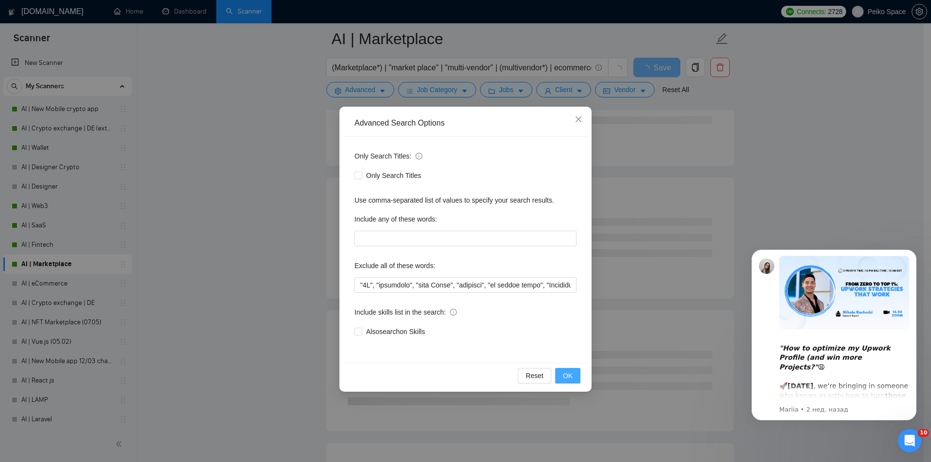
click at [565, 376] on span "OK" at bounding box center [568, 375] width 10 height 11
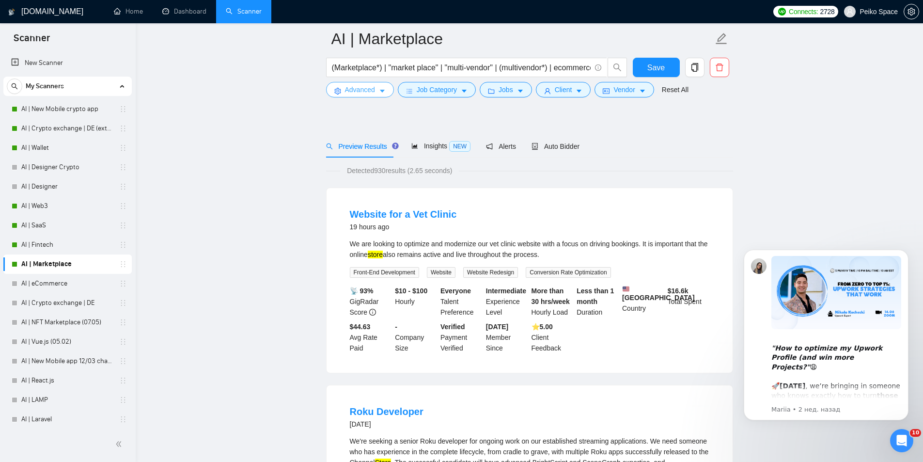
scroll to position [242, 0]
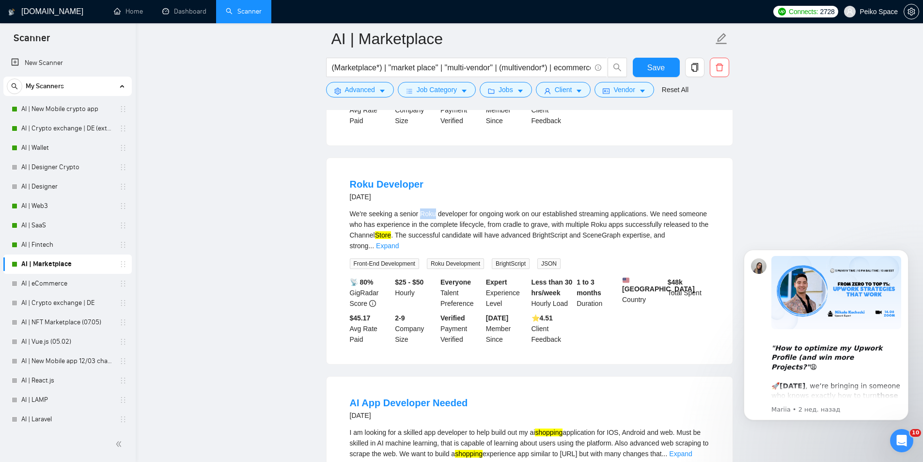
drag, startPoint x: 419, startPoint y: 210, endPoint x: 434, endPoint y: 214, distance: 15.9
click at [434, 214] on div "We're seeking a senior Roku developer for ongoing work on our established strea…" at bounding box center [530, 229] width 360 height 43
copy div "Roku"
click at [346, 93] on span "Advanced" at bounding box center [360, 89] width 30 height 11
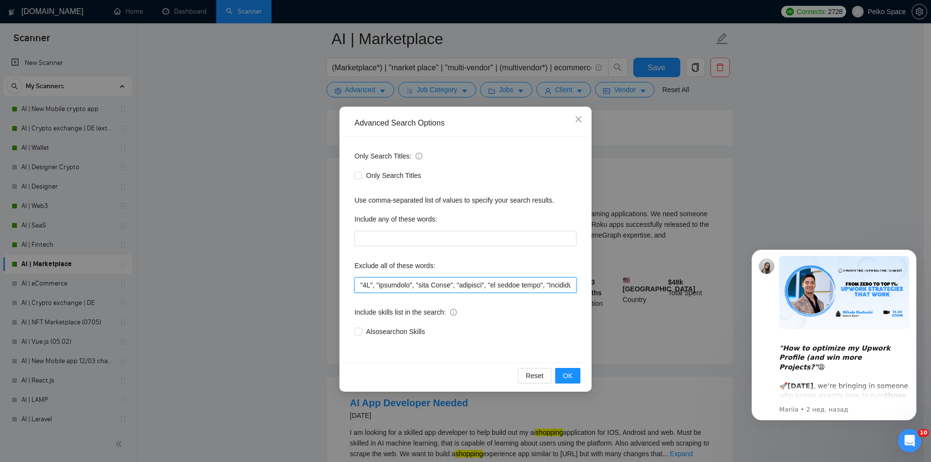
click at [357, 285] on input "text" at bounding box center [465, 285] width 222 height 16
paste input "Roku"
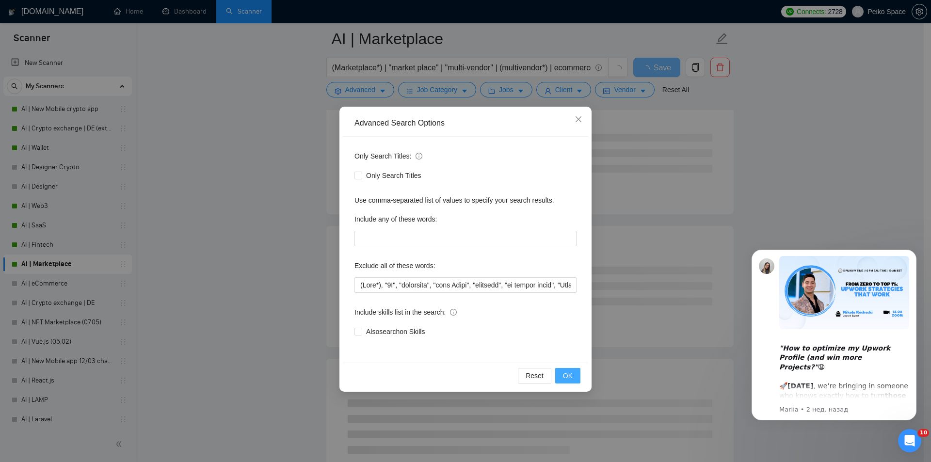
click at [568, 371] on span "OK" at bounding box center [568, 375] width 10 height 11
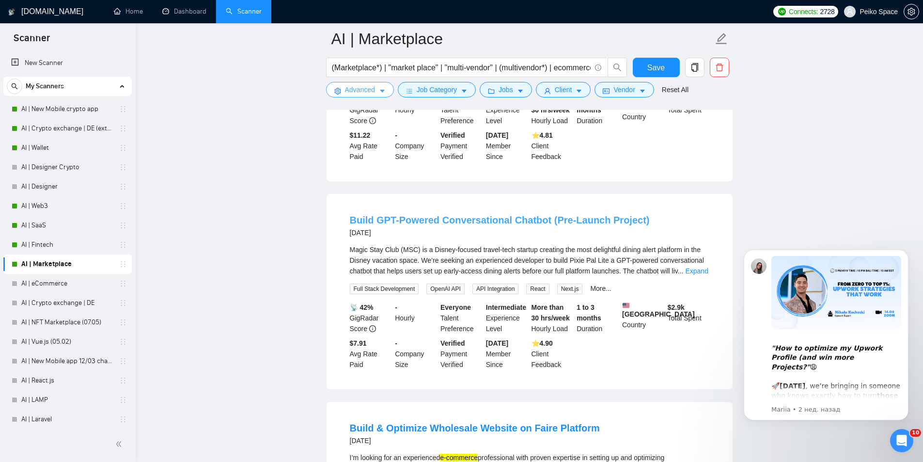
scroll to position [436, 0]
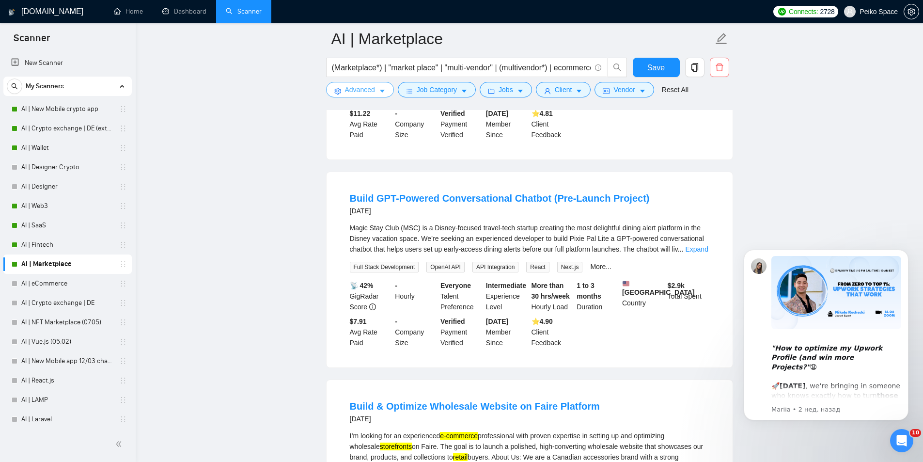
click at [349, 95] on span "Advanced" at bounding box center [360, 89] width 30 height 11
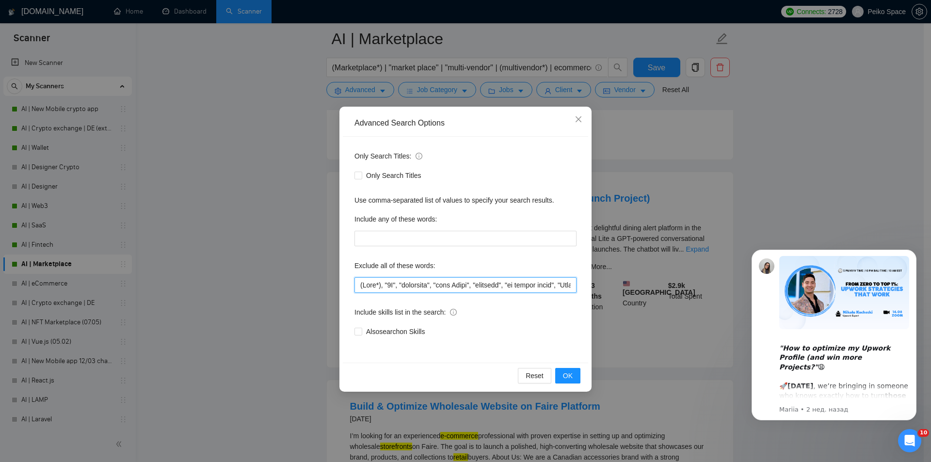
click at [358, 283] on input "text" at bounding box center [465, 285] width 222 height 16
click at [565, 377] on span "OK" at bounding box center [568, 375] width 10 height 11
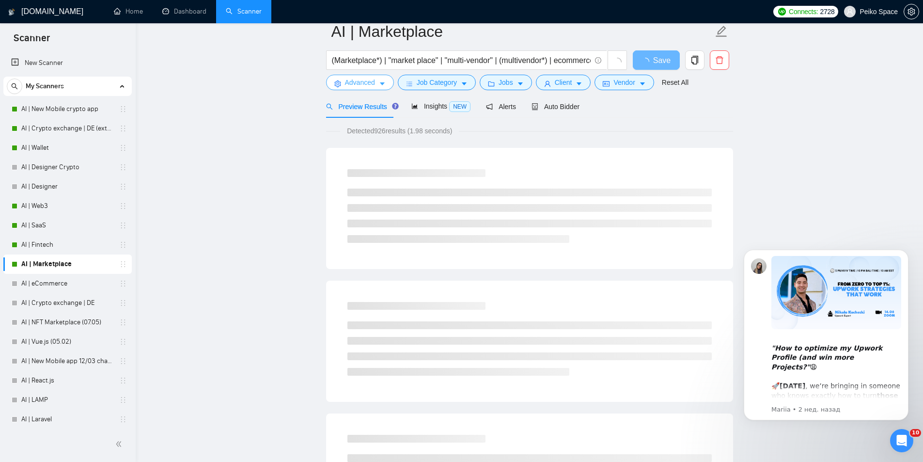
scroll to position [0, 0]
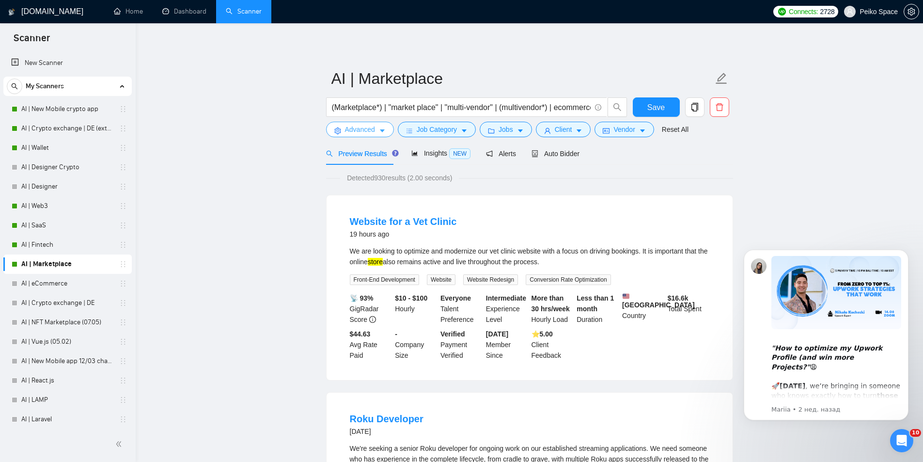
click at [361, 132] on span "Advanced" at bounding box center [360, 129] width 30 height 11
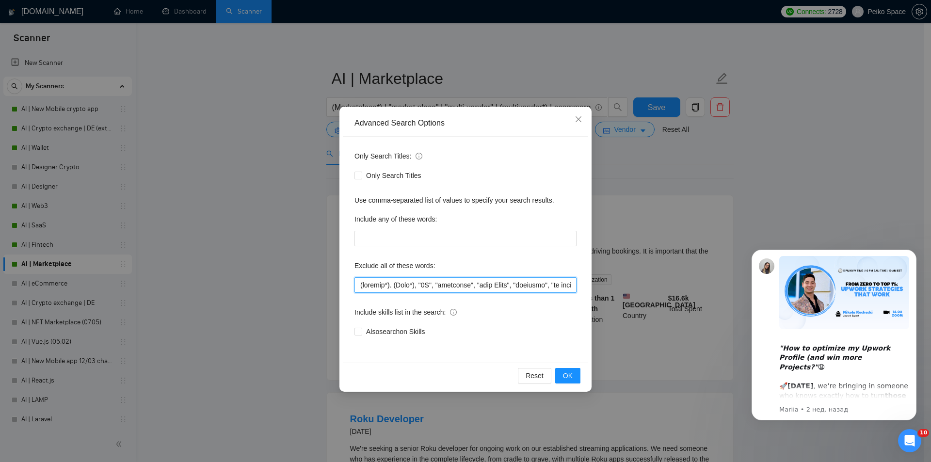
click at [390, 286] on input "text" at bounding box center [465, 285] width 222 height 16
click at [562, 379] on button "OK" at bounding box center [567, 376] width 25 height 16
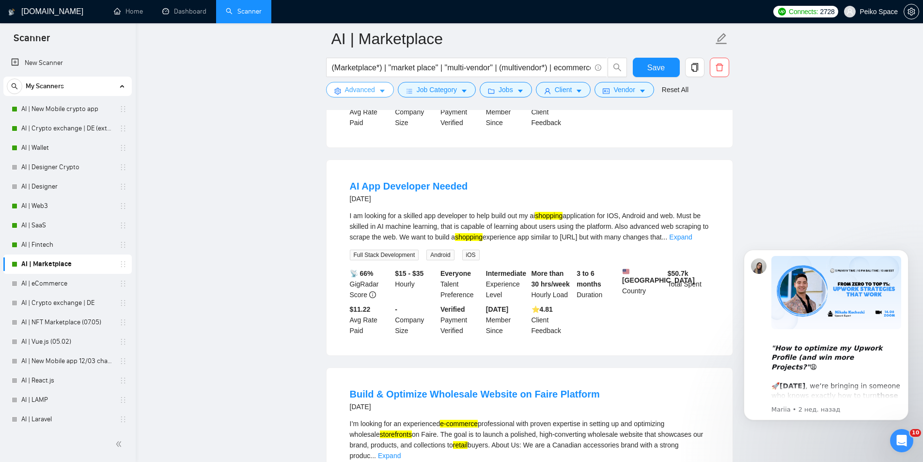
scroll to position [242, 0]
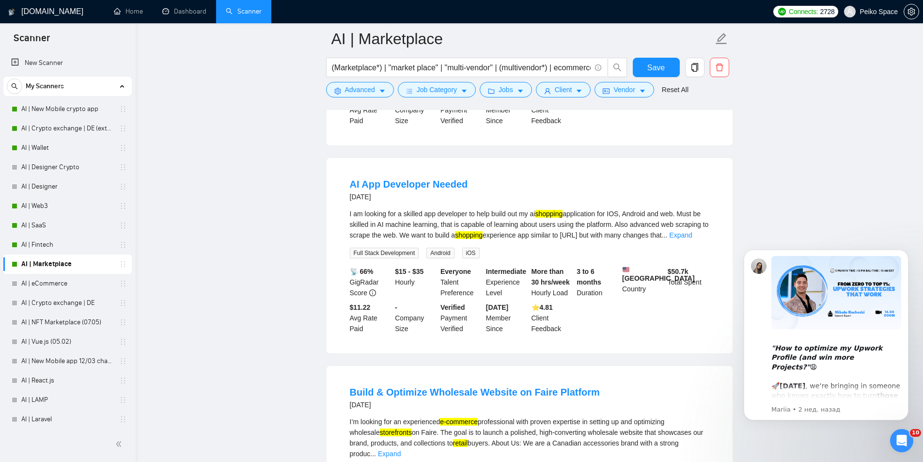
click at [673, 234] on div "I am looking for a skilled app developer to help build out my ai shopping appli…" at bounding box center [530, 224] width 360 height 32
click at [685, 229] on div "I am looking for a skilled app developer to help build out my ai shopping appli…" at bounding box center [530, 224] width 360 height 32
click at [689, 232] on link "Expand" at bounding box center [680, 235] width 23 height 8
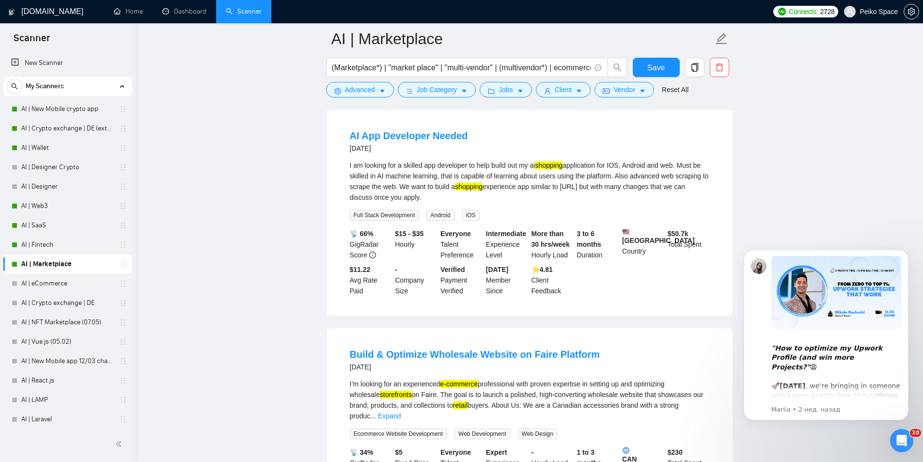
scroll to position [436, 0]
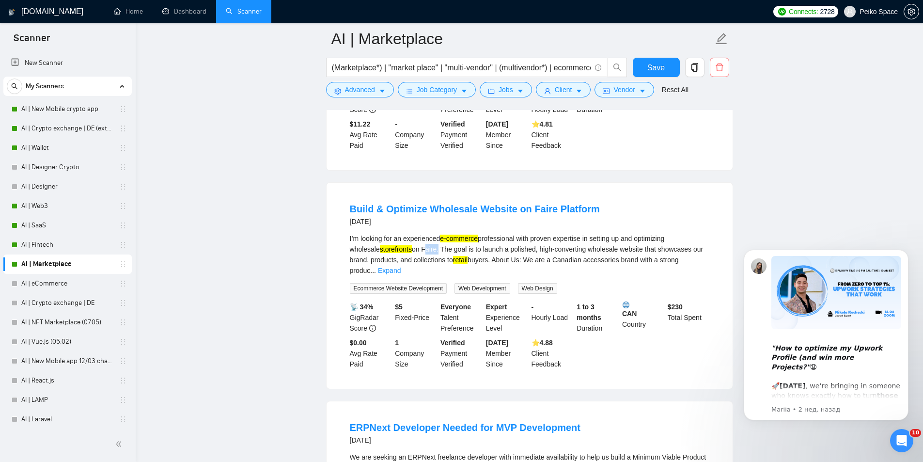
drag, startPoint x: 407, startPoint y: 253, endPoint x: 395, endPoint y: 253, distance: 12.1
click at [395, 253] on div "I’m looking for an experienced e-commerce professional with proven expertise in…" at bounding box center [530, 254] width 360 height 43
copy div "Faire"
click at [361, 89] on span "Advanced" at bounding box center [360, 89] width 30 height 11
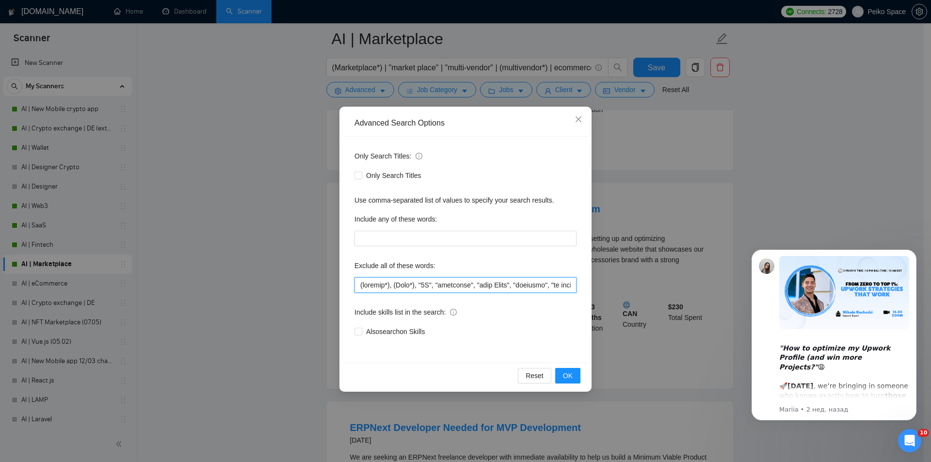
click at [360, 286] on input "text" at bounding box center [465, 285] width 222 height 16
paste input "Faire"
click at [567, 376] on span "OK" at bounding box center [568, 375] width 10 height 11
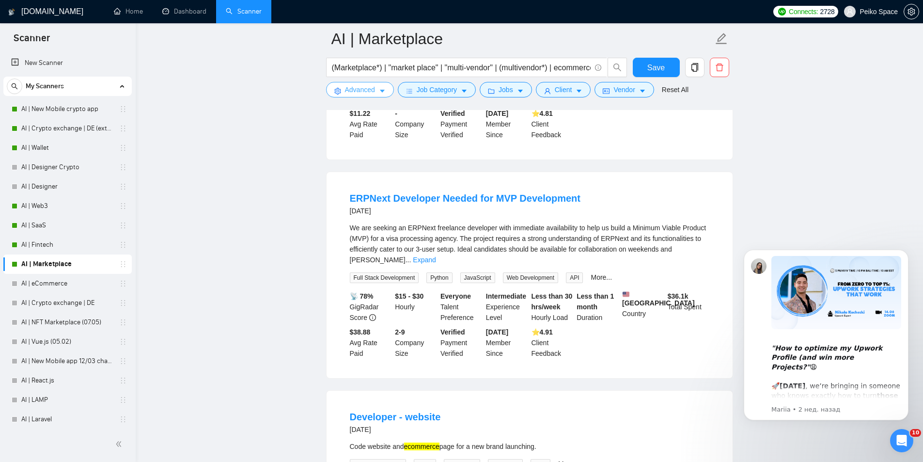
scroll to position [485, 0]
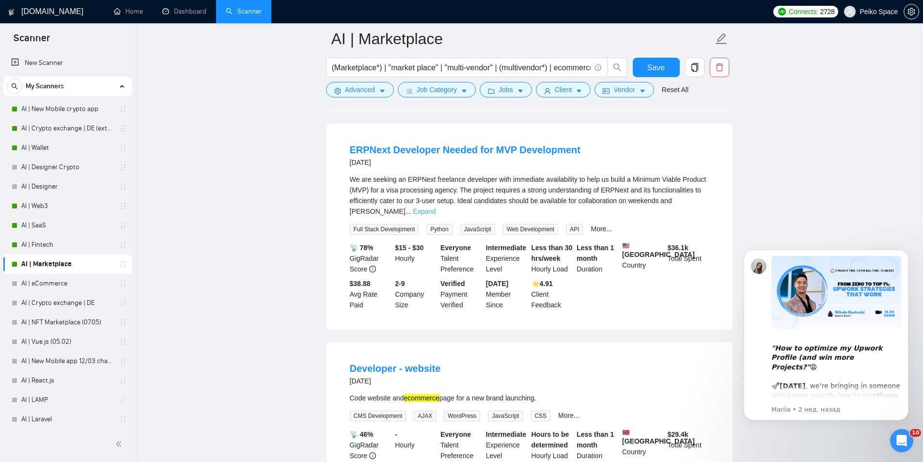
click at [436, 208] on link "Expand" at bounding box center [424, 211] width 23 height 8
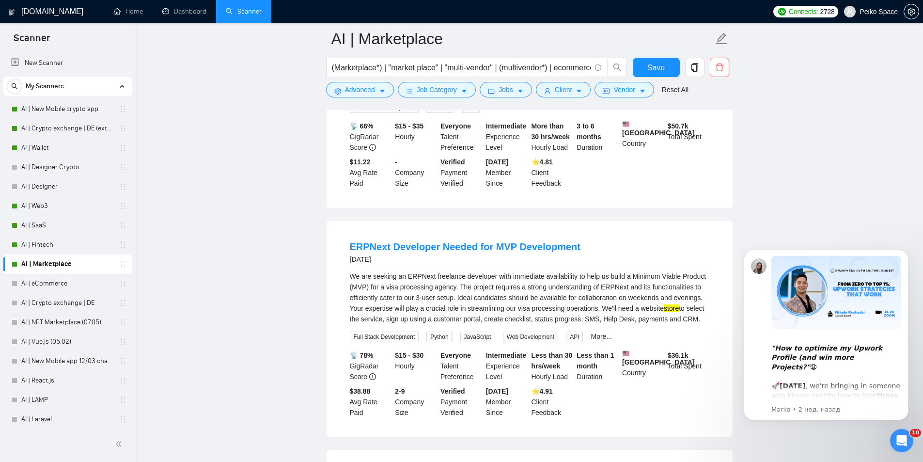
scroll to position [291, 0]
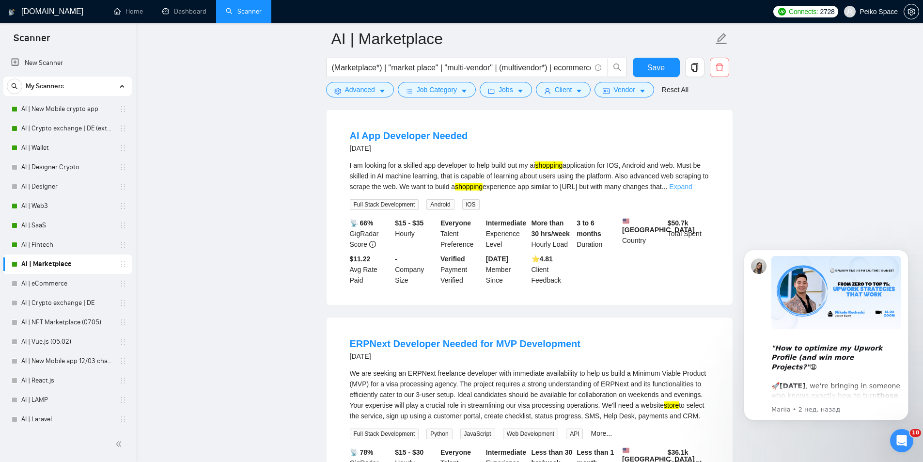
click at [692, 184] on link "Expand" at bounding box center [680, 187] width 23 height 8
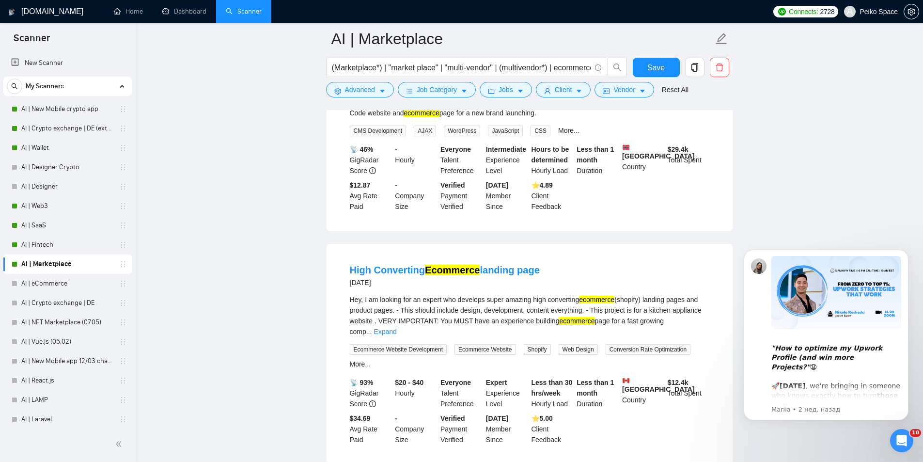
scroll to position [775, 0]
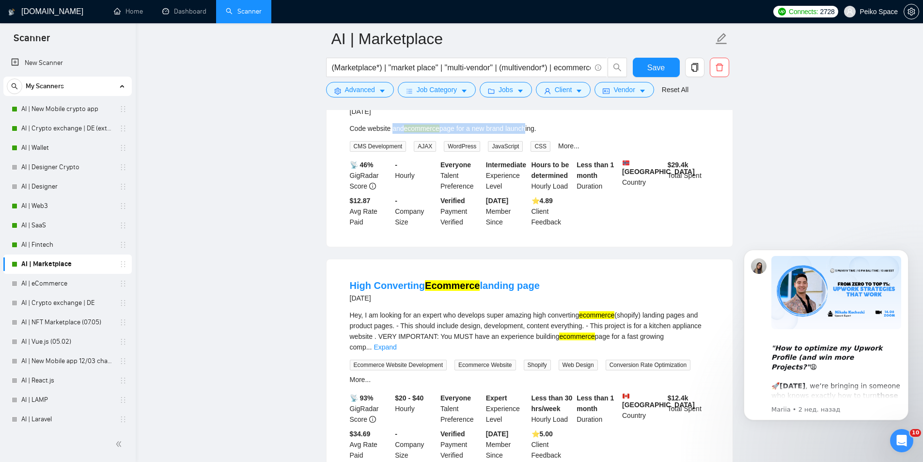
drag, startPoint x: 418, startPoint y: 141, endPoint x: 524, endPoint y: 141, distance: 106.6
click at [524, 134] on div "Code website and ecommerce page for a new brand launching." at bounding box center [530, 128] width 360 height 11
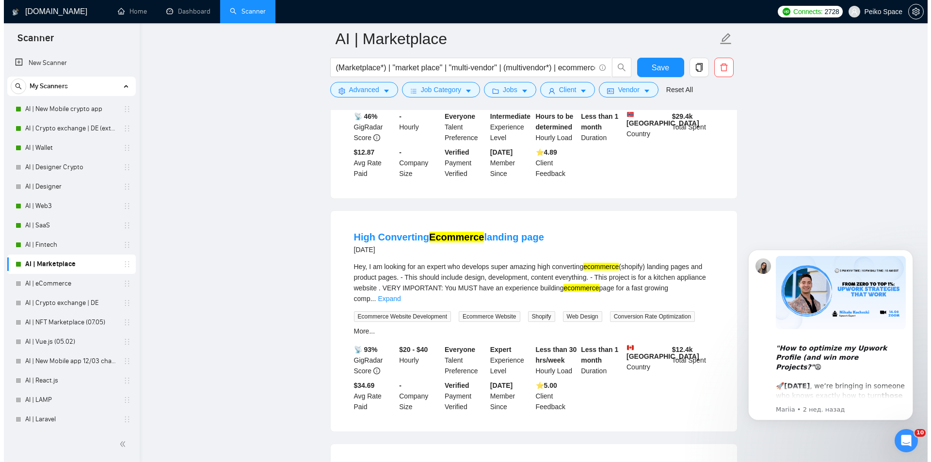
scroll to position [872, 0]
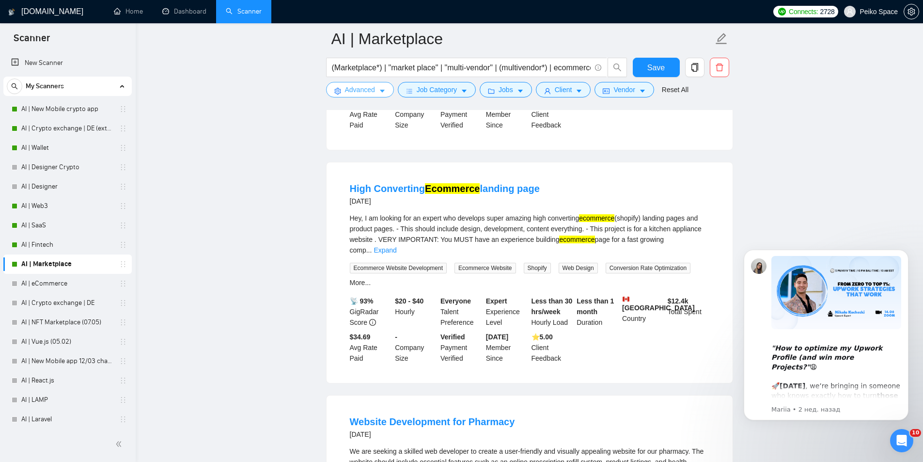
click at [366, 92] on span "Advanced" at bounding box center [360, 89] width 30 height 11
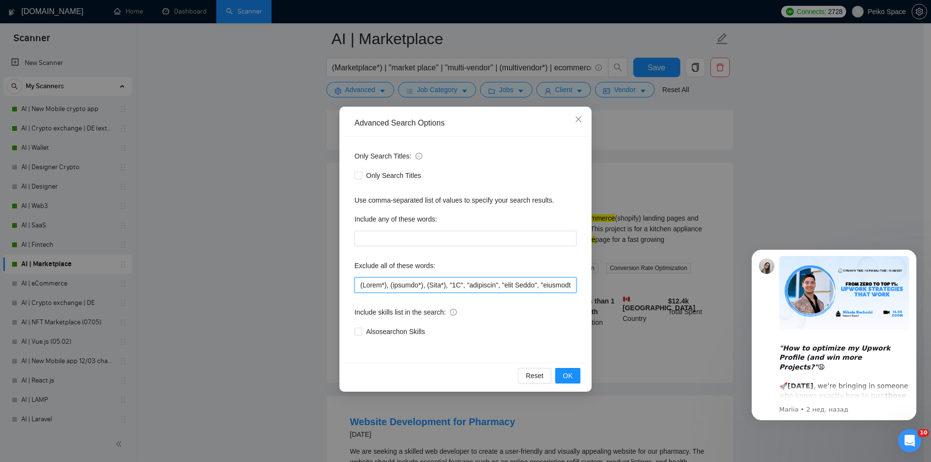
click at [361, 284] on input "text" at bounding box center [465, 285] width 222 height 16
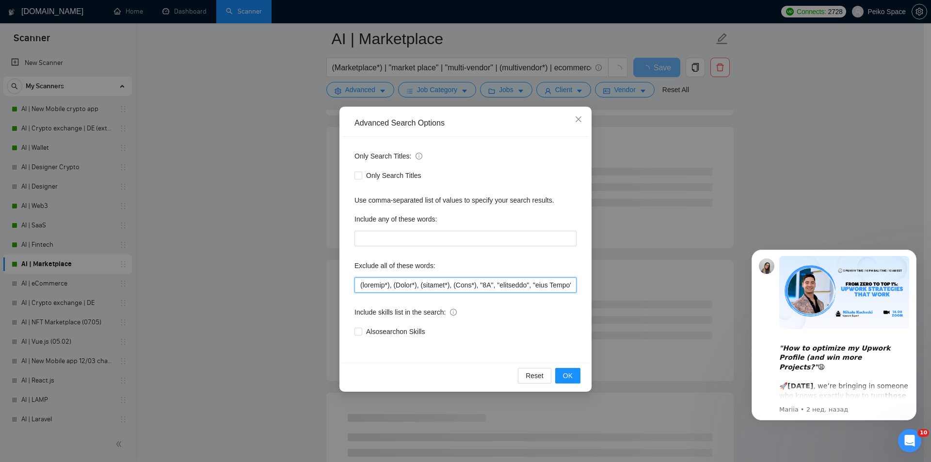
drag, startPoint x: 390, startPoint y: 285, endPoint x: 362, endPoint y: 286, distance: 27.7
click at [362, 286] on input "text" at bounding box center [465, 285] width 222 height 16
click at [575, 377] on button "OK" at bounding box center [567, 376] width 25 height 16
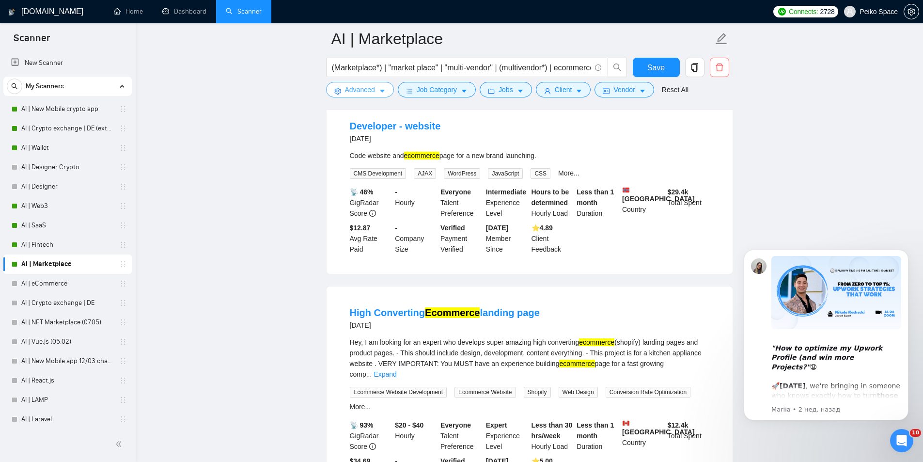
scroll to position [824, 0]
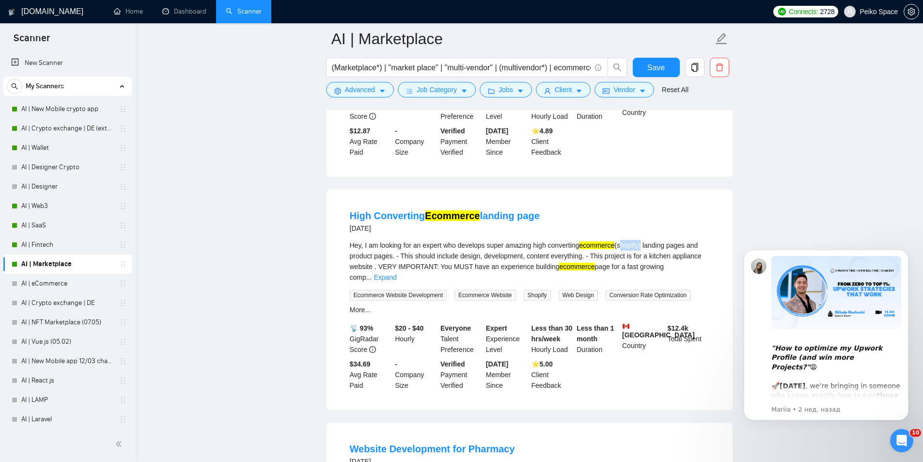
drag, startPoint x: 643, startPoint y: 245, endPoint x: 621, endPoint y: 246, distance: 22.3
click at [621, 246] on div "Hey, I am looking for an expert who develops super amazing high converting ecom…" at bounding box center [530, 261] width 360 height 43
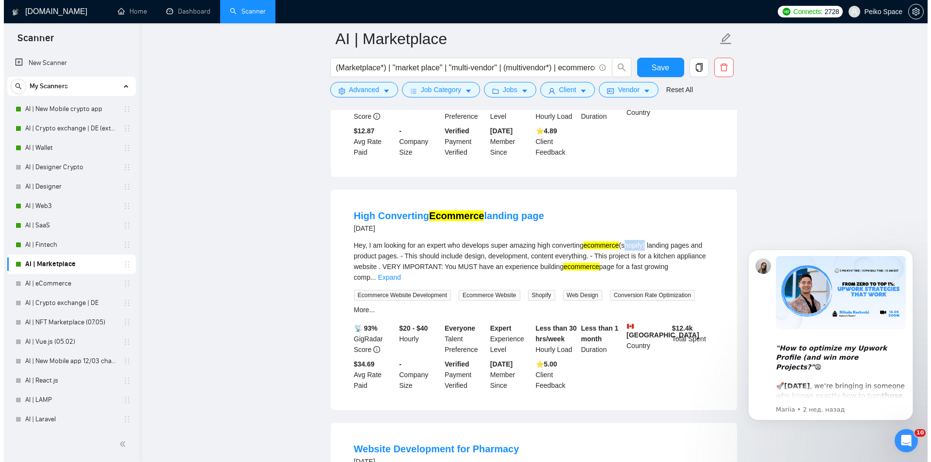
scroll to position [872, 0]
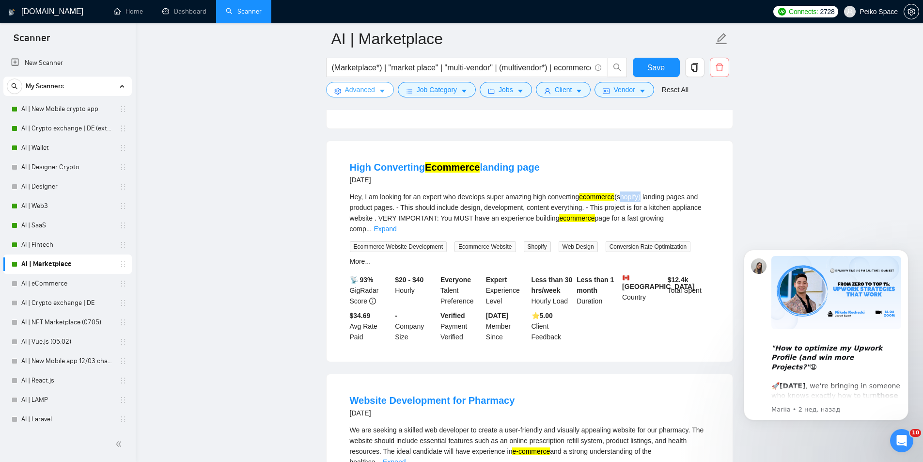
click at [344, 90] on button "Advanced" at bounding box center [360, 90] width 68 height 16
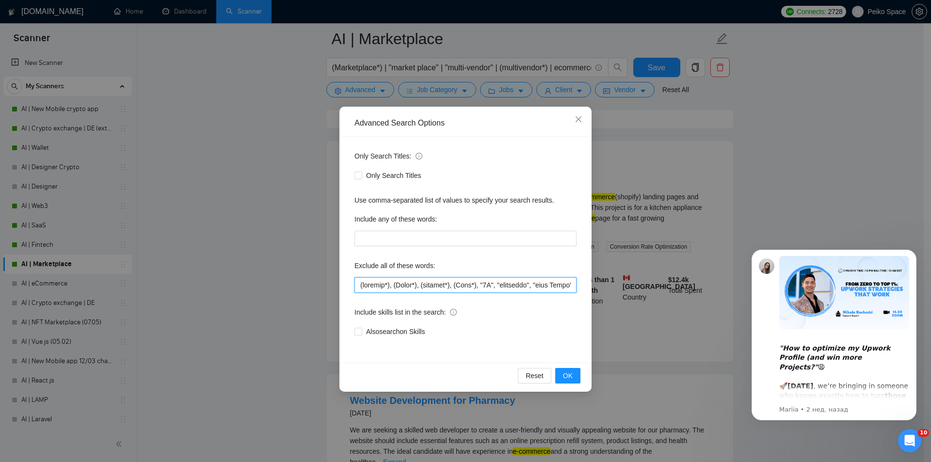
click at [362, 284] on input "text" at bounding box center [465, 285] width 222 height 16
drag, startPoint x: 389, startPoint y: 285, endPoint x: 383, endPoint y: 285, distance: 5.3
click at [383, 285] on input "text" at bounding box center [465, 285] width 222 height 16
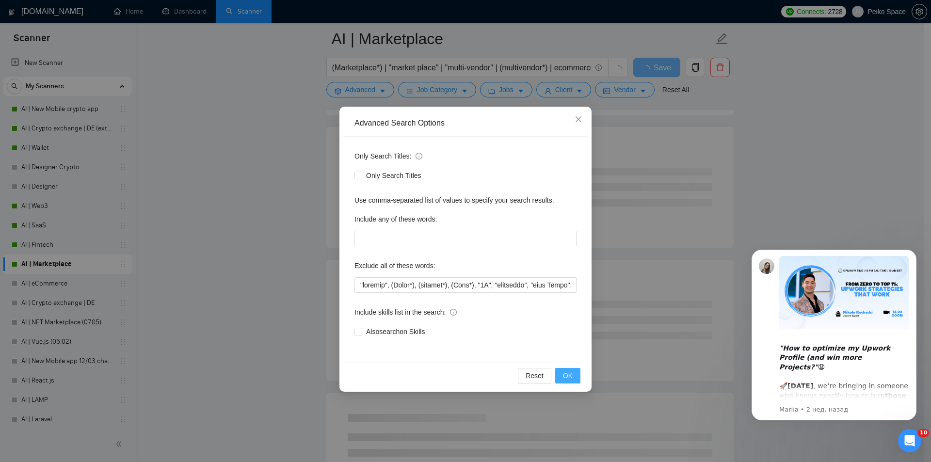
click at [566, 371] on span "OK" at bounding box center [568, 375] width 10 height 11
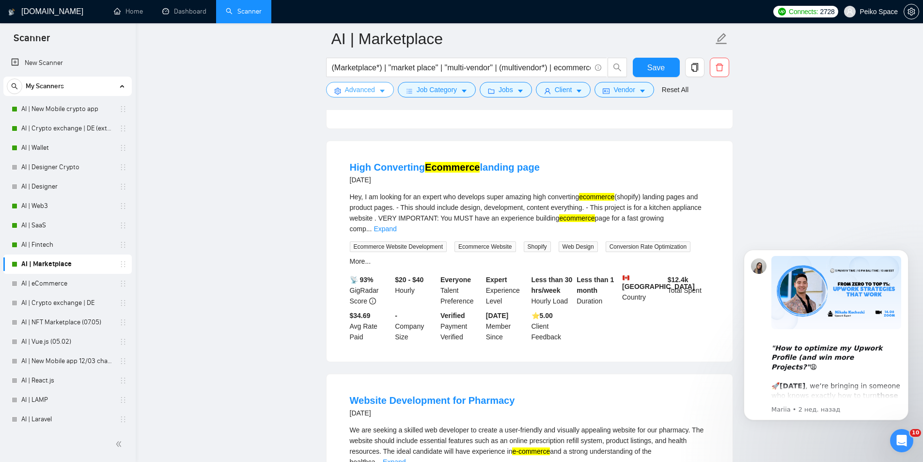
click at [340, 91] on icon "setting" at bounding box center [337, 91] width 6 height 7
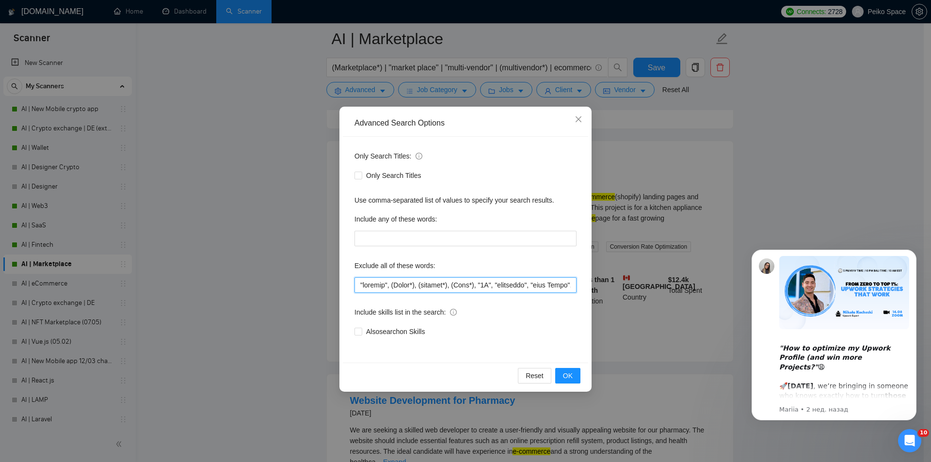
click at [386, 284] on input "text" at bounding box center [465, 285] width 222 height 16
click at [384, 284] on input "text" at bounding box center [465, 285] width 222 height 16
click at [363, 286] on input "text" at bounding box center [465, 285] width 222 height 16
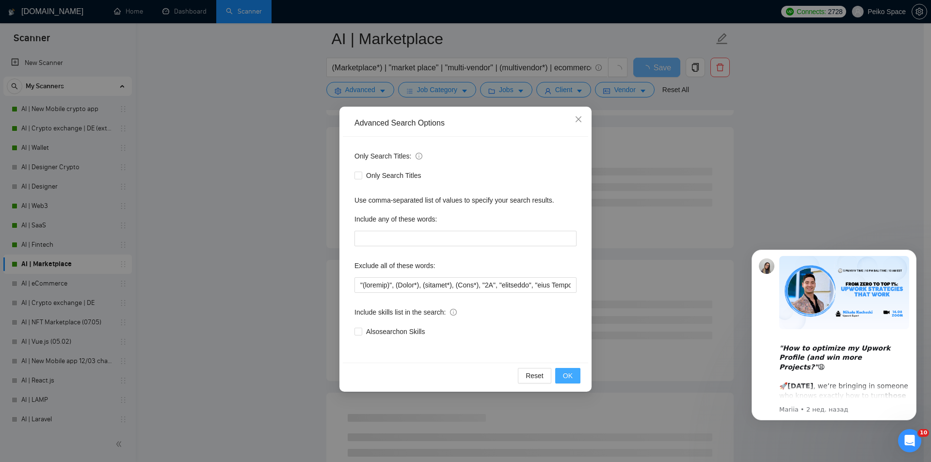
click at [569, 374] on span "OK" at bounding box center [568, 375] width 10 height 11
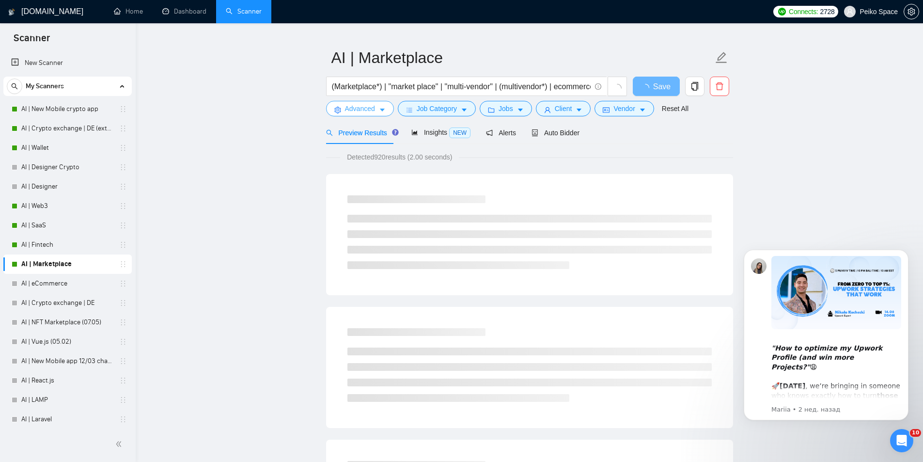
scroll to position [0, 0]
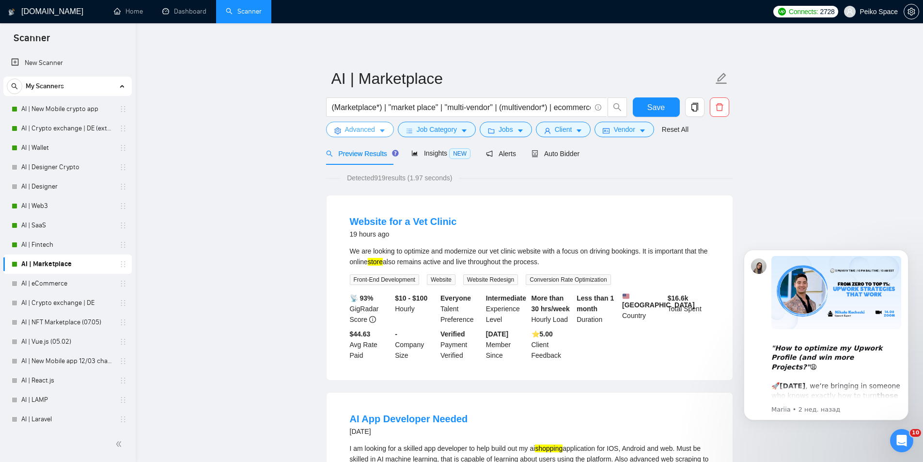
click at [350, 133] on span "Advanced" at bounding box center [360, 129] width 30 height 11
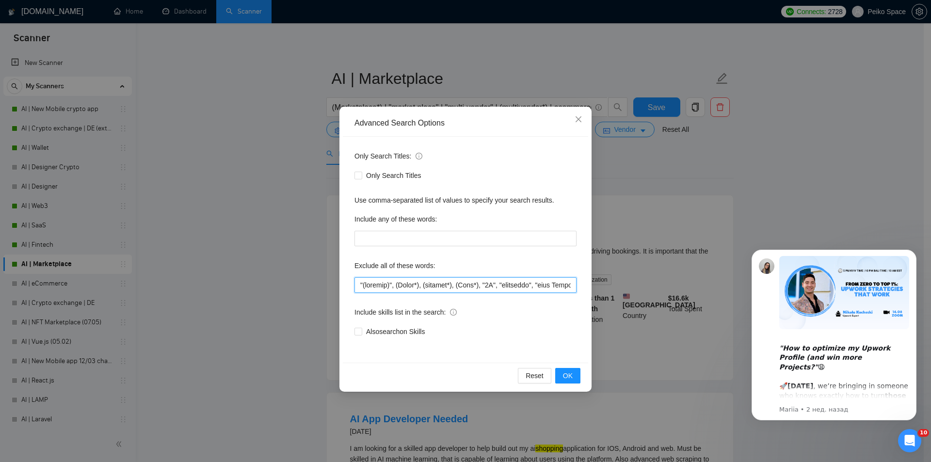
click at [356, 285] on input "text" at bounding box center [465, 285] width 222 height 16
click at [568, 372] on span "OK" at bounding box center [568, 375] width 10 height 11
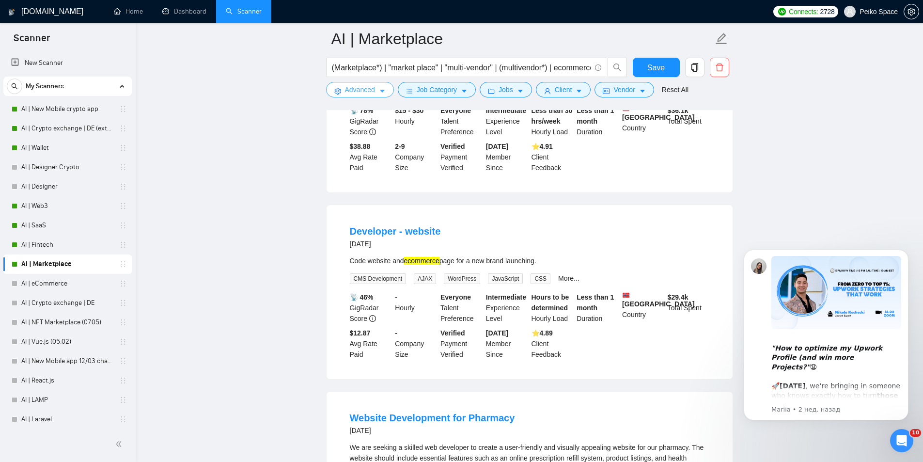
scroll to position [679, 0]
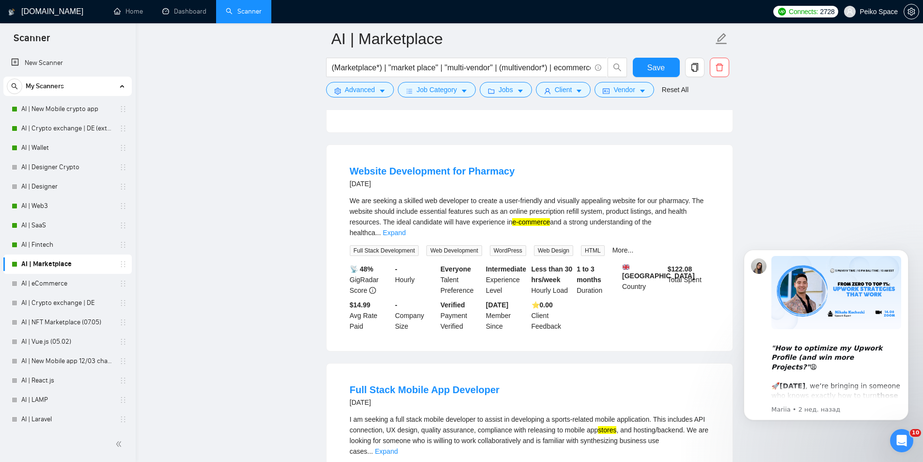
scroll to position [872, 0]
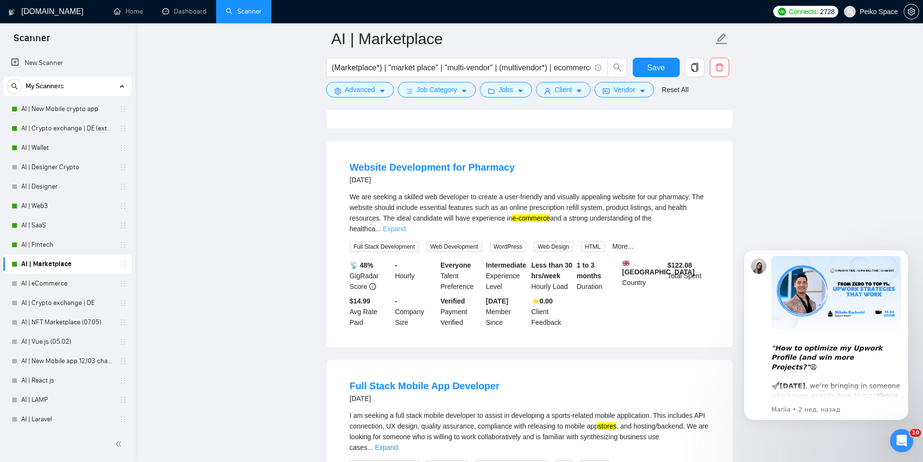
click at [406, 225] on link "Expand" at bounding box center [394, 229] width 23 height 8
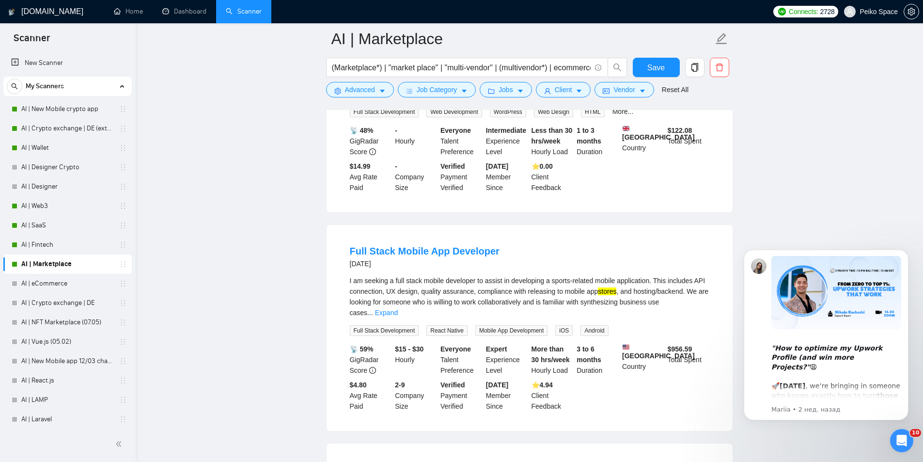
scroll to position [1115, 0]
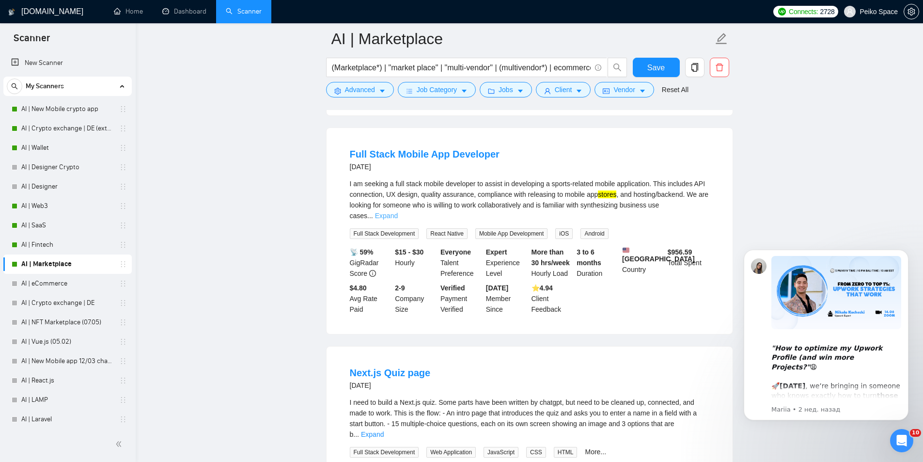
click at [398, 212] on link "Expand" at bounding box center [386, 216] width 23 height 8
drag, startPoint x: 454, startPoint y: 196, endPoint x: 654, endPoint y: 194, distance: 200.2
click at [652, 194] on div "I am seeking a full stack mobile developer to assist in developing a sports-rel…" at bounding box center [530, 199] width 360 height 43
drag, startPoint x: 679, startPoint y: 199, endPoint x: 531, endPoint y: 198, distance: 148.3
click at [569, 199] on div "I am seeking a full stack mobile developer to assist in developing a sports-rel…" at bounding box center [530, 199] width 360 height 43
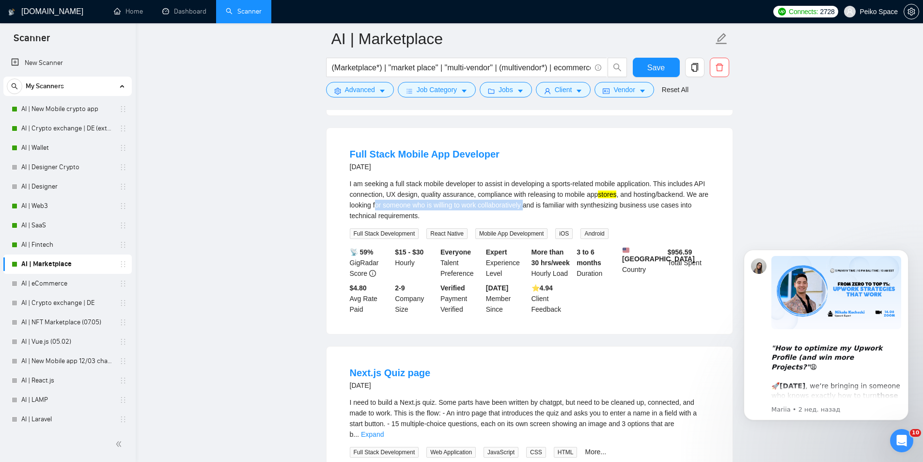
drag, startPoint x: 376, startPoint y: 213, endPoint x: 534, endPoint y: 208, distance: 158.6
click at [534, 208] on div "I am seeking a full stack mobile developer to assist in developing a sports-rel…" at bounding box center [530, 199] width 360 height 43
drag, startPoint x: 560, startPoint y: 208, endPoint x: 497, endPoint y: 208, distance: 63.0
click at [505, 208] on div "I am seeking a full stack mobile developer to assist in developing a sports-rel…" at bounding box center [530, 199] width 360 height 43
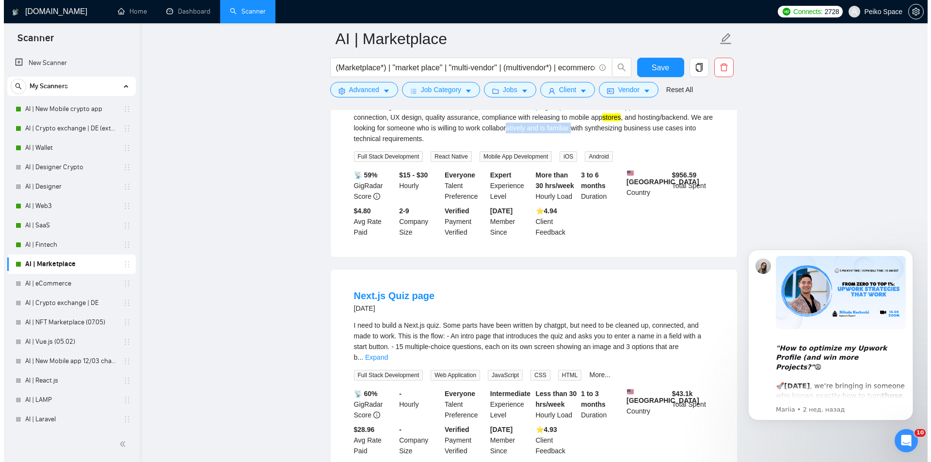
scroll to position [1309, 0]
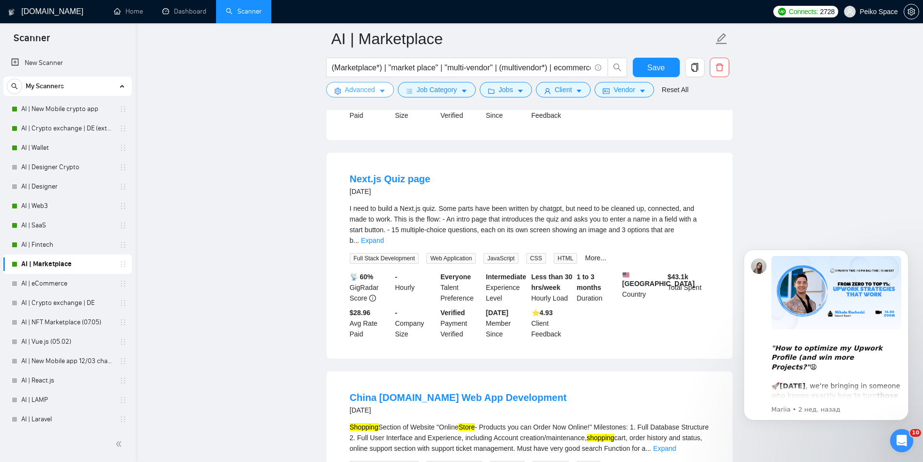
click at [345, 89] on span "Advanced" at bounding box center [360, 89] width 30 height 11
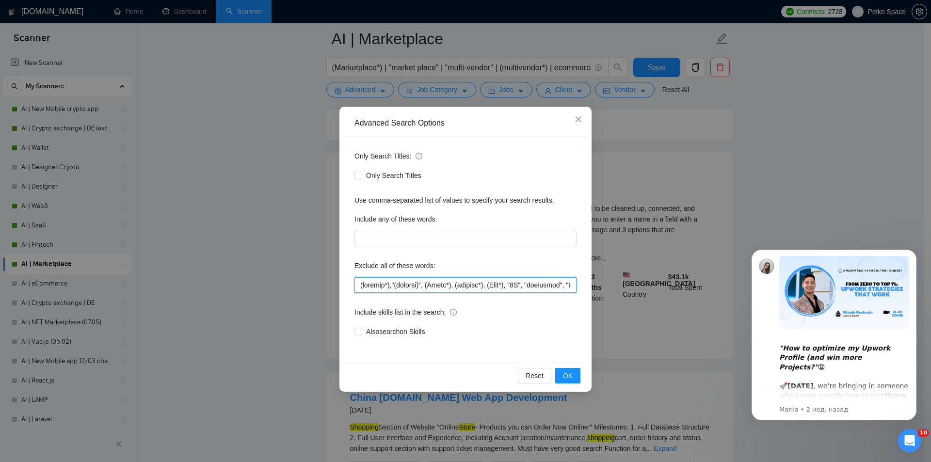
click at [358, 284] on input "text" at bounding box center [465, 285] width 222 height 16
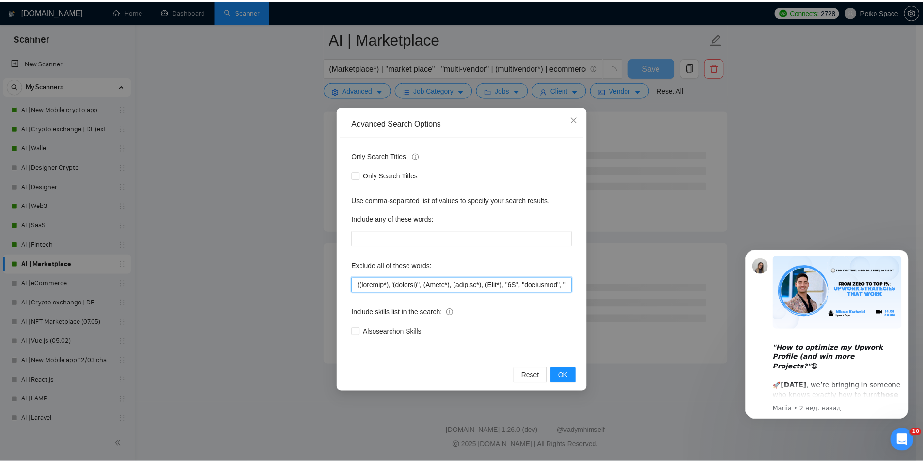
scroll to position [1154, 0]
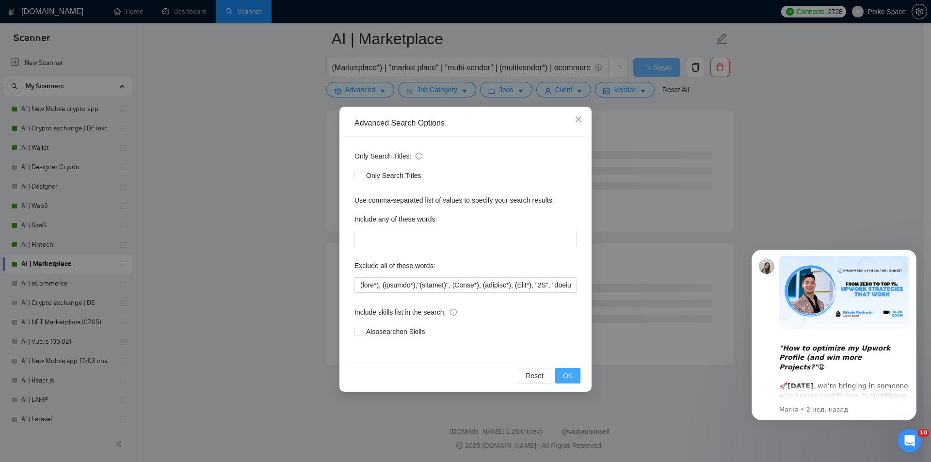
click at [571, 374] on span "OK" at bounding box center [568, 375] width 10 height 11
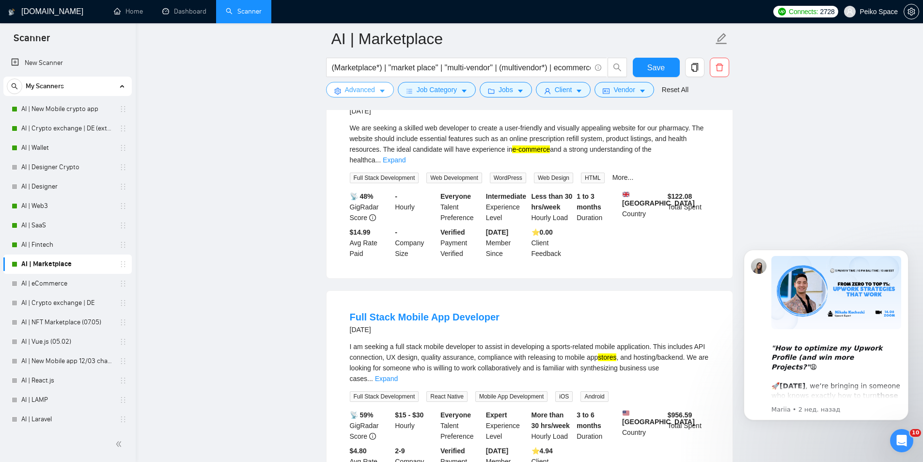
scroll to position [1066, 0]
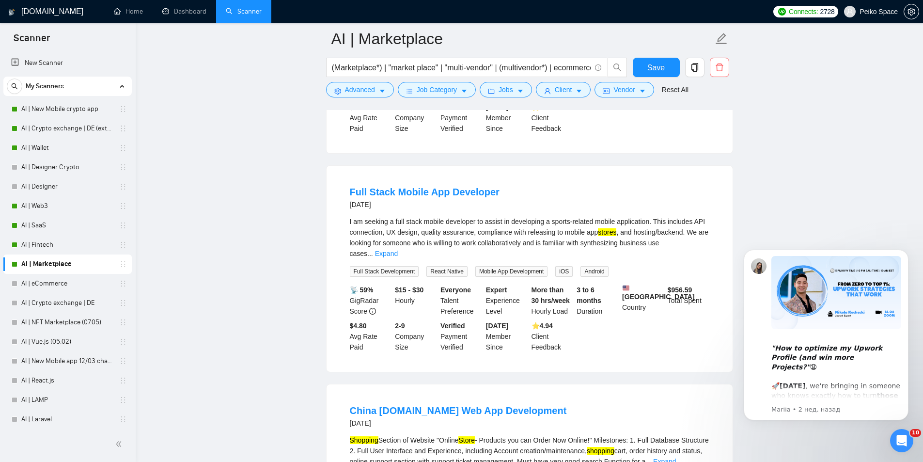
click at [398, 250] on link "Expand" at bounding box center [386, 254] width 23 height 8
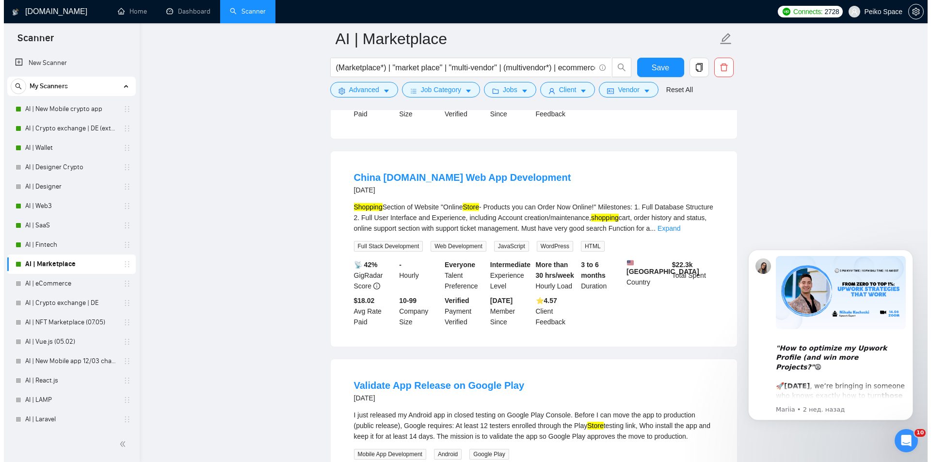
scroll to position [1309, 0]
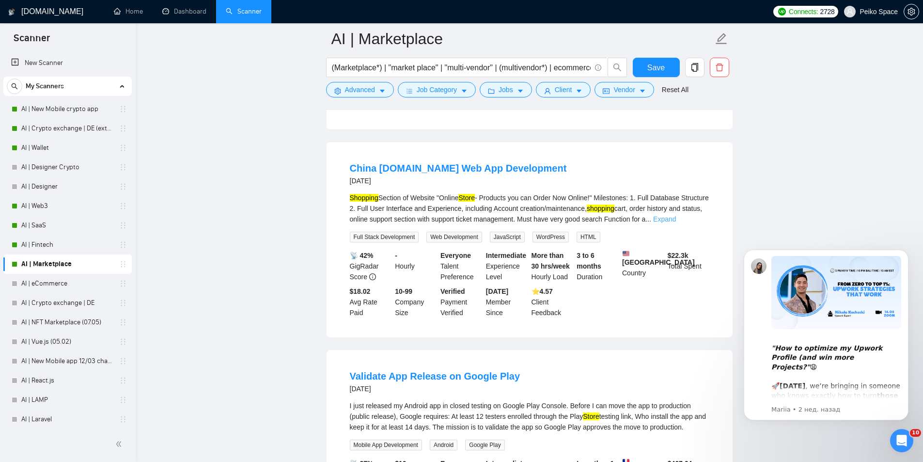
click at [676, 217] on link "Expand" at bounding box center [664, 219] width 23 height 8
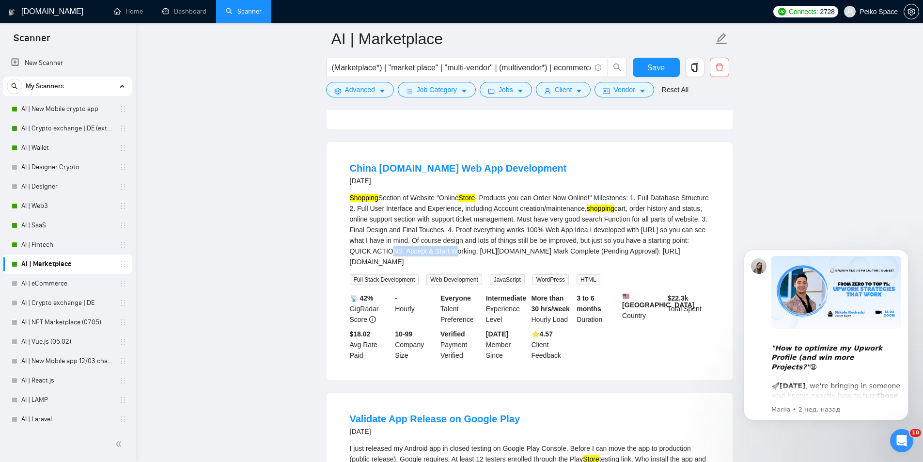
drag, startPoint x: 409, startPoint y: 243, endPoint x: 480, endPoint y: 245, distance: 70.8
click at [479, 245] on div "Shopping Section of Website "Online Store - Products you can Order Now Online!"…" at bounding box center [530, 229] width 360 height 75
drag, startPoint x: 501, startPoint y: 245, endPoint x: 548, endPoint y: 245, distance: 47.5
click at [547, 245] on div "Shopping Section of Website "Online Store - Products you can Order Now Online!"…" at bounding box center [530, 229] width 360 height 75
drag, startPoint x: 580, startPoint y: 246, endPoint x: 521, endPoint y: 245, distance: 59.6
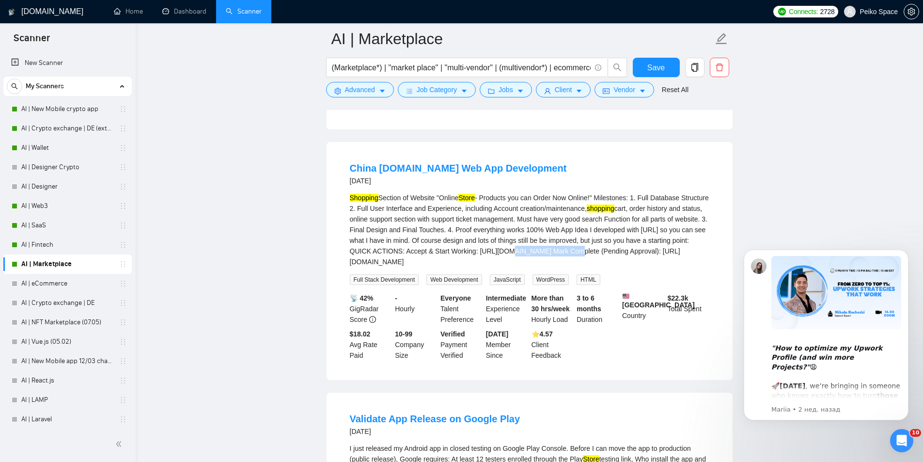
click at [522, 245] on div "Shopping Section of Website "Online Store - Products you can Order Now Online!"…" at bounding box center [530, 229] width 360 height 75
drag, startPoint x: 618, startPoint y: 225, endPoint x: 654, endPoint y: 223, distance: 36.4
click at [654, 223] on div "Shopping Section of Website "Online Store - Products you can Order Now Online!"…" at bounding box center [530, 229] width 360 height 75
click at [354, 89] on span "Advanced" at bounding box center [360, 89] width 30 height 11
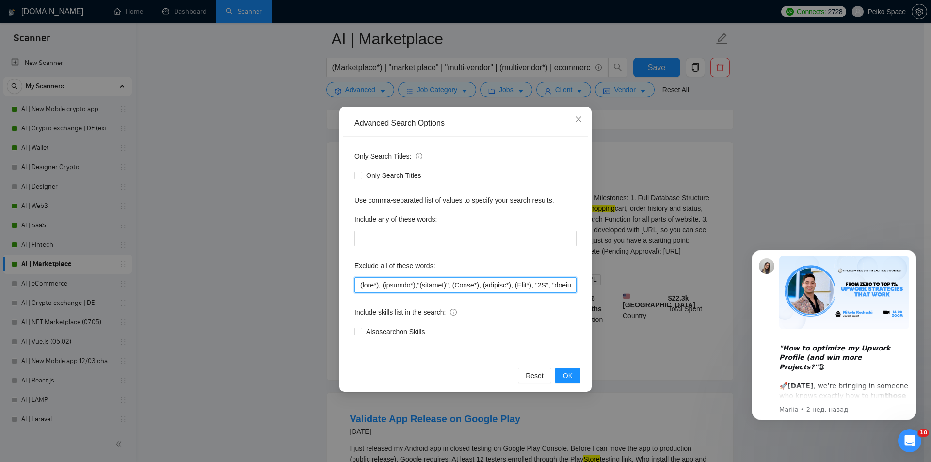
click at [360, 284] on input "text" at bounding box center [465, 285] width 222 height 16
paste input "I developed"
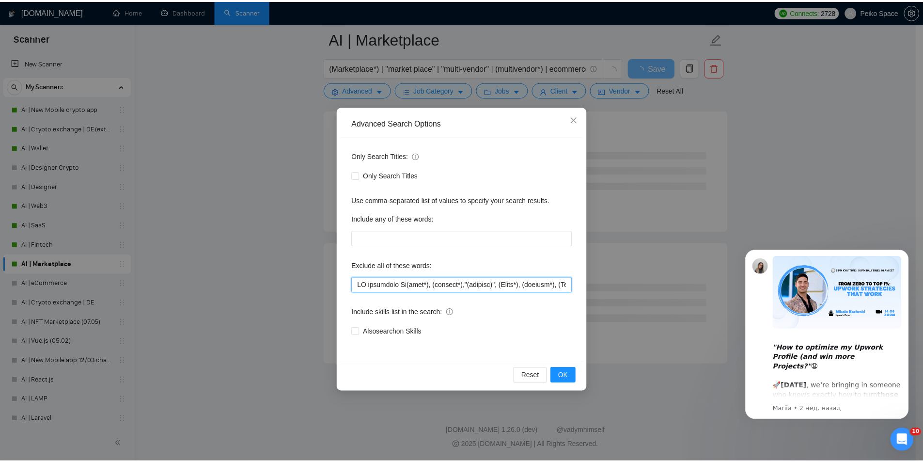
scroll to position [1154, 0]
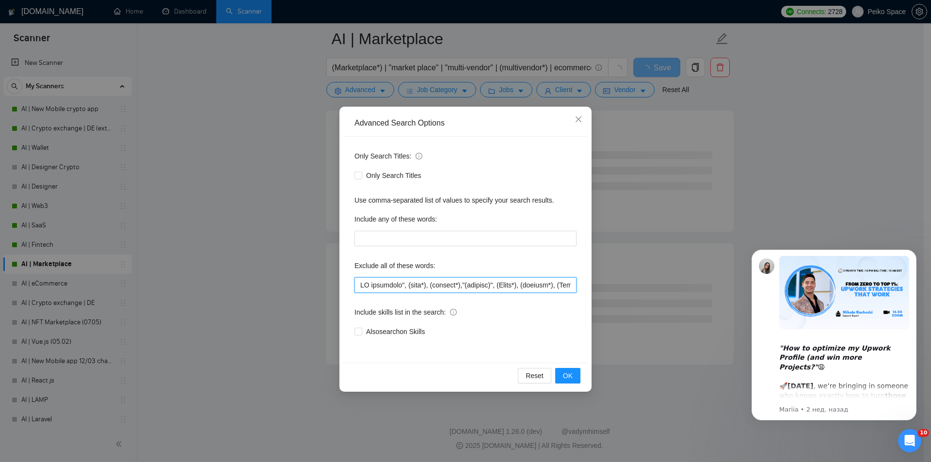
click at [359, 283] on input "text" at bounding box center [465, 285] width 222 height 16
click at [569, 375] on span "OK" at bounding box center [568, 375] width 10 height 11
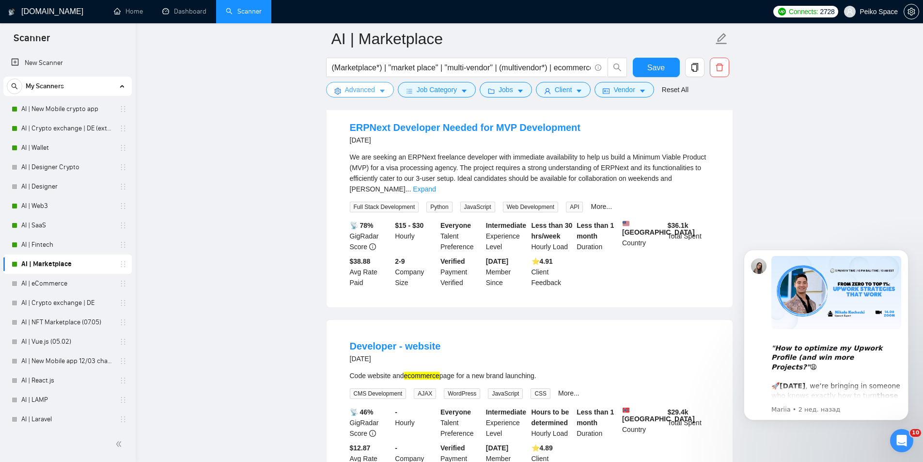
scroll to position [436, 0]
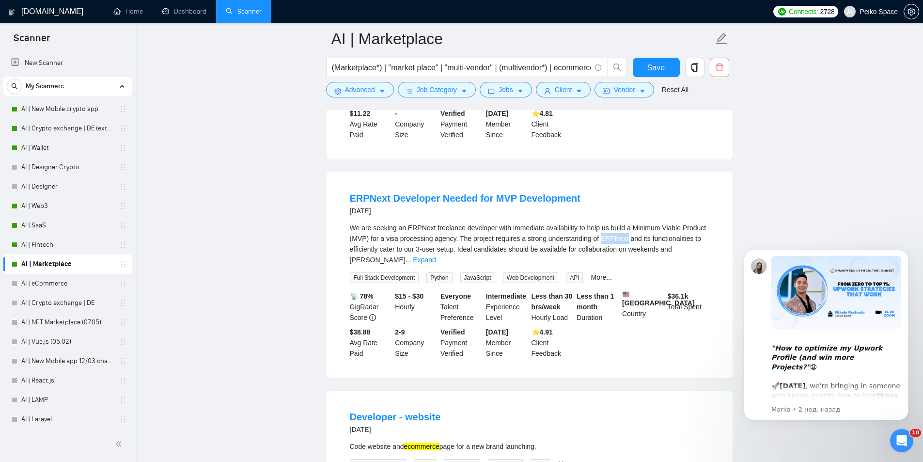
drag, startPoint x: 624, startPoint y: 241, endPoint x: 600, endPoint y: 243, distance: 24.4
click at [600, 243] on div "We are seeking an ERPNext freelance developer with immediate availability to he…" at bounding box center [530, 243] width 360 height 43
click at [371, 95] on span "Advanced" at bounding box center [360, 89] width 30 height 11
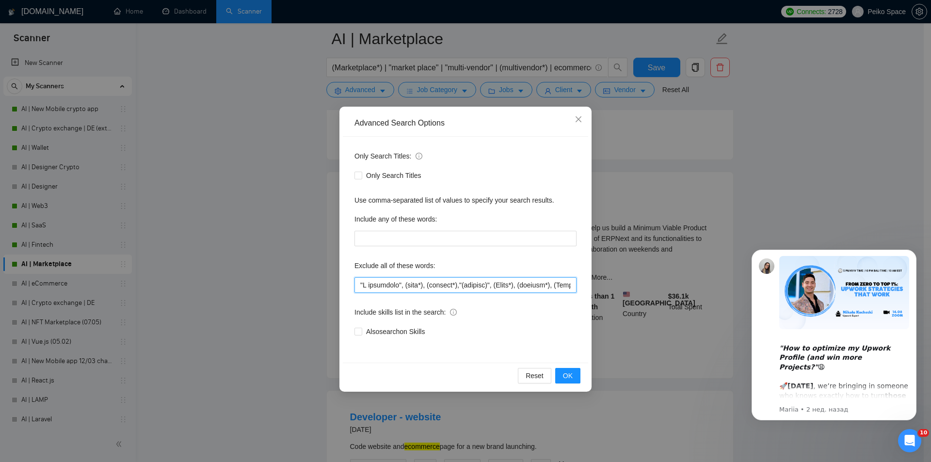
click at [360, 286] on input "text" at bounding box center [465, 285] width 222 height 16
paste input "ERPNext"
click at [575, 373] on button "OK" at bounding box center [567, 376] width 25 height 16
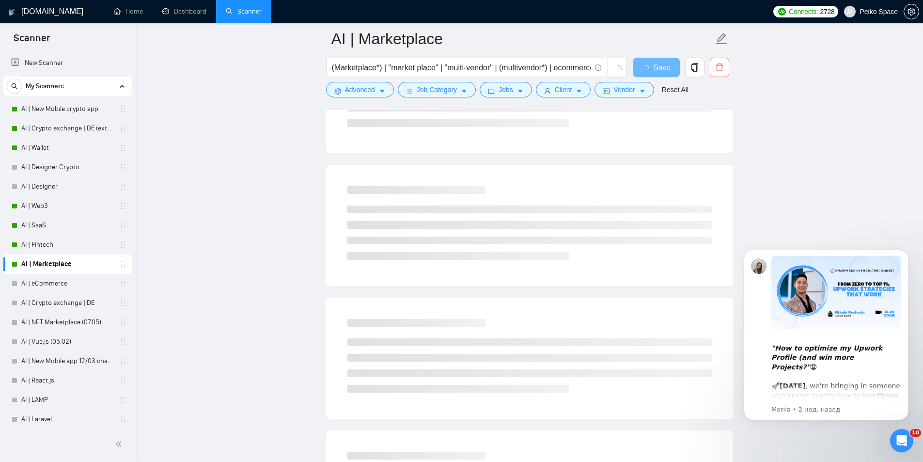
click at [231, 351] on main "AI | Marketplace (Marketplace*) | "market place" | "multi-vendor" | (multivendo…" at bounding box center [529, 354] width 757 height 1503
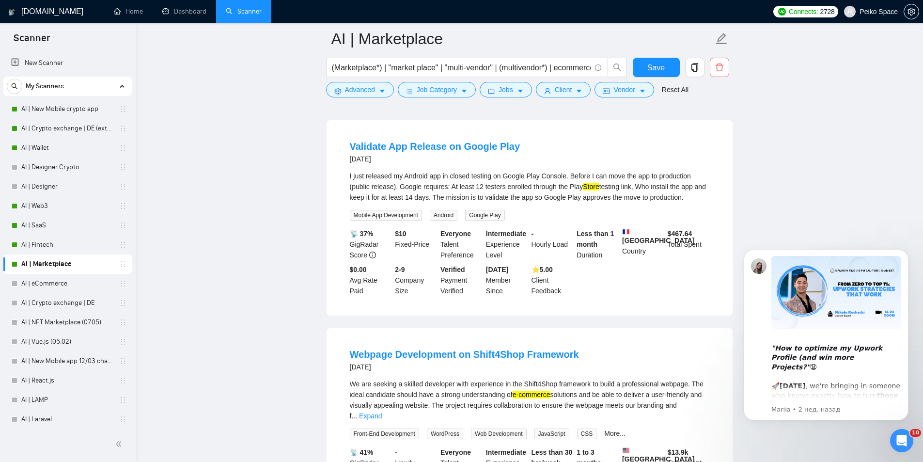
scroll to position [1115, 0]
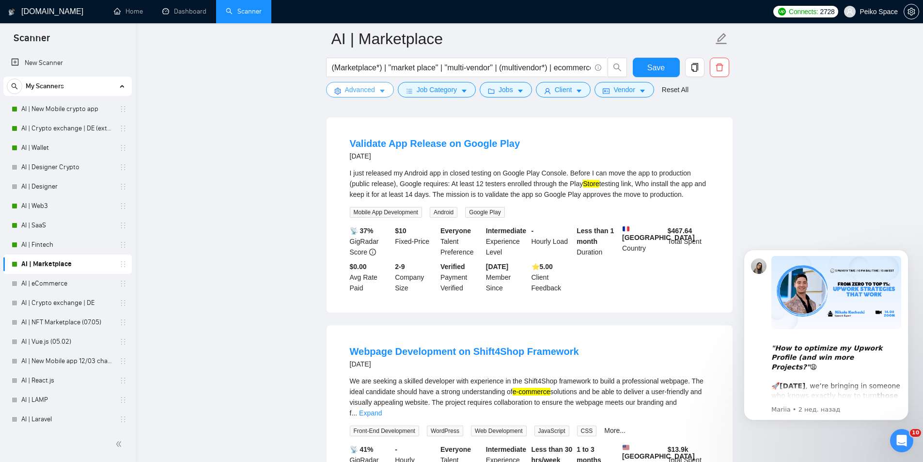
click at [347, 87] on span "Advanced" at bounding box center [360, 89] width 30 height 11
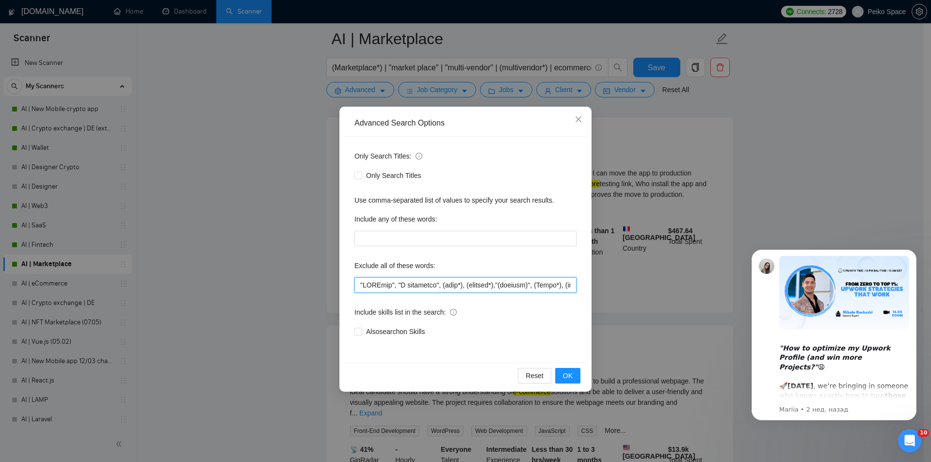
click at [357, 285] on input "text" at bounding box center [465, 285] width 222 height 16
click at [567, 374] on span "OK" at bounding box center [568, 375] width 10 height 11
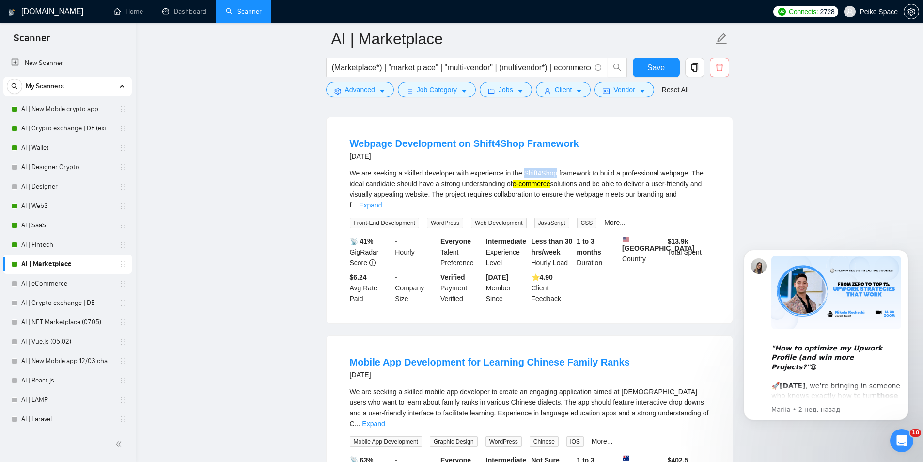
drag, startPoint x: 522, startPoint y: 161, endPoint x: 555, endPoint y: 161, distance: 33.4
click at [555, 168] on div "We are seeking a skilled developer with experience in the Shift4Shop framework …" at bounding box center [530, 189] width 360 height 43
click at [355, 87] on span "Advanced" at bounding box center [360, 89] width 30 height 11
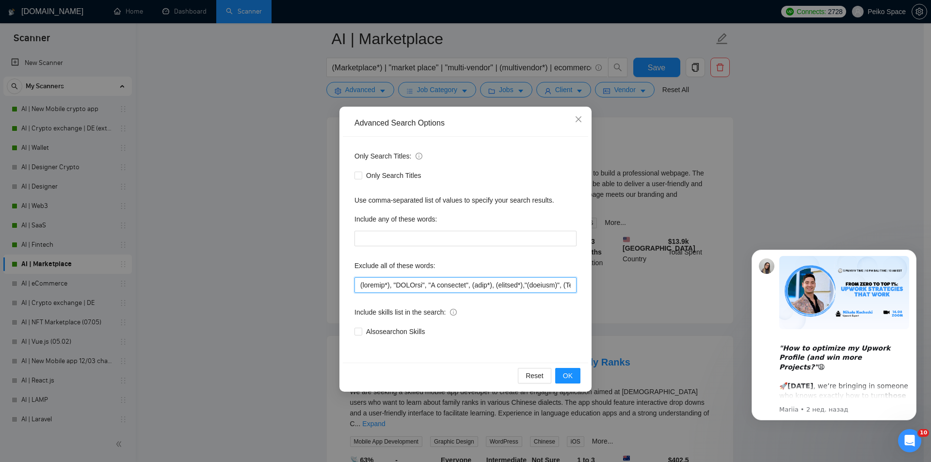
click at [361, 282] on input "text" at bounding box center [465, 285] width 222 height 16
paste input "Shift4Shop"
click at [577, 376] on button "OK" at bounding box center [567, 376] width 25 height 16
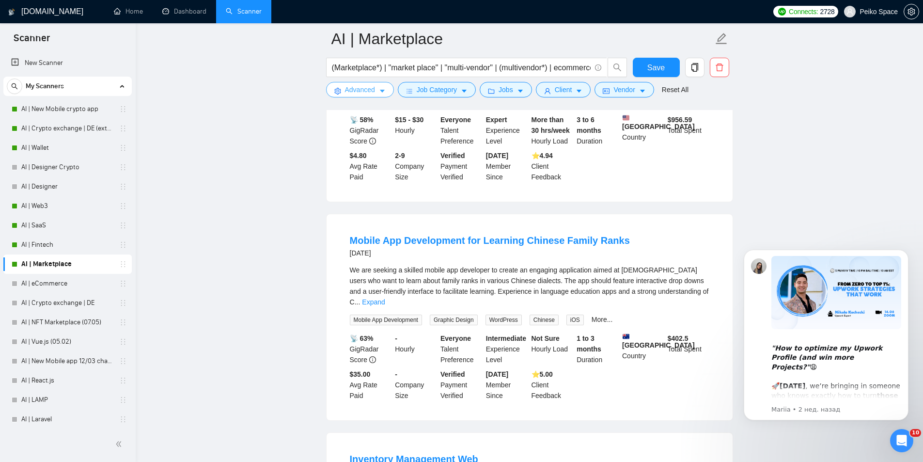
scroll to position [1066, 0]
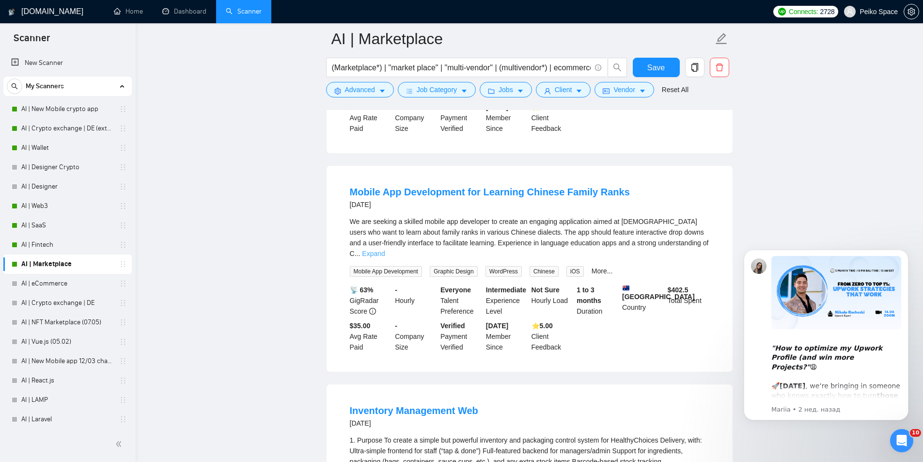
click at [385, 250] on link "Expand" at bounding box center [373, 254] width 23 height 8
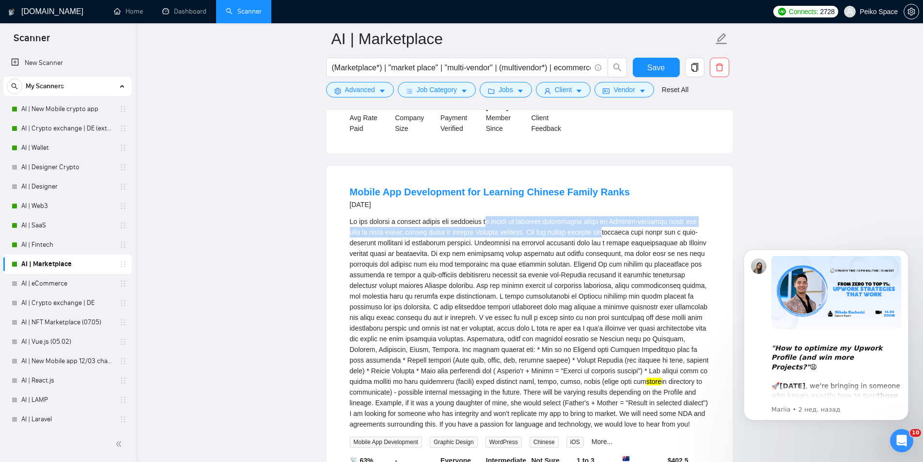
drag, startPoint x: 492, startPoint y: 209, endPoint x: 631, endPoint y: 218, distance: 138.4
click at [612, 218] on div "store in directory to communicate) - possible internal messaging in the future.…" at bounding box center [530, 322] width 360 height 213
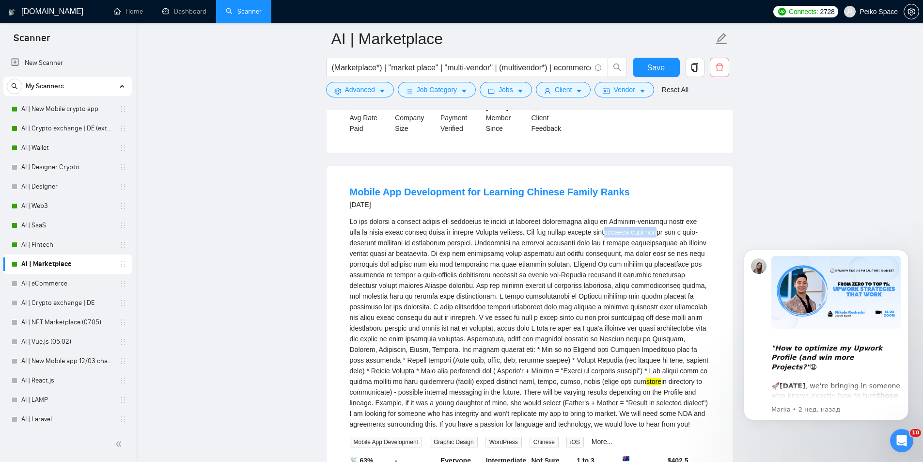
drag, startPoint x: 664, startPoint y: 225, endPoint x: 605, endPoint y: 219, distance: 59.5
click at [612, 220] on div "store in directory to communicate) - possible internal messaging in the future.…" at bounding box center [530, 322] width 360 height 213
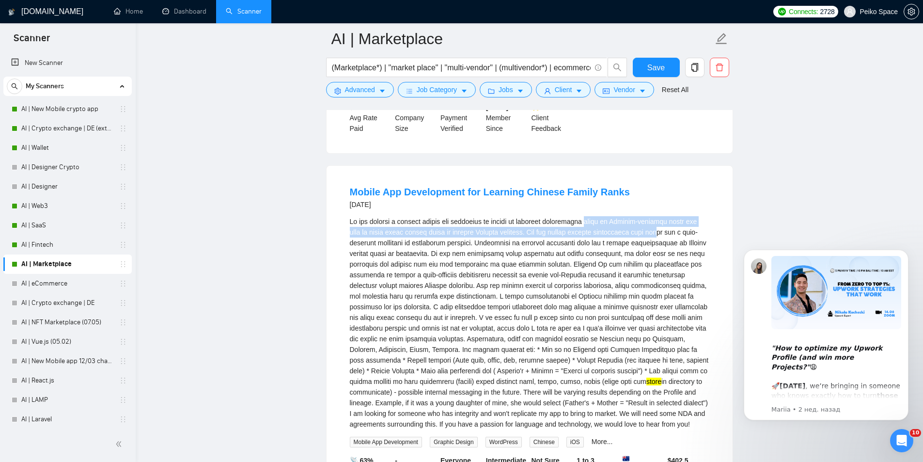
drag, startPoint x: 605, startPoint y: 213, endPoint x: 680, endPoint y: 218, distance: 74.8
click at [672, 218] on div "store in directory to communicate) - possible internal messaging in the future.…" at bounding box center [530, 322] width 360 height 213
drag, startPoint x: 686, startPoint y: 221, endPoint x: 393, endPoint y: 213, distance: 293.3
click at [395, 216] on div "store in directory to communicate) - possible internal messaging in the future.…" at bounding box center [530, 322] width 360 height 213
drag, startPoint x: 382, startPoint y: 213, endPoint x: 517, endPoint y: 221, distance: 134.5
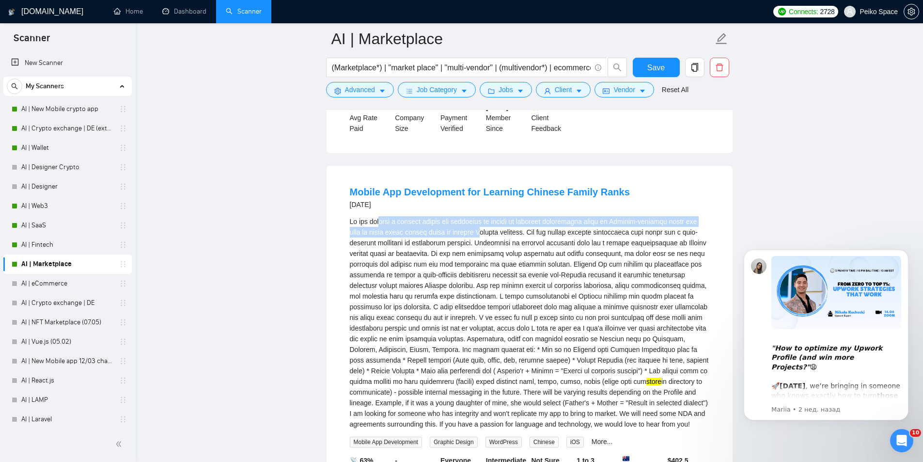
click at [490, 220] on div "store in directory to communicate) - possible internal messaging in the future.…" at bounding box center [530, 322] width 360 height 213
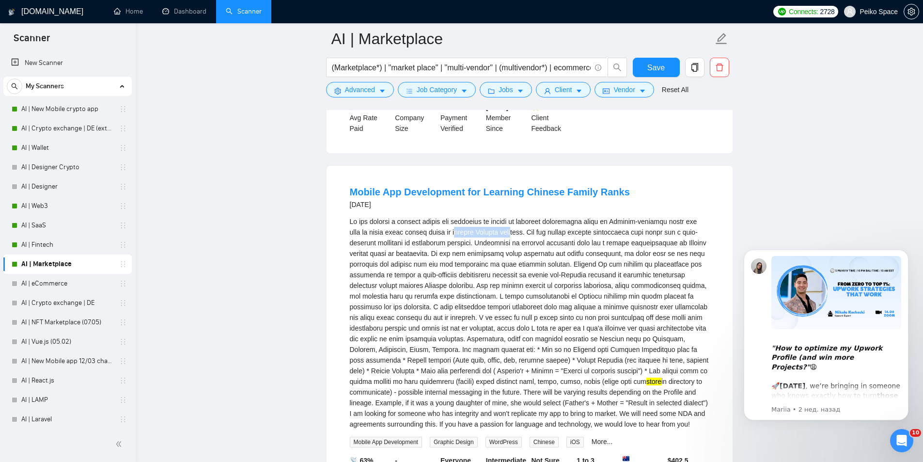
drag, startPoint x: 473, startPoint y: 220, endPoint x: 430, endPoint y: 217, distance: 42.7
click at [441, 218] on div "store in directory to communicate) - possible internal messaging in the future.…" at bounding box center [530, 322] width 360 height 213
drag, startPoint x: 423, startPoint y: 217, endPoint x: 516, endPoint y: 221, distance: 93.1
click at [513, 221] on div "store in directory to communicate) - possible internal messaging in the future.…" at bounding box center [530, 322] width 360 height 213
drag, startPoint x: 540, startPoint y: 221, endPoint x: 471, endPoint y: 219, distance: 69.8
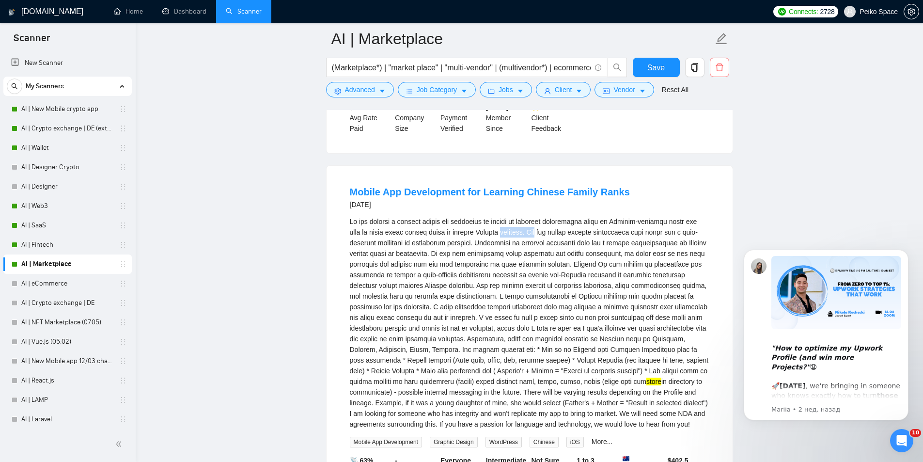
click at [484, 219] on div "store in directory to communicate) - possible internal messaging in the future.…" at bounding box center [530, 322] width 360 height 213
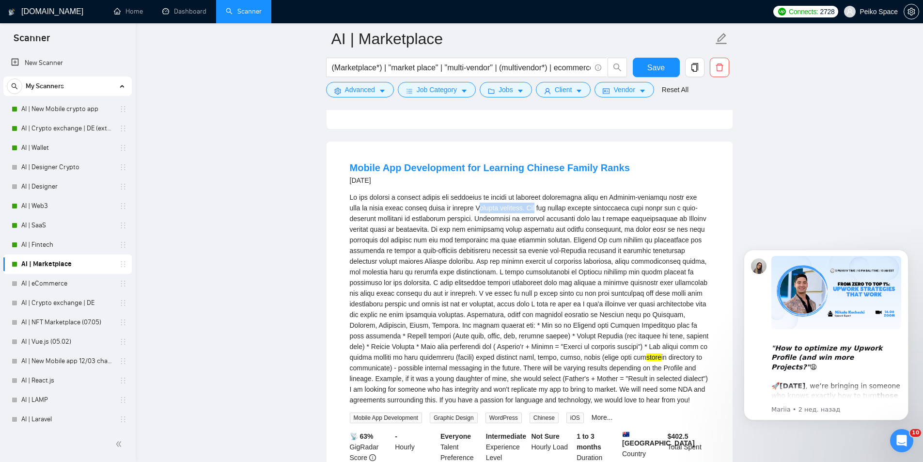
scroll to position [1115, 0]
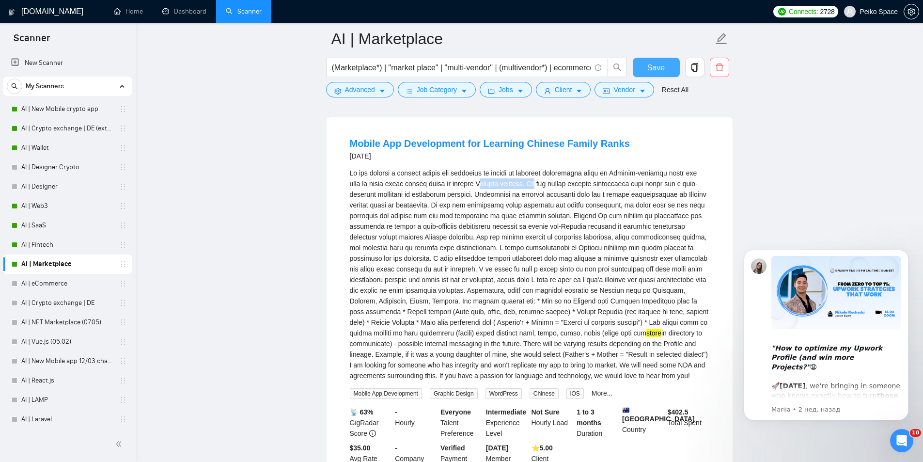
click at [660, 66] on span "Save" at bounding box center [655, 68] width 17 height 12
drag, startPoint x: 527, startPoint y: 161, endPoint x: 590, endPoint y: 160, distance: 62.5
click at [590, 168] on div "store in directory to communicate) - possible internal messaging in the future.…" at bounding box center [530, 274] width 360 height 213
click at [371, 84] on button "Advanced" at bounding box center [360, 90] width 68 height 16
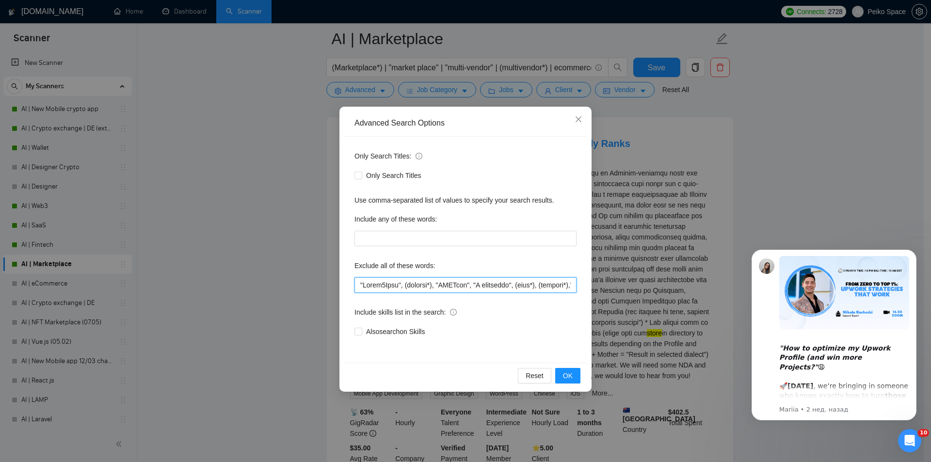
click at [358, 284] on input "text" at bounding box center [465, 285] width 222 height 16
paste input "engaging application"
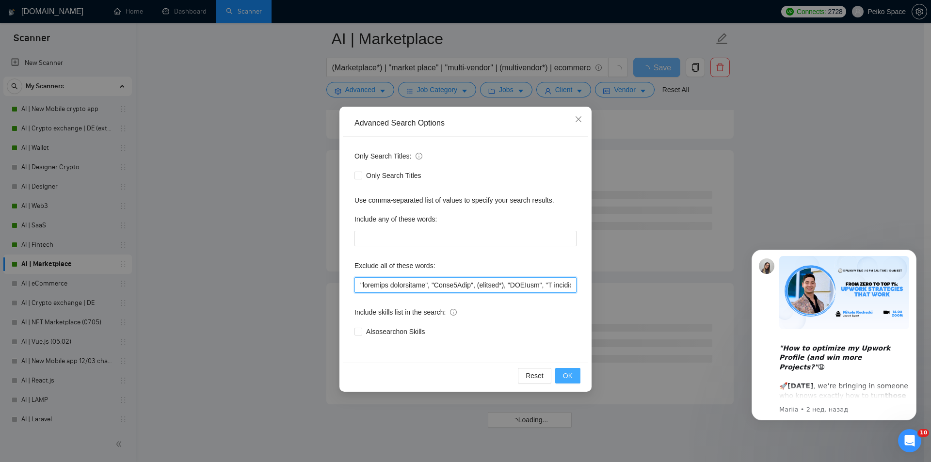
type input ""engaging application", "Shift4Shop", (validat*), "ERPNext", "I developed", (qu…"
click at [567, 375] on span "OK" at bounding box center [568, 375] width 10 height 11
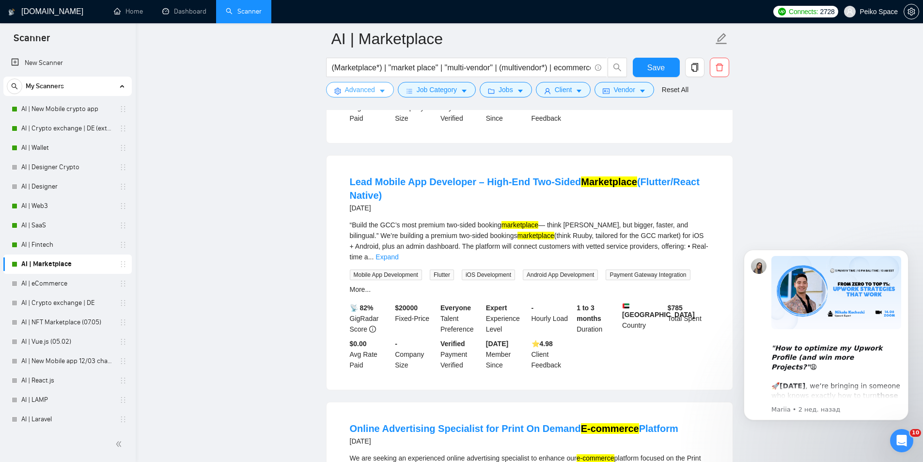
scroll to position [1309, 0]
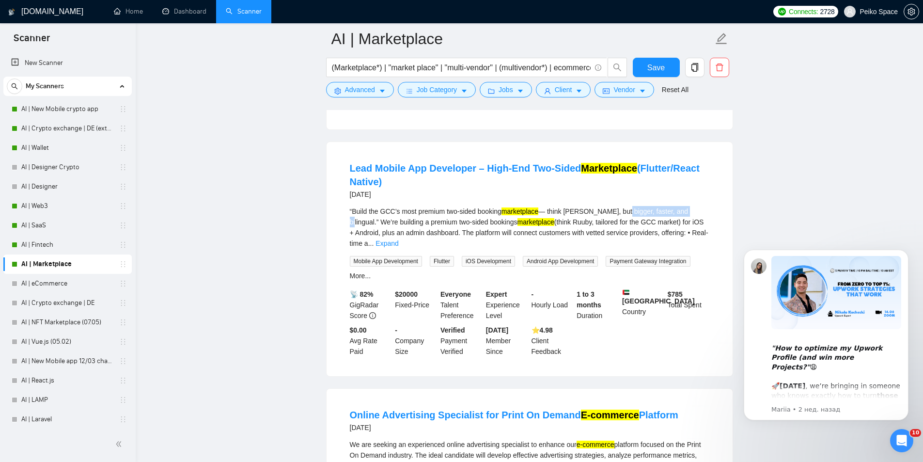
drag, startPoint x: 634, startPoint y: 188, endPoint x: 685, endPoint y: 190, distance: 50.9
click at [685, 206] on div "“Build the GCC’s most premium two-sided booking marketplace — think Ruuby, but …" at bounding box center [530, 227] width 360 height 43
drag, startPoint x: 696, startPoint y: 190, endPoint x: 497, endPoint y: 187, distance: 199.2
click at [577, 206] on div "“Build the GCC’s most premium two-sided booking marketplace — think Ruuby, but …" at bounding box center [530, 227] width 360 height 43
drag, startPoint x: 412, startPoint y: 196, endPoint x: 500, endPoint y: 196, distance: 88.2
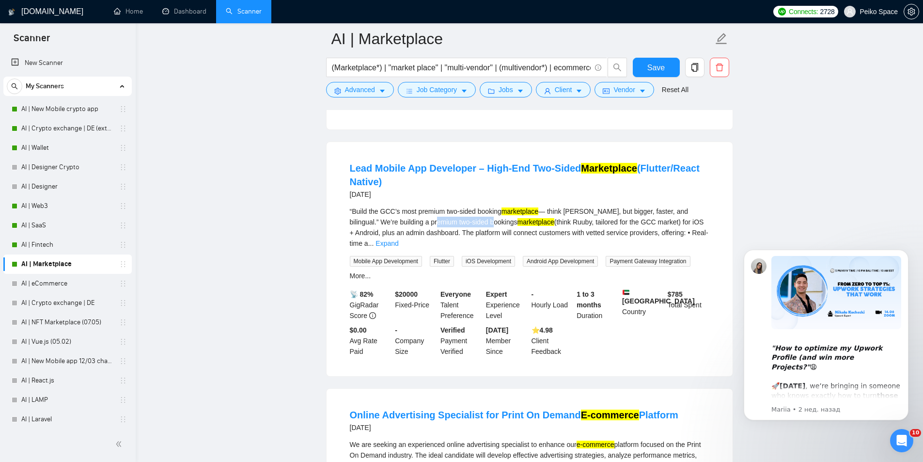
click at [484, 206] on div "“Build the GCC’s most premium two-sided booking marketplace — think Ruuby, but …" at bounding box center [530, 227] width 360 height 43
drag, startPoint x: 553, startPoint y: 196, endPoint x: 616, endPoint y: 205, distance: 63.7
click at [601, 206] on div "“Build the GCC’s most premium two-sided booking marketplace — think Ruuby, but …" at bounding box center [530, 227] width 360 height 43
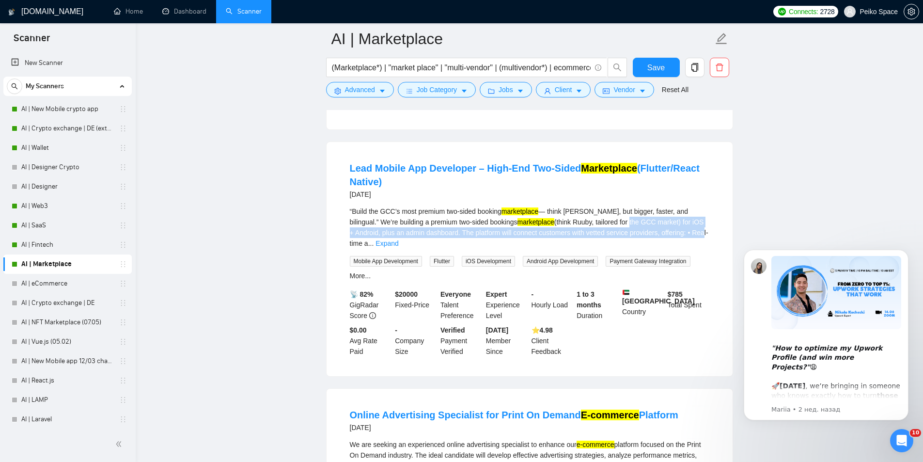
drag, startPoint x: 648, startPoint y: 207, endPoint x: 573, endPoint y: 202, distance: 74.8
click at [585, 206] on div "“Build the GCC’s most premium two-sided booking marketplace — think Ruuby, but …" at bounding box center [530, 227] width 360 height 43
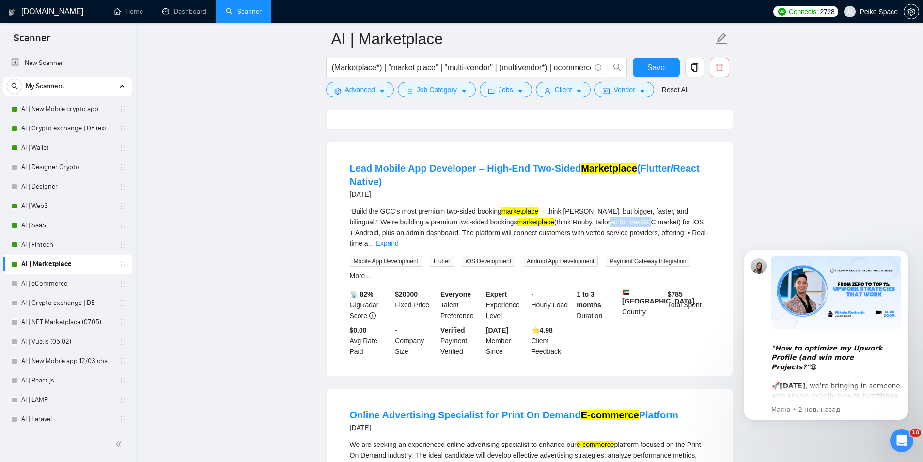
drag, startPoint x: 566, startPoint y: 201, endPoint x: 647, endPoint y: 197, distance: 81.5
click at [623, 206] on div "“Build the GCC’s most premium two-sided booking marketplace — think Ruuby, but …" at bounding box center [530, 227] width 360 height 43
click at [398, 239] on link "Expand" at bounding box center [387, 243] width 23 height 8
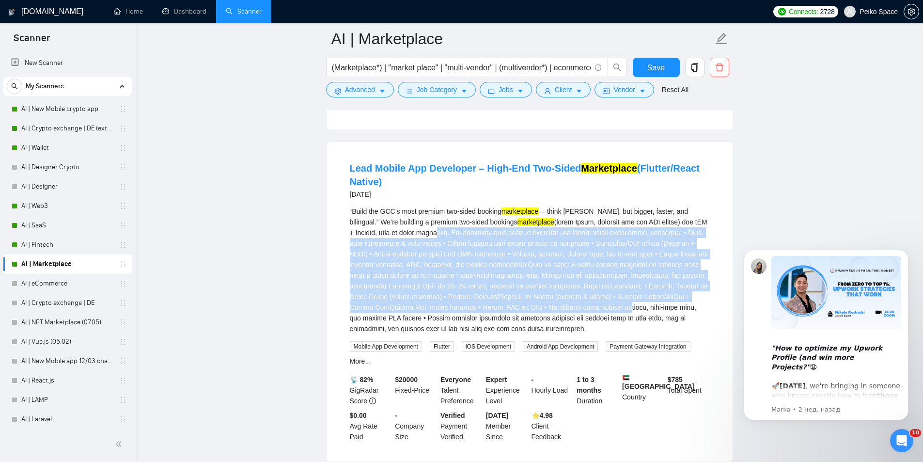
drag, startPoint x: 393, startPoint y: 209, endPoint x: 594, endPoint y: 293, distance: 218.4
click at [593, 292] on div "“Build the GCC’s most premium two-sided booking marketplace — think Ruuby, but …" at bounding box center [530, 270] width 360 height 128
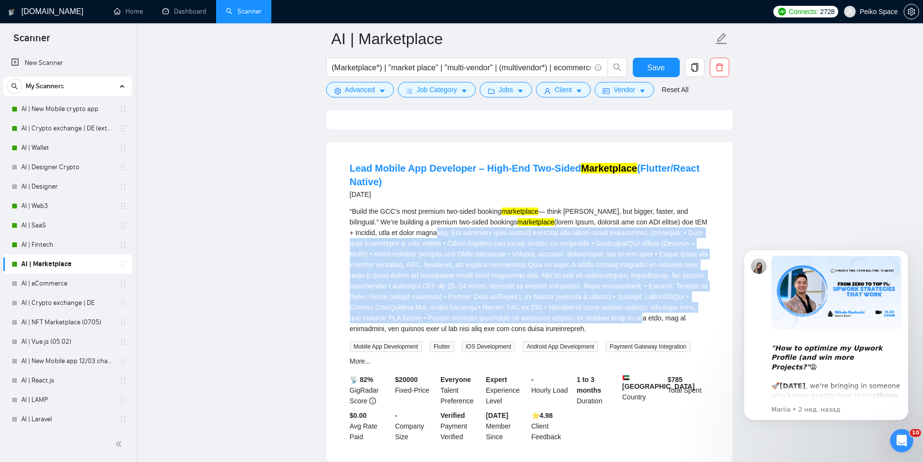
drag, startPoint x: 655, startPoint y: 302, endPoint x: 572, endPoint y: 290, distance: 83.7
click at [573, 290] on div "“Build the GCC’s most premium two-sided booking marketplace — think Ruuby, but …" at bounding box center [530, 270] width 360 height 128
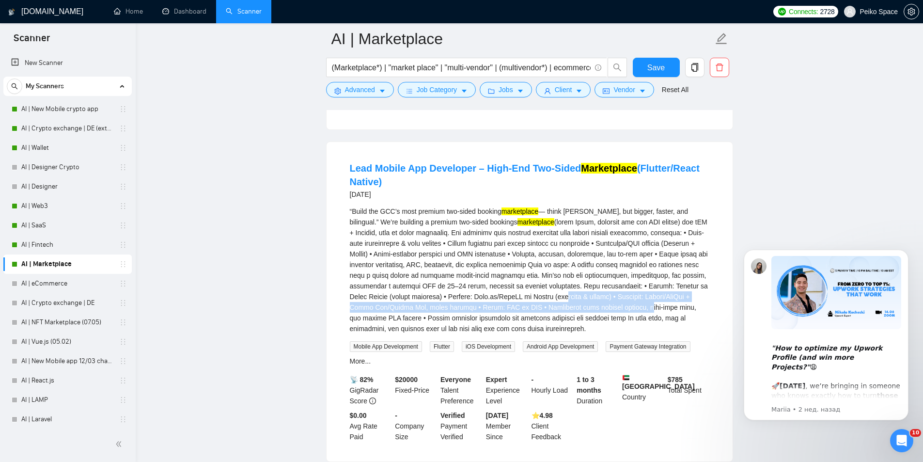
drag, startPoint x: 595, startPoint y: 285, endPoint x: 640, endPoint y: 294, distance: 45.4
click at [629, 292] on div "“Build the GCC’s most premium two-sided booking marketplace — think Ruuby, but …" at bounding box center [530, 270] width 360 height 128
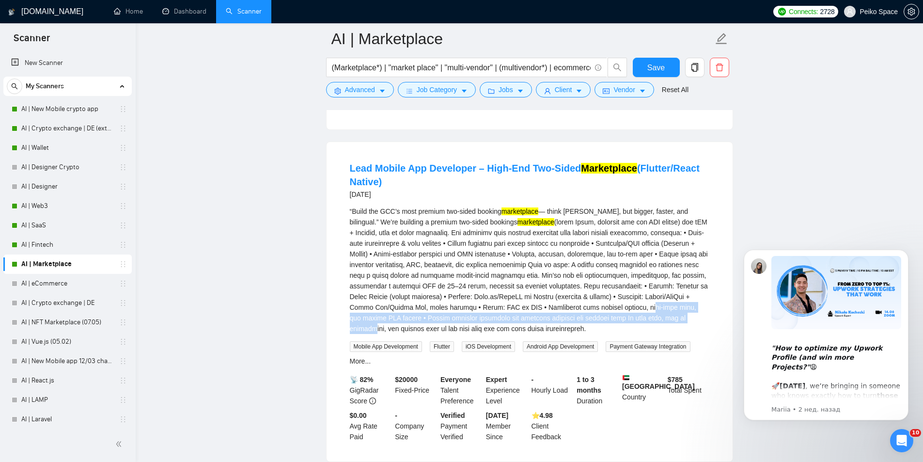
drag, startPoint x: 654, startPoint y: 296, endPoint x: 572, endPoint y: 284, distance: 83.3
click at [577, 285] on div "“Build the GCC’s most premium two-sided booking marketplace — think Ruuby, but …" at bounding box center [530, 270] width 360 height 128
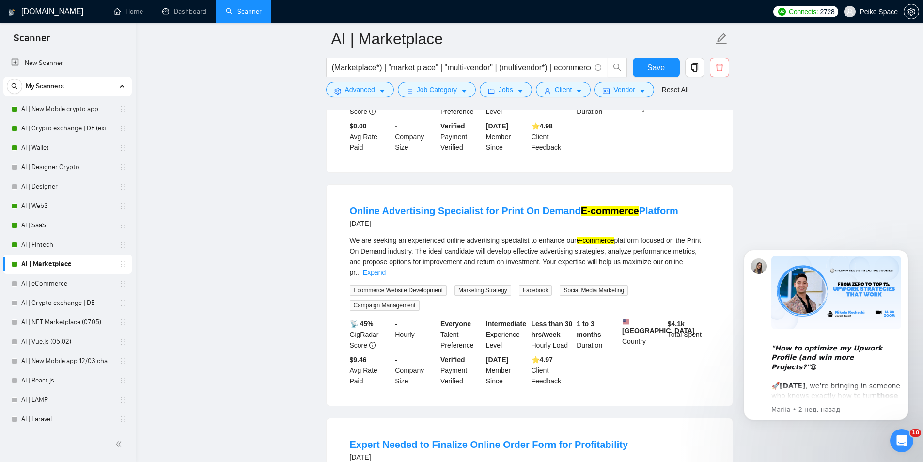
scroll to position [1599, 0]
